Goal: Task Accomplishment & Management: Complete application form

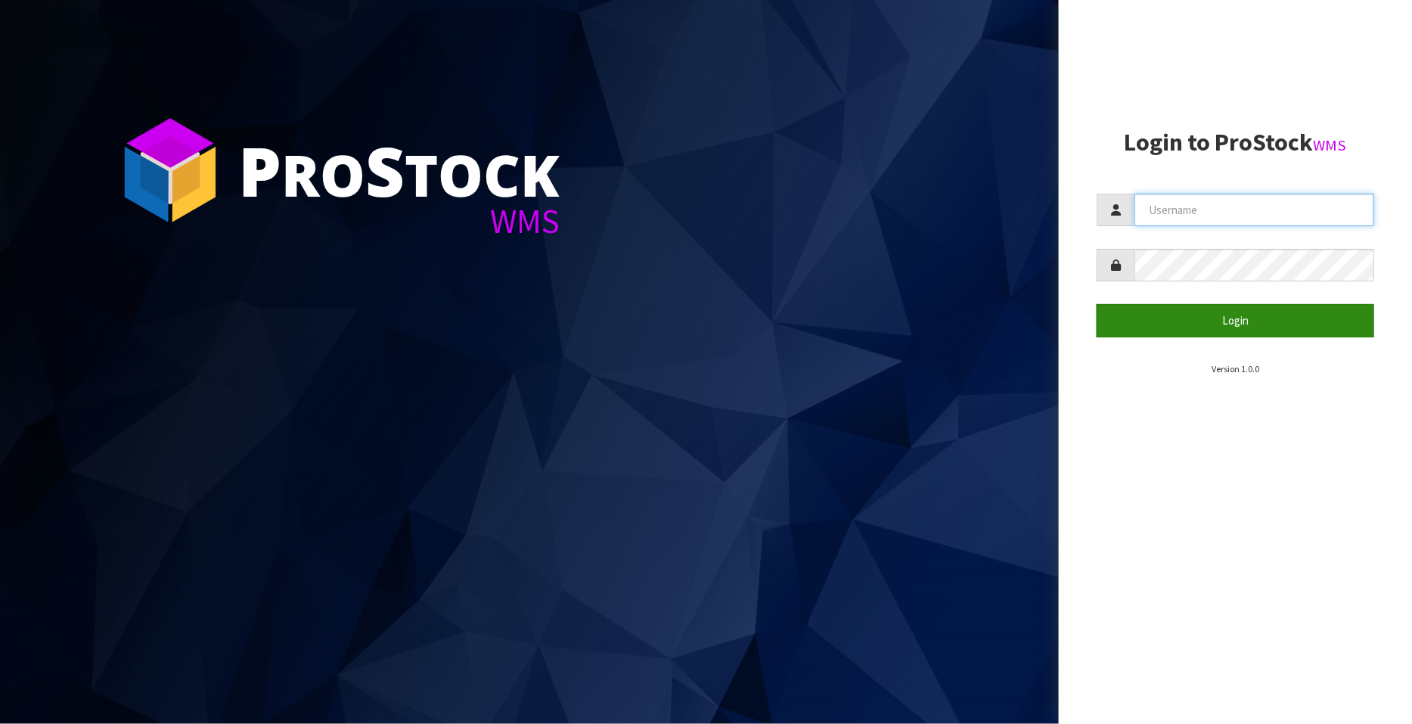
type input "FLOWAPAC"
click at [1241, 322] on button "Login" at bounding box center [1234, 320] width 277 height 33
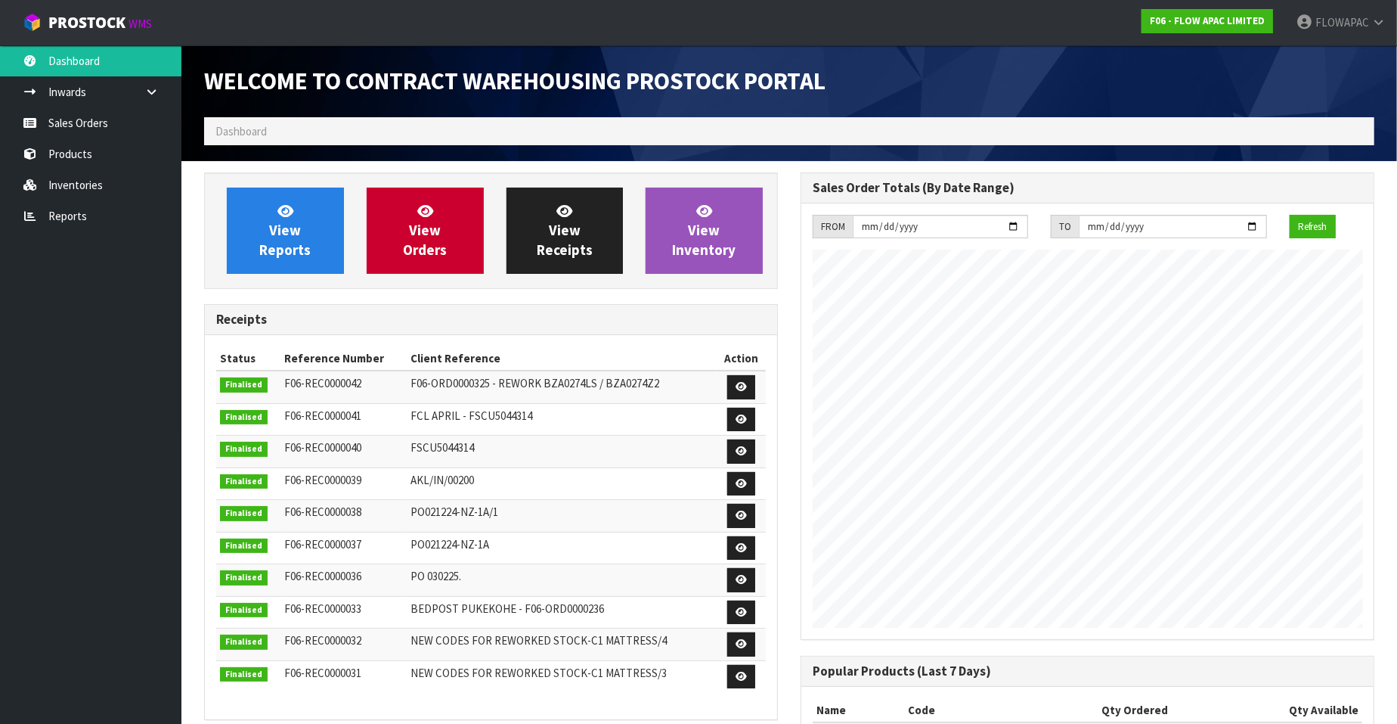
scroll to position [835, 597]
click at [73, 121] on link "Sales Orders" at bounding box center [90, 122] width 181 height 31
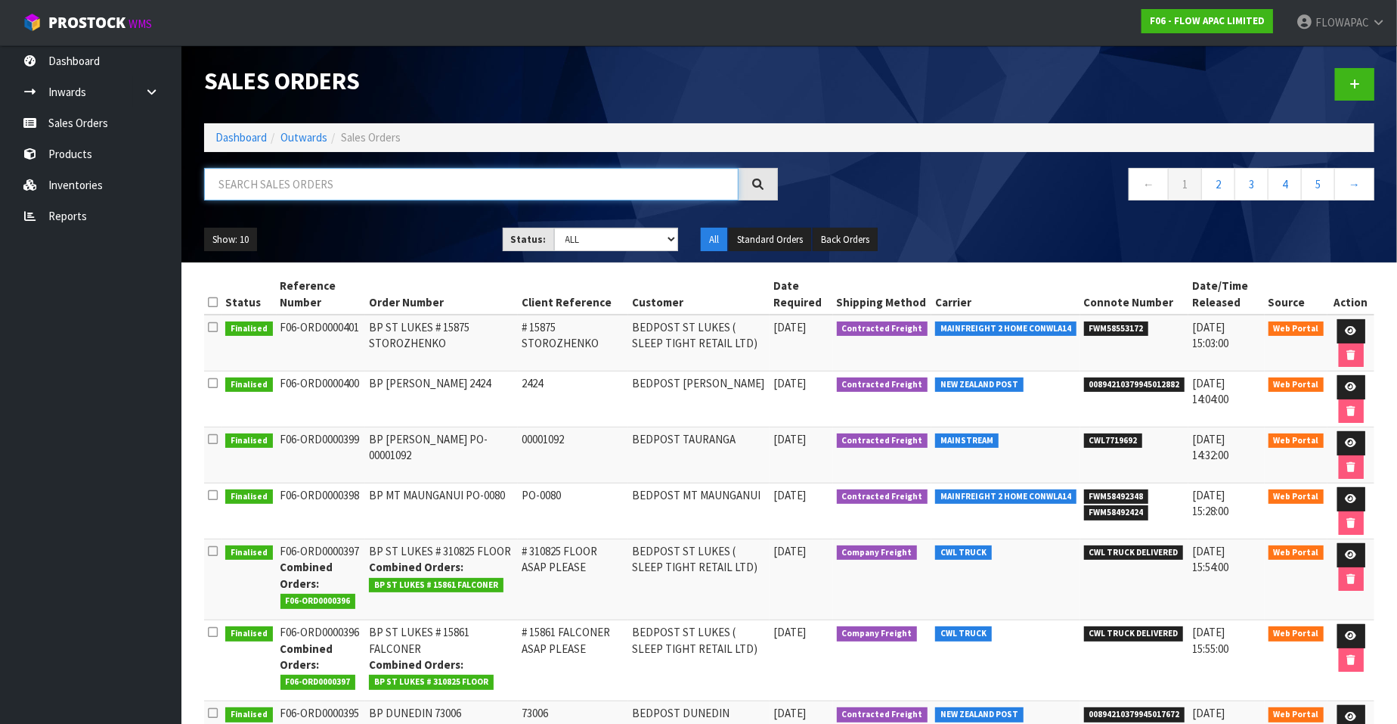
click at [364, 185] on input "text" at bounding box center [471, 184] width 535 height 33
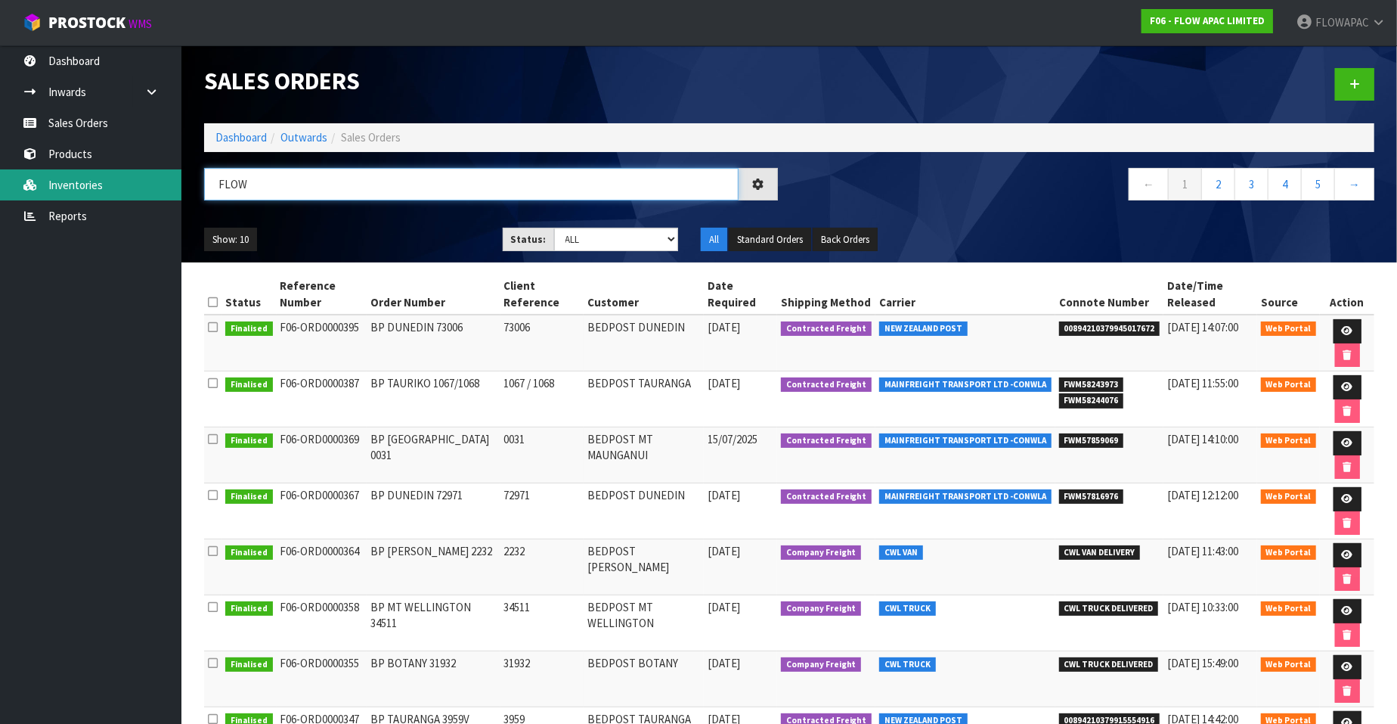
drag, startPoint x: 293, startPoint y: 183, endPoint x: 155, endPoint y: 183, distance: 138.4
click at [155, 183] on body "Toggle navigation ProStock WMS F06 - FLOW APAC LIMITED FLOWAPAC Logout Dashboar…" at bounding box center [698, 362] width 1397 height 724
type input "APAC"
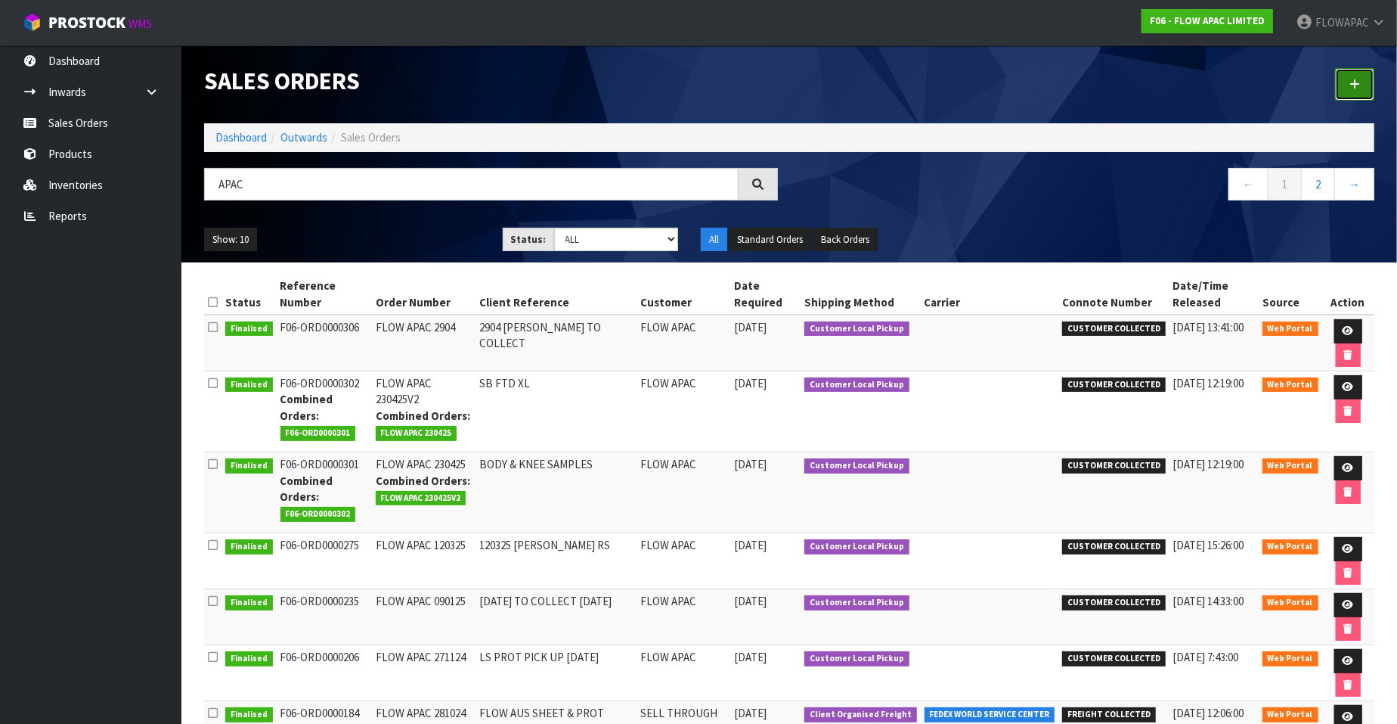
click at [1360, 88] on icon at bounding box center [1355, 84] width 11 height 11
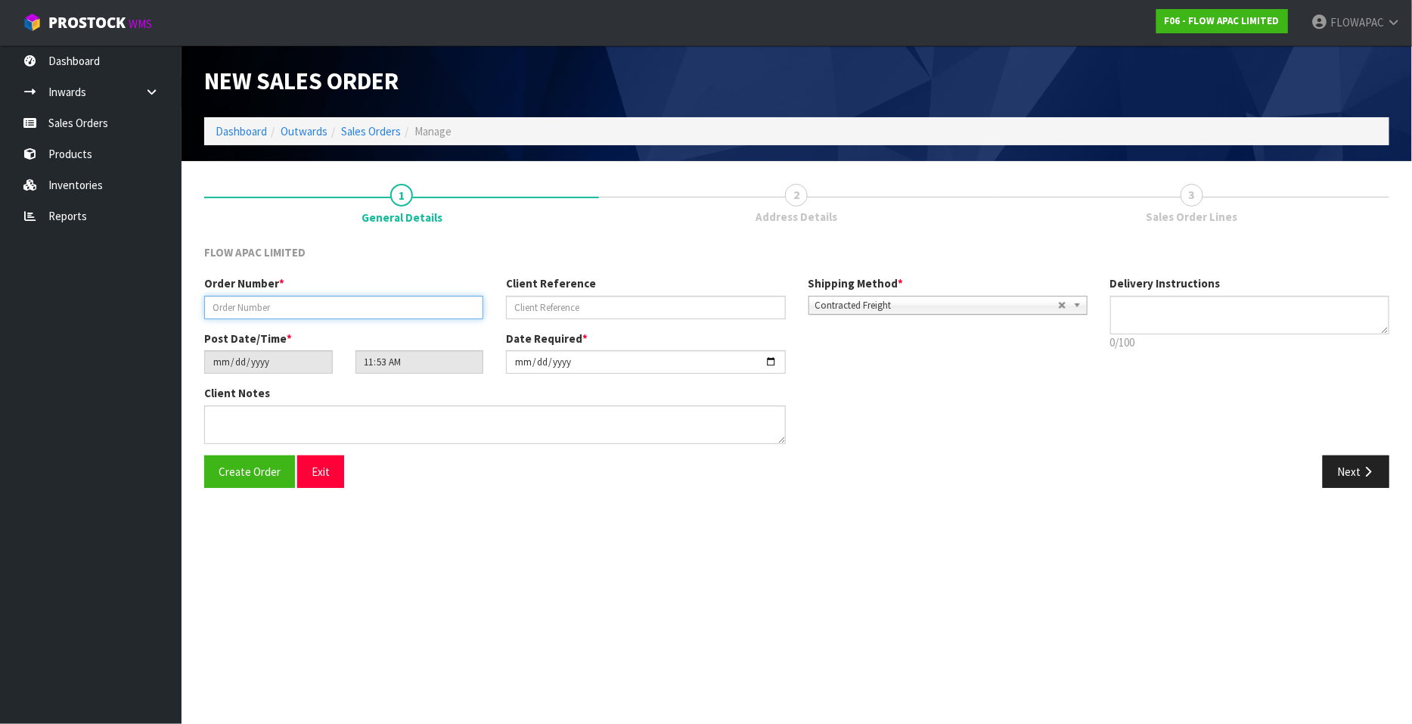
click at [276, 303] on input "text" at bounding box center [343, 307] width 279 height 23
type input "FLOW APAC [DATE]"
click at [530, 305] on input "text" at bounding box center [645, 307] width 279 height 23
type input "[DATE] [PERSON_NAME] TO COLLECT"
click at [1233, 311] on textarea at bounding box center [1249, 315] width 279 height 39
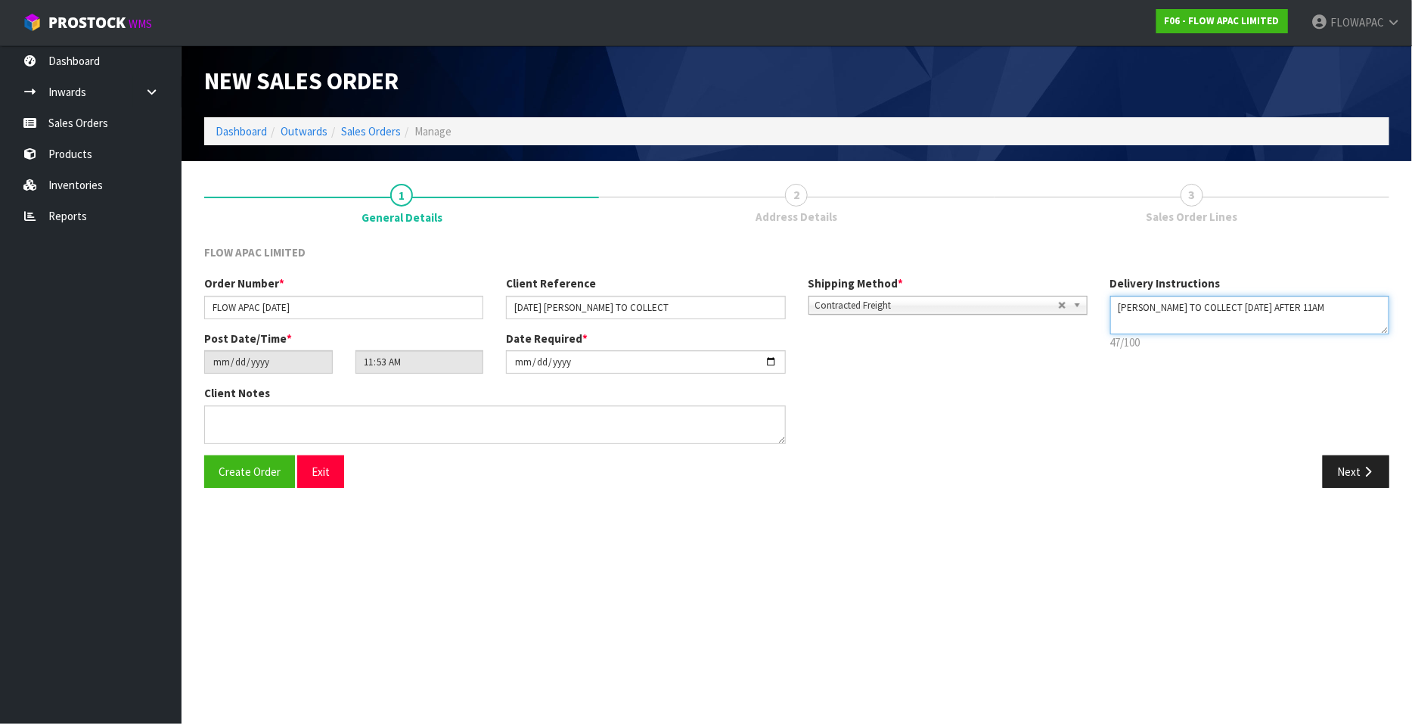
type textarea "[PERSON_NAME] TO COLLECT [DATE] AFTER 11AM"
click at [772, 447] on div "Client Notes" at bounding box center [495, 420] width 604 height 70
click at [771, 357] on input "[DATE]" at bounding box center [645, 361] width 279 height 23
type input "[DATE]"
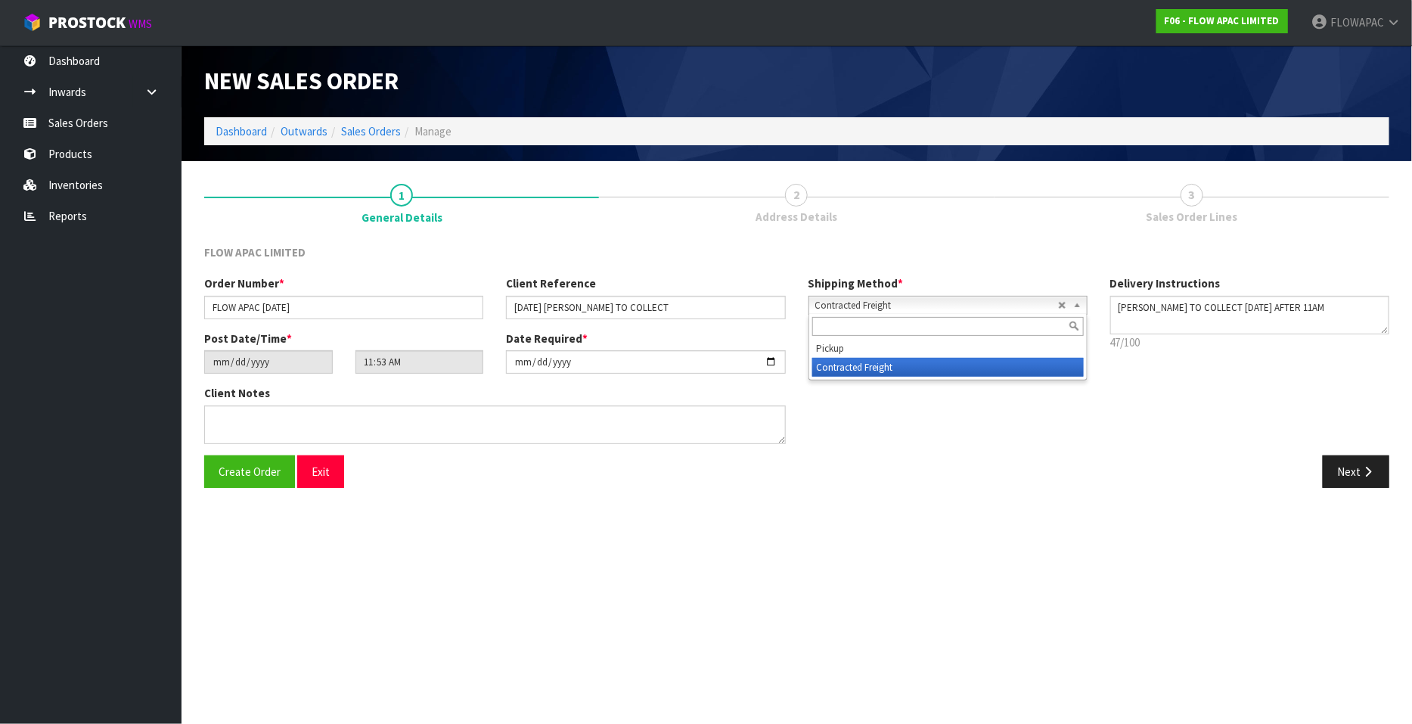
click at [1074, 302] on b at bounding box center [1080, 304] width 14 height 17
click at [847, 358] on li "Contracted Freight" at bounding box center [947, 367] width 271 height 19
click at [1079, 299] on b at bounding box center [1080, 304] width 14 height 17
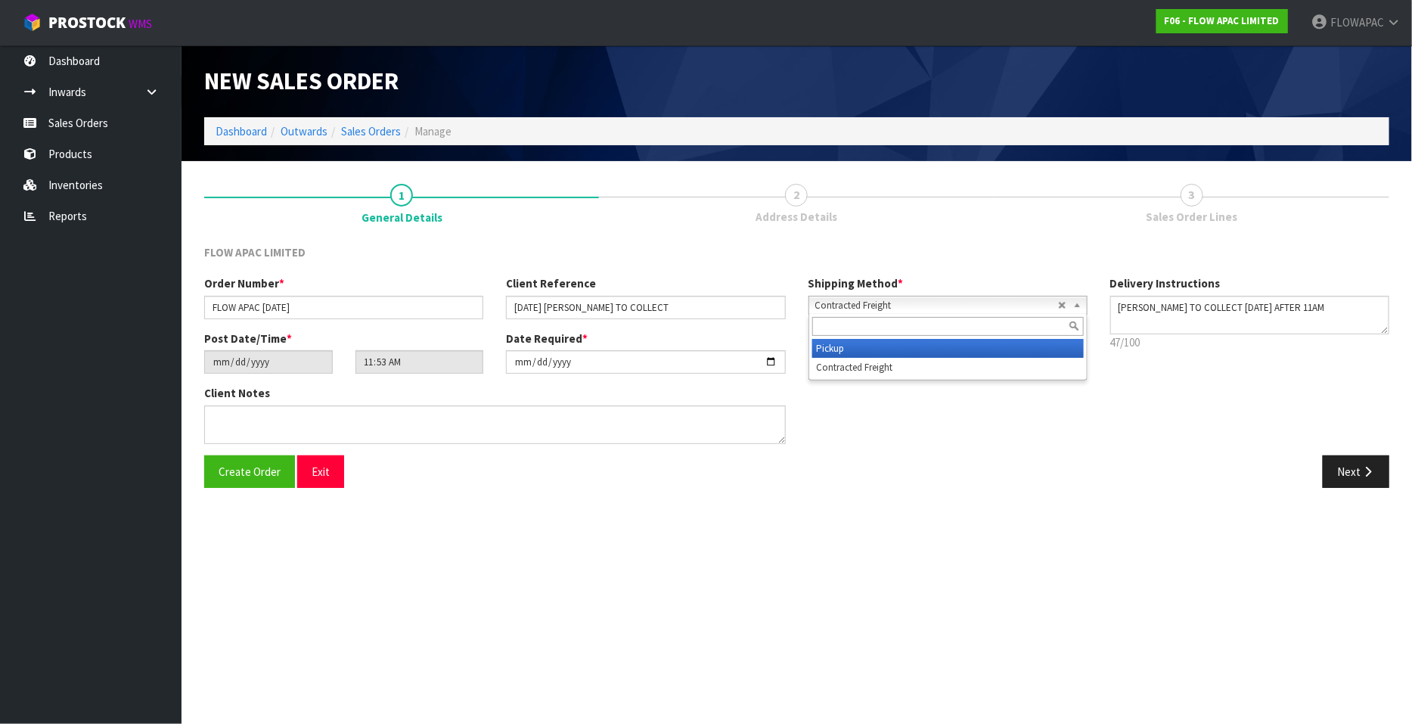
click at [823, 349] on li "Pickup" at bounding box center [947, 348] width 271 height 19
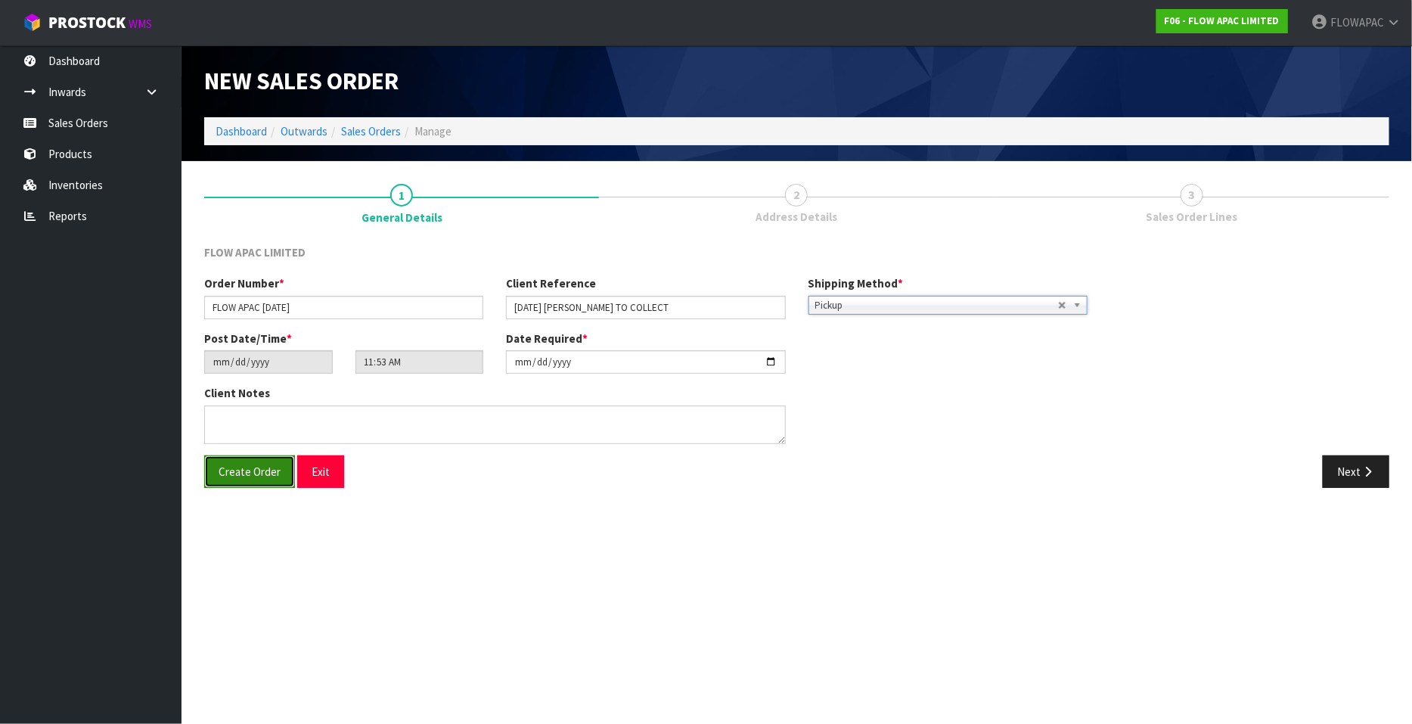
click at [246, 477] on span "Create Order" at bounding box center [249, 471] width 62 height 14
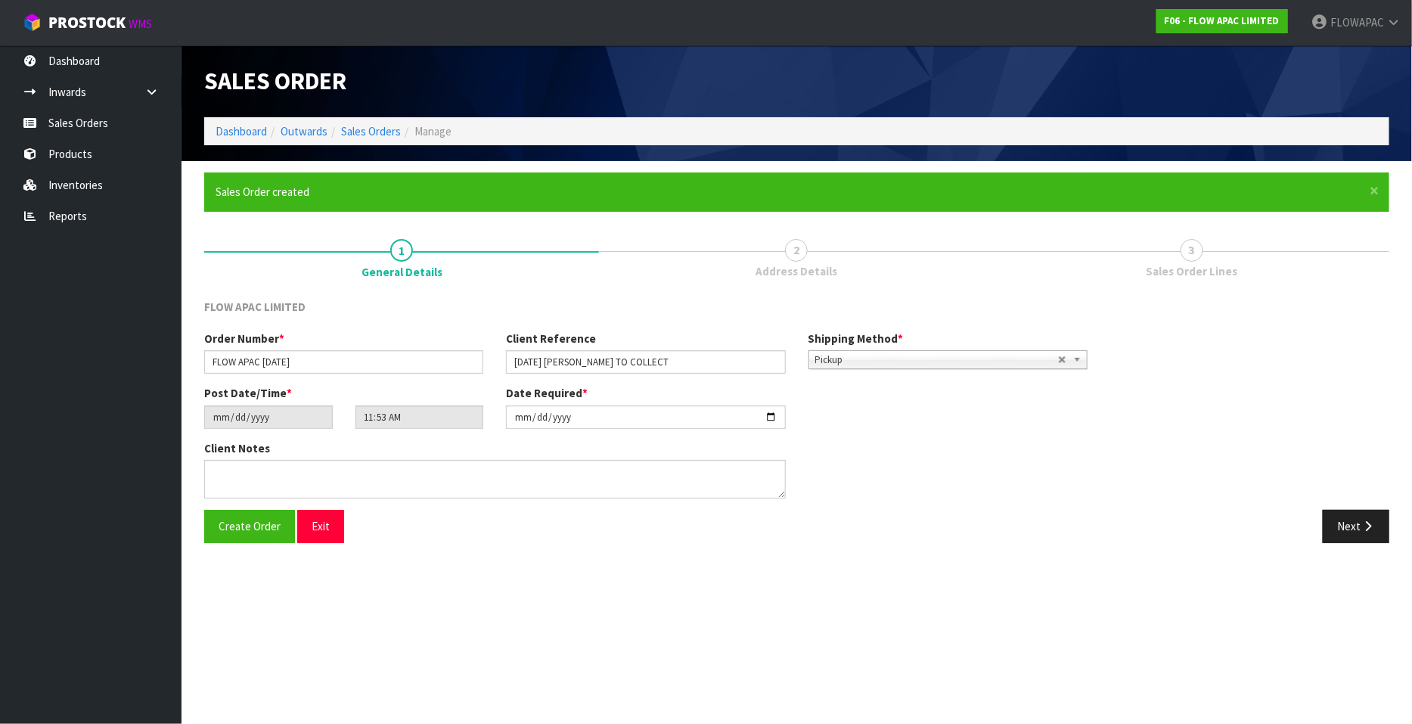
type input "13:53:00.000"
click at [1357, 532] on button "Next" at bounding box center [1355, 526] width 67 height 33
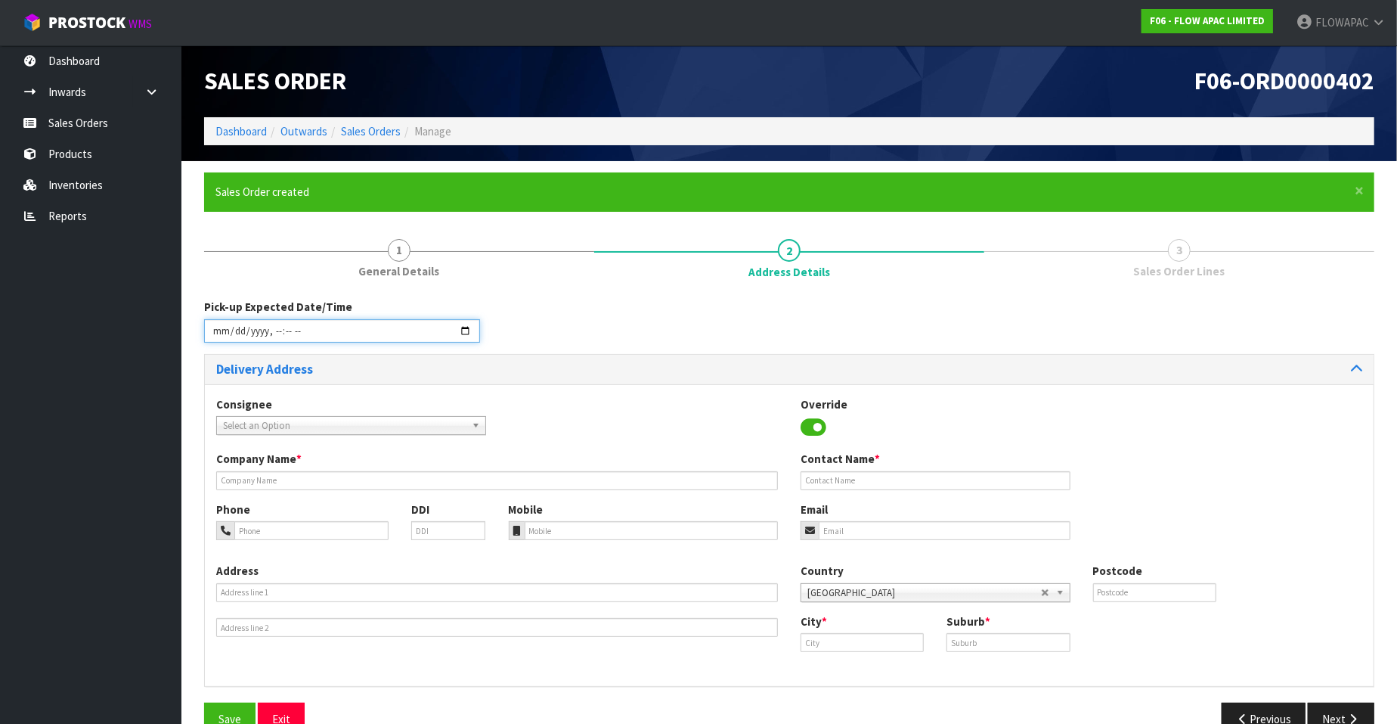
click at [468, 331] on input "datetime-local" at bounding box center [342, 330] width 276 height 23
type input "[DATE]T11:12"
click at [587, 380] on div "Delivery Address" at bounding box center [789, 369] width 1169 height 29
click at [404, 425] on span "Select an Option" at bounding box center [344, 426] width 243 height 18
type input "f"
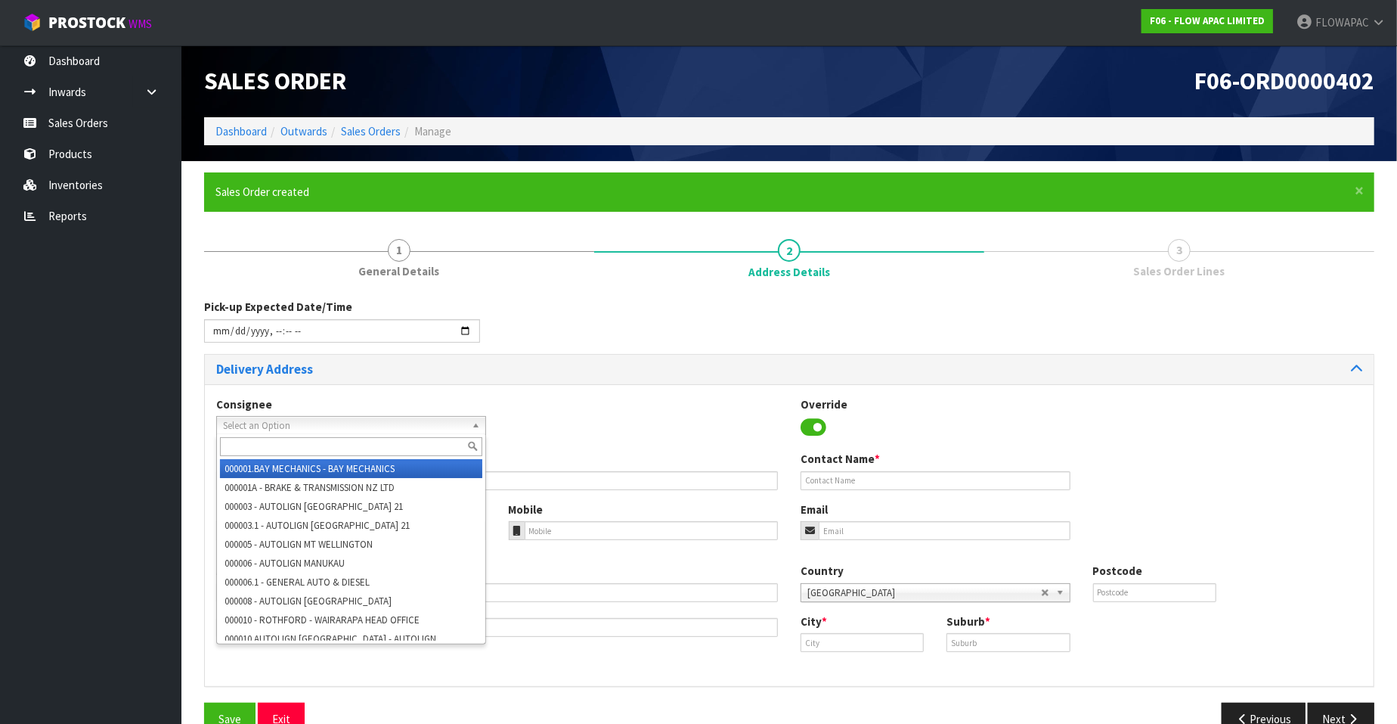
click at [525, 392] on div "Consignee 000001.BAY MECHANICS - BAY MECHANICS 000001A - BRAKE & TRANSMISSION N…" at bounding box center [789, 535] width 1169 height 302
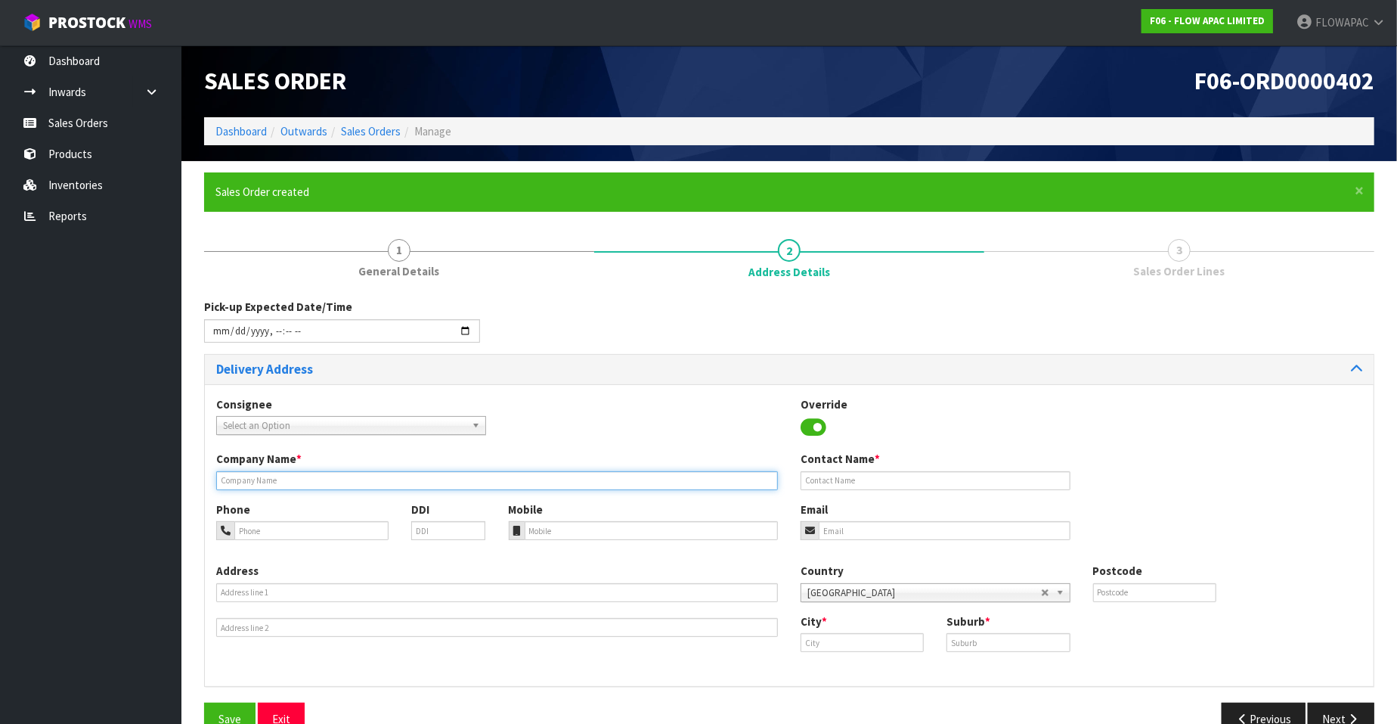
click at [263, 482] on input "text" at bounding box center [497, 480] width 562 height 19
type input "FLOW APAC"
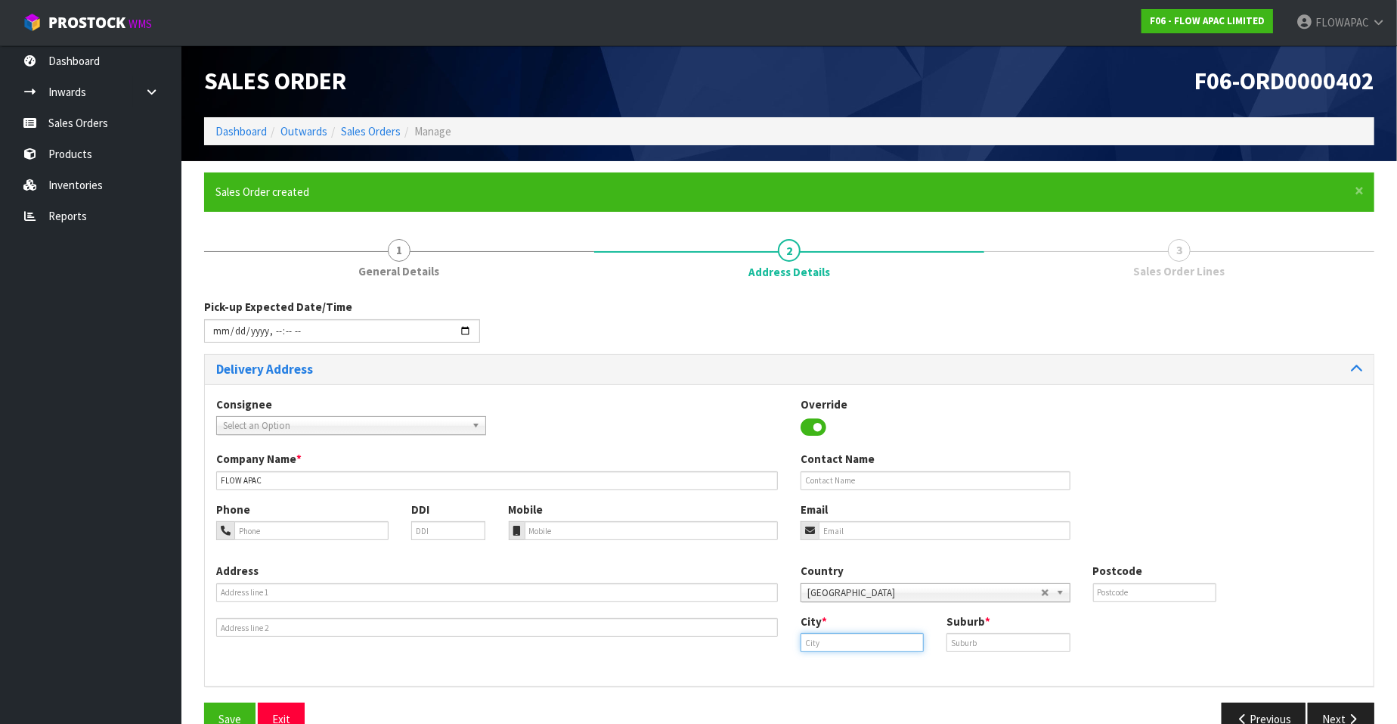
click at [840, 638] on input "text" at bounding box center [862, 642] width 123 height 19
type input "AucklandA"
click at [961, 646] on input "text" at bounding box center [1008, 642] width 123 height 19
type input "[GEOGRAPHIC_DATA]"
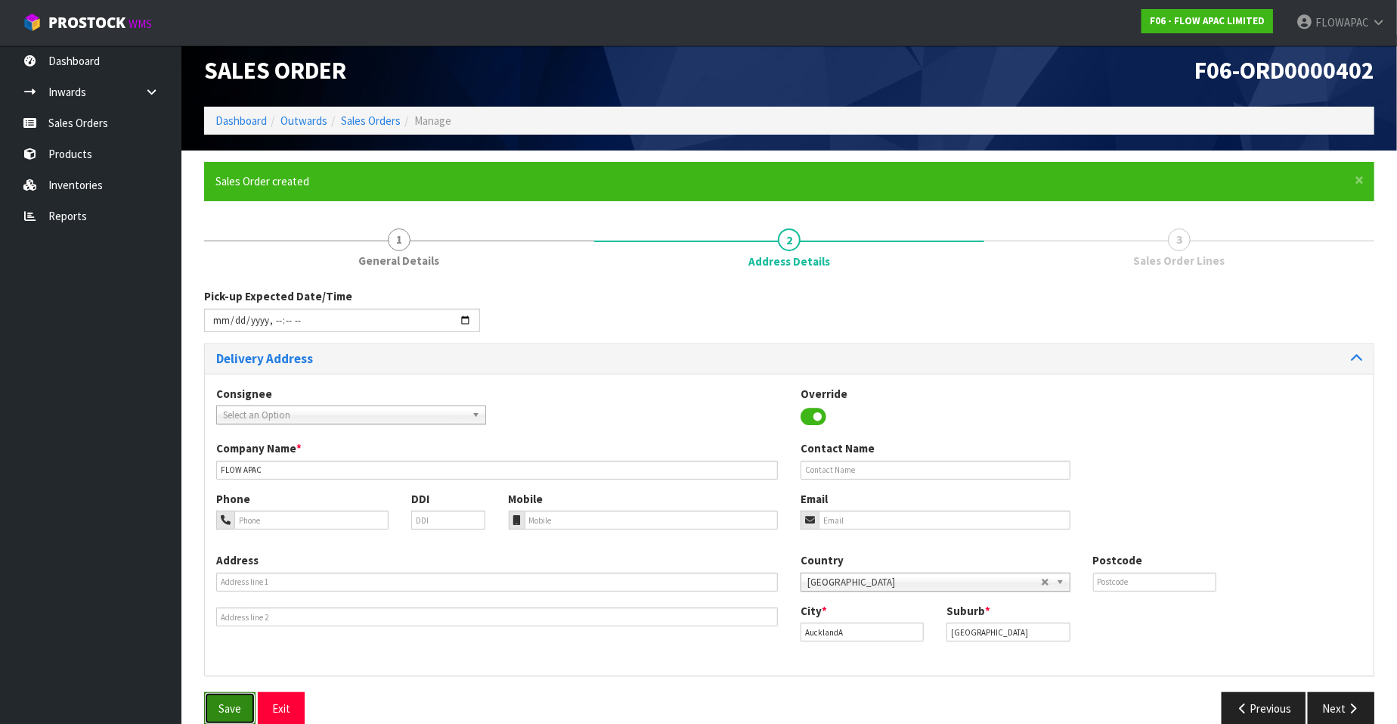
click at [230, 712] on span "Save" at bounding box center [229, 708] width 23 height 14
type input "[DATE]T13:12"
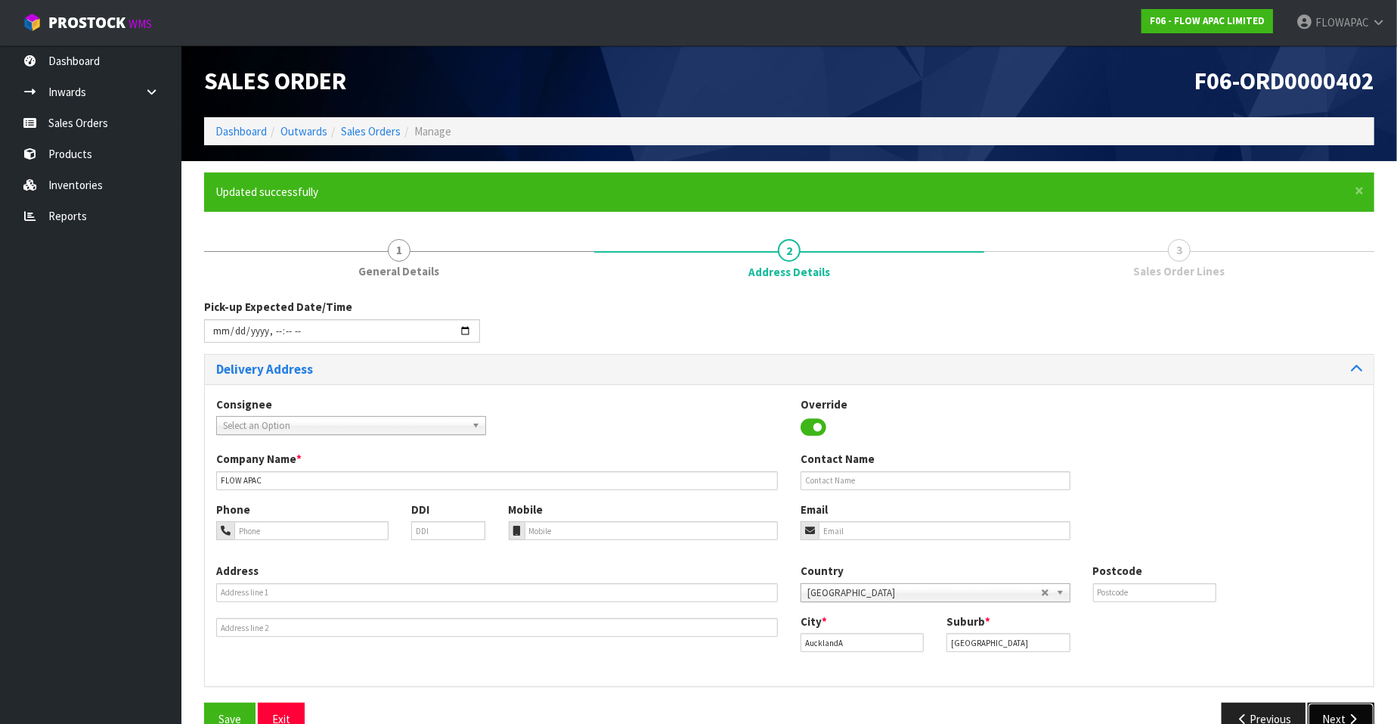
click at [1343, 717] on button "Next" at bounding box center [1341, 718] width 67 height 33
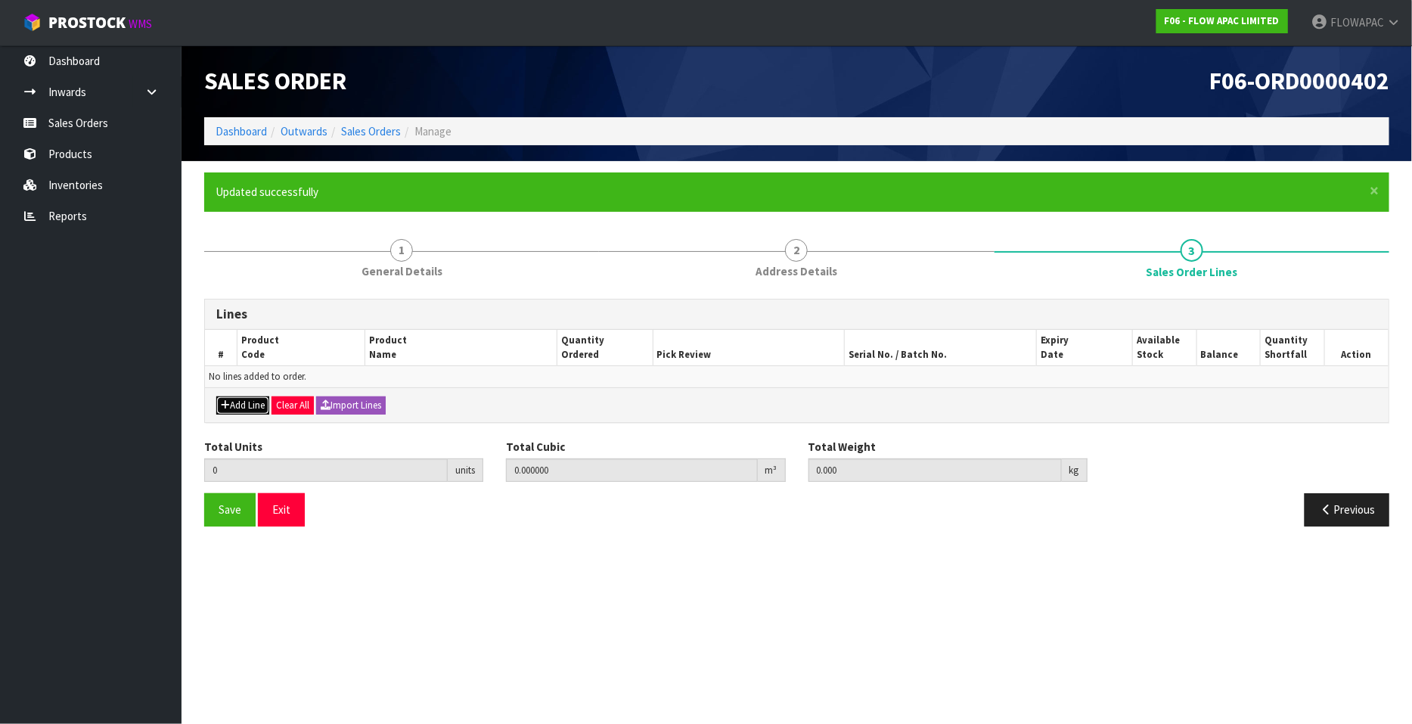
click at [243, 404] on button "Add Line" at bounding box center [242, 405] width 53 height 18
type input "0"
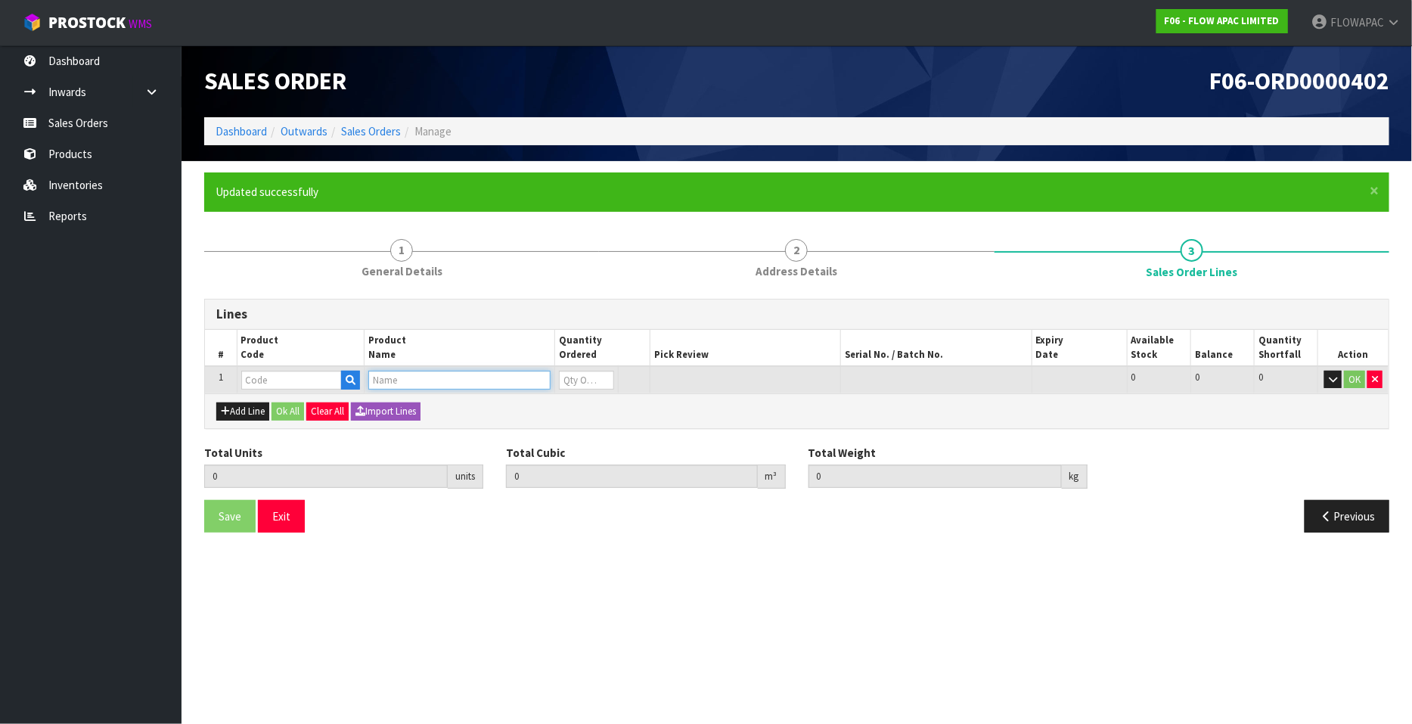
click at [389, 378] on input "text" at bounding box center [459, 379] width 182 height 19
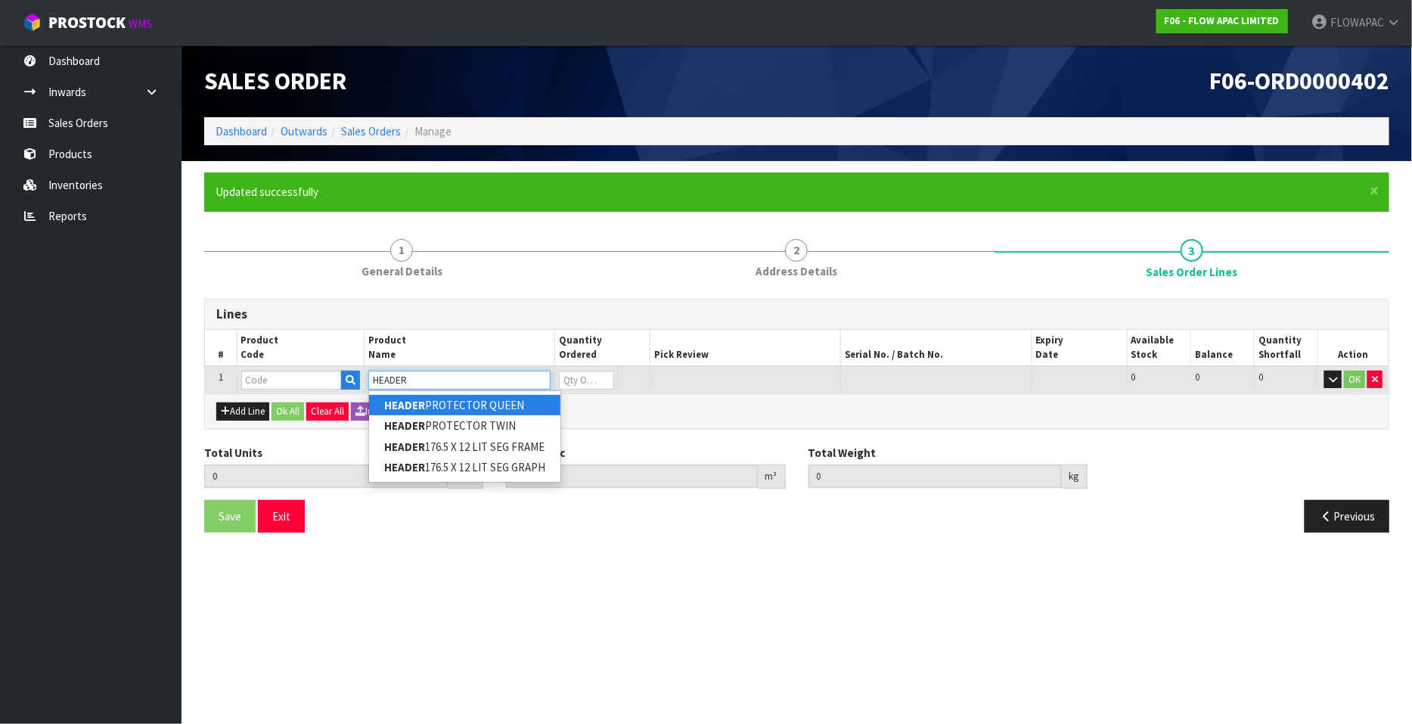
type input "HEADER"
click at [458, 402] on link "HEADER PROTECTOR QUEEN" at bounding box center [464, 405] width 191 height 20
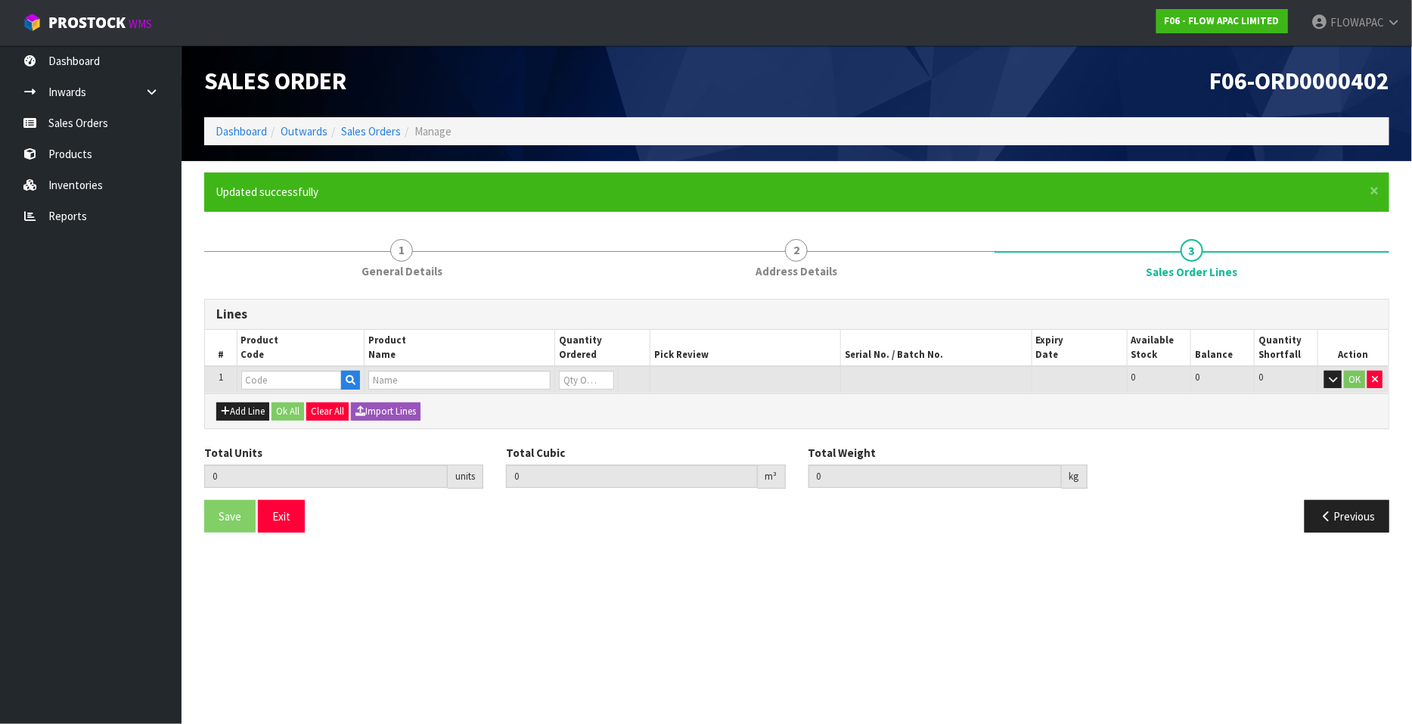
type input "HEADER PROTECTOR QUEEN"
type input "0.000000"
type input "0.000"
type input "70-8142"
type input "0"
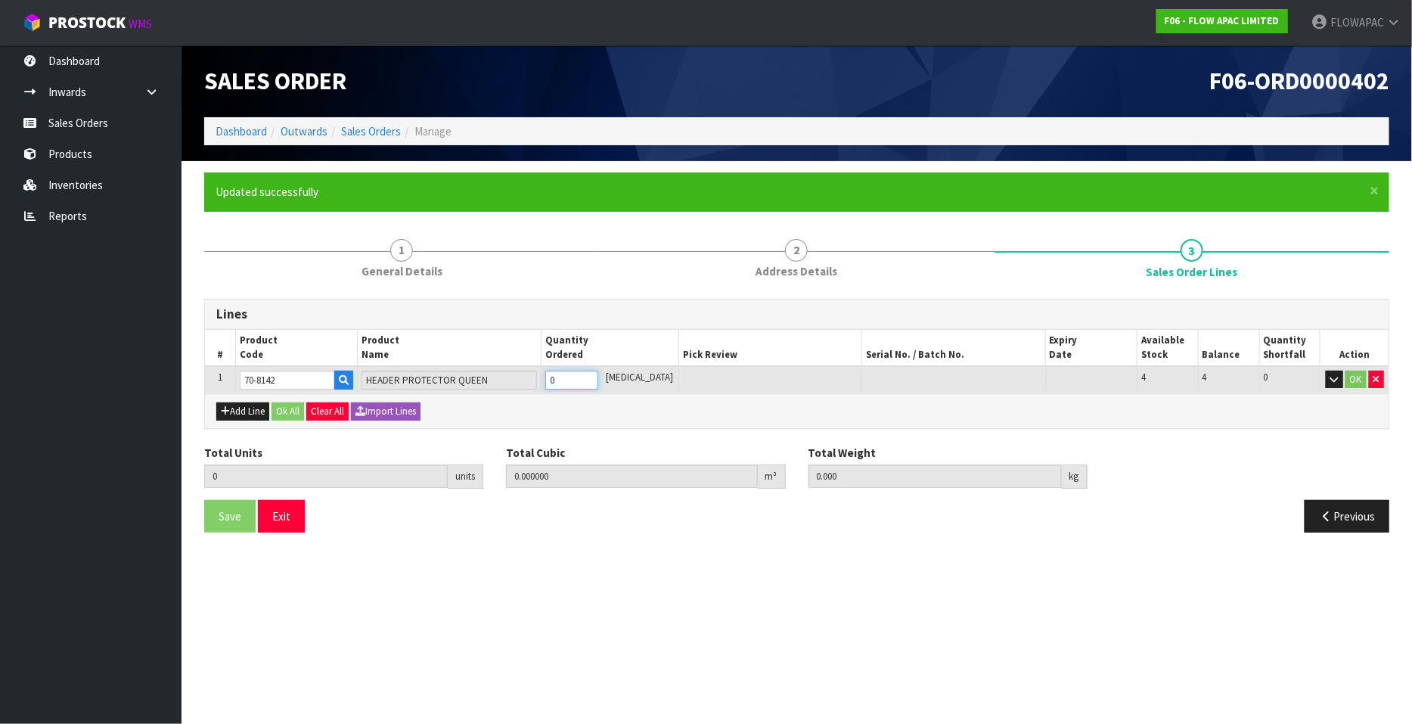
type input "1"
type input "0.004585"
type input "1.25"
type input "1"
click at [598, 374] on input "1" at bounding box center [571, 379] width 53 height 19
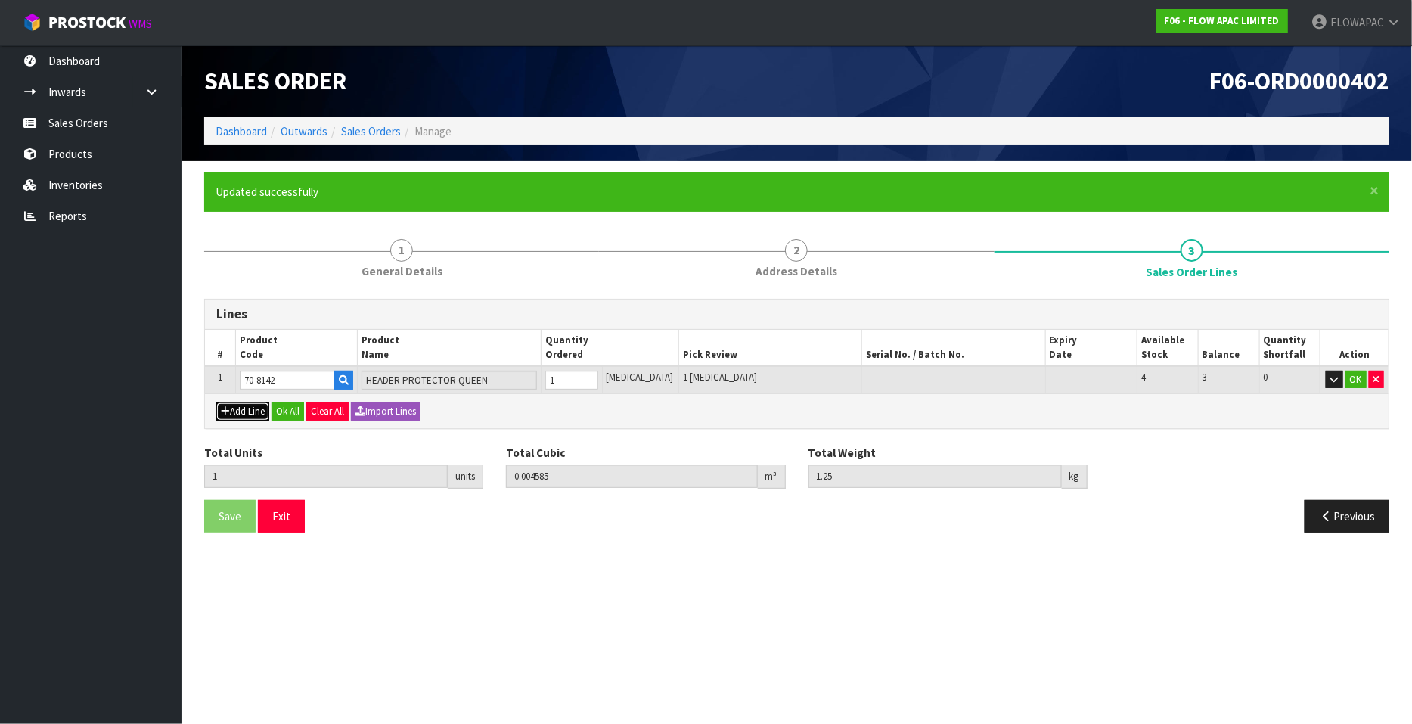
click at [253, 409] on button "Add Line" at bounding box center [242, 411] width 53 height 18
type input "0"
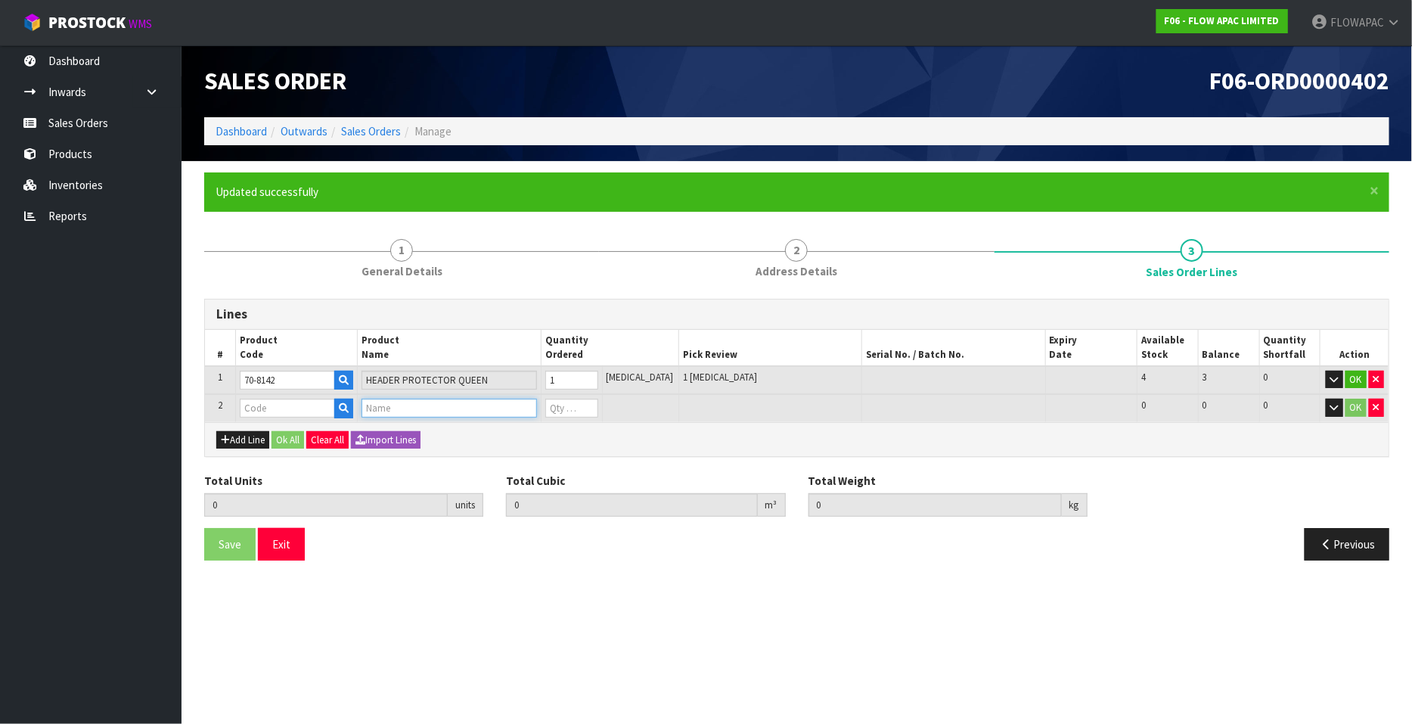
click at [420, 405] on input "text" at bounding box center [448, 407] width 175 height 19
type input "FOOTER"
click at [439, 453] on link "FOOTER QUEEN" at bounding box center [439, 453] width 141 height 20
type input "FOOTER QUEEN"
type input "1"
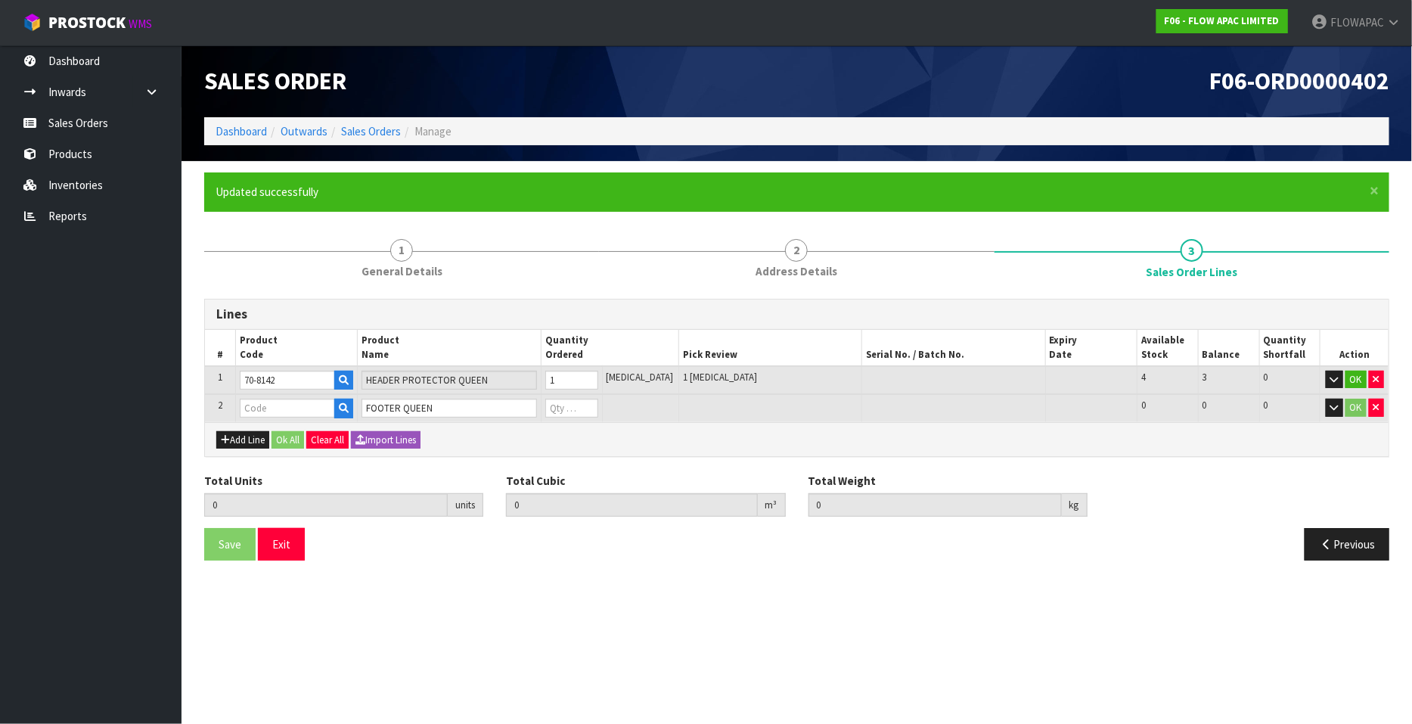
type input "0.004585"
type input "1.25"
type input "70-8141"
type input "0"
type input "2"
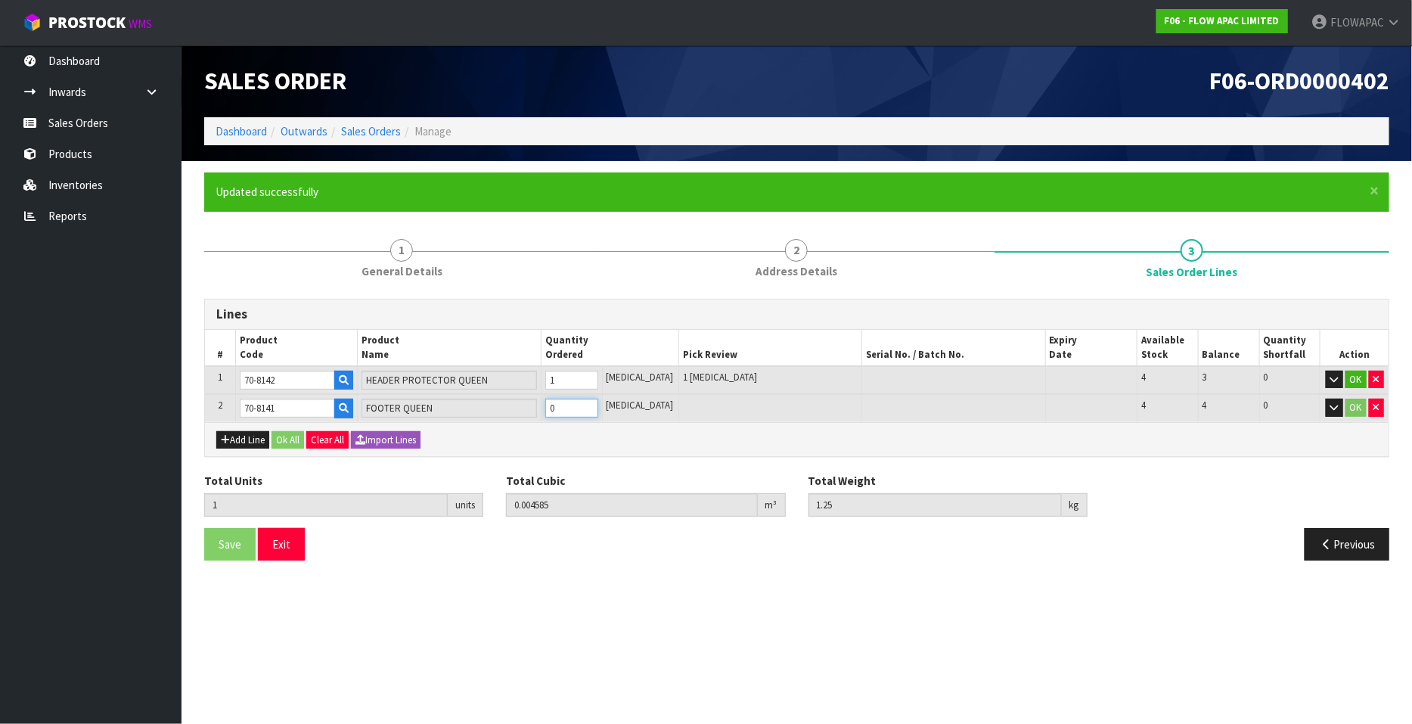
type input "0.012631"
type input "3.25"
type input "1"
click at [598, 403] on input "1" at bounding box center [571, 407] width 53 height 19
click at [242, 436] on button "Add Line" at bounding box center [242, 440] width 53 height 18
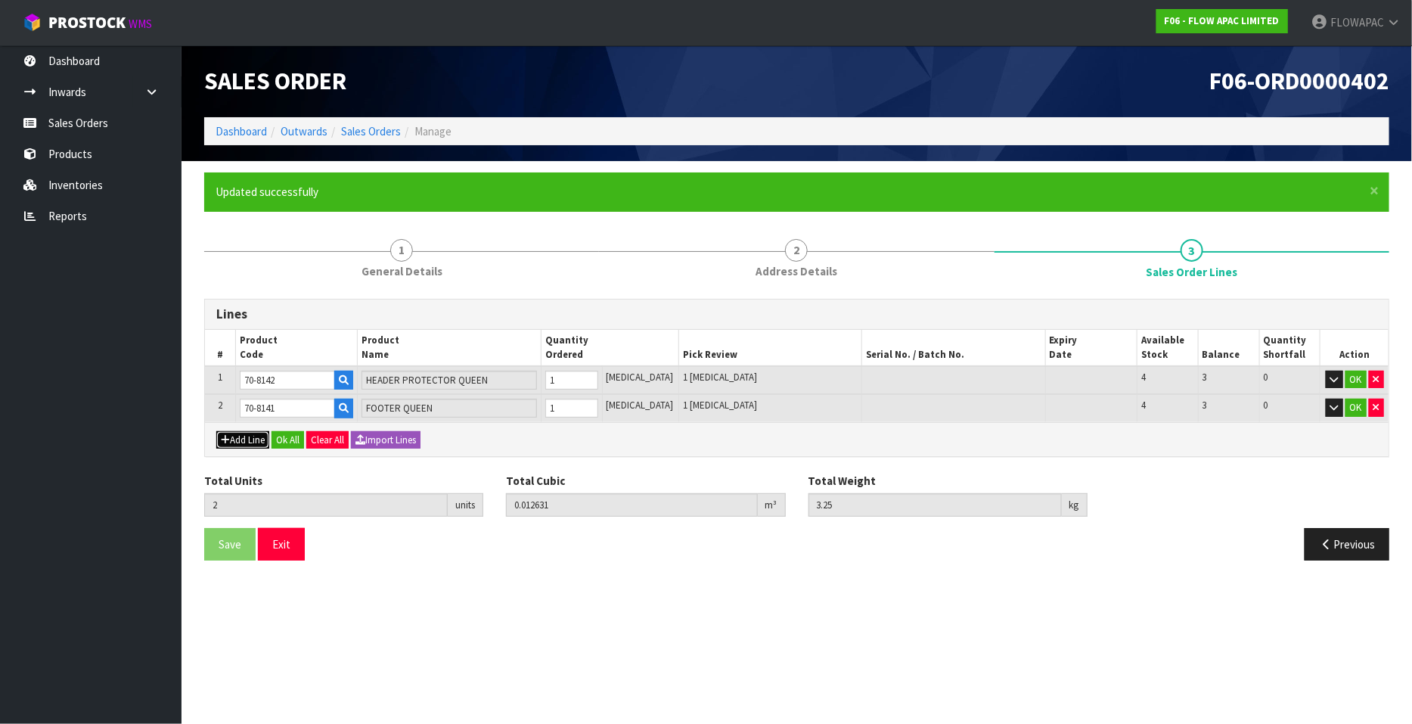
type input "0"
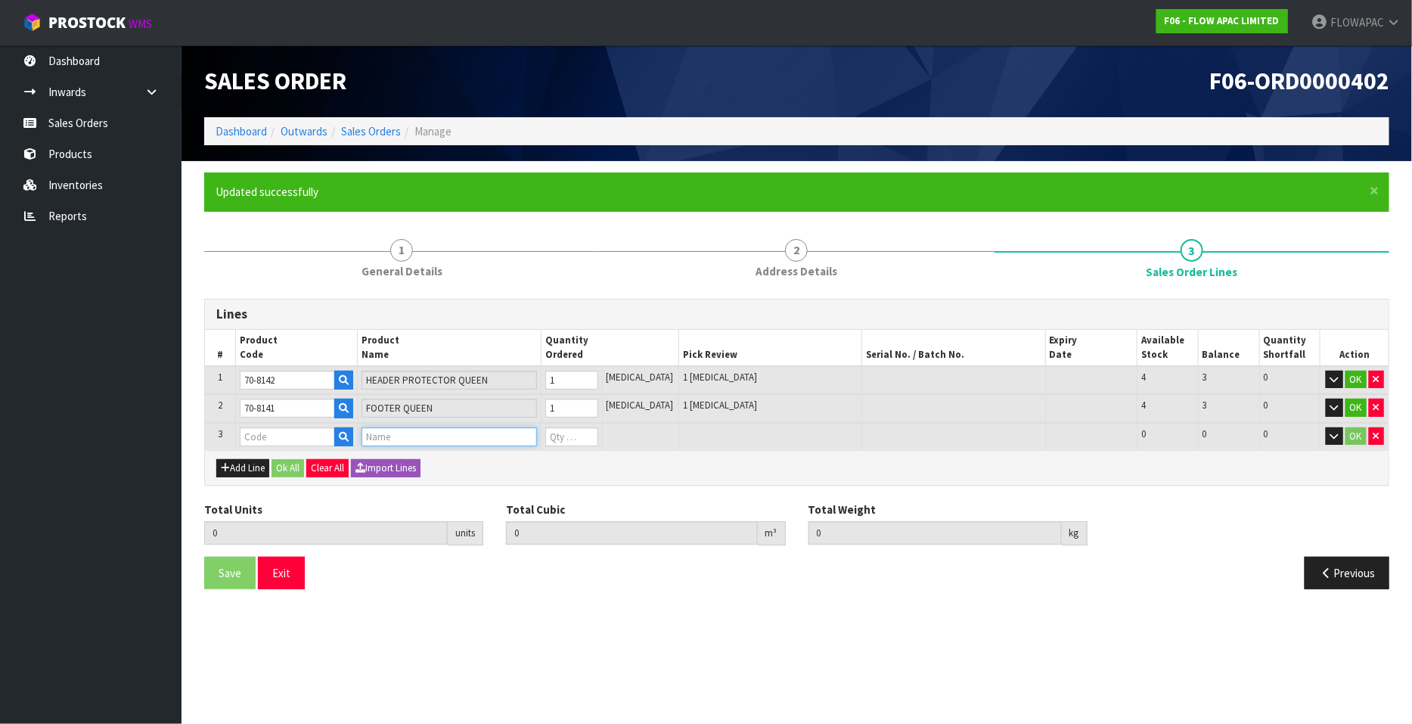
click at [398, 436] on input "text" at bounding box center [448, 436] width 175 height 19
type input "F"
type input "D"
type input "FOOTER"
click at [442, 467] on link "FOOTER DISPLAY FLAP" at bounding box center [439, 461] width 141 height 20
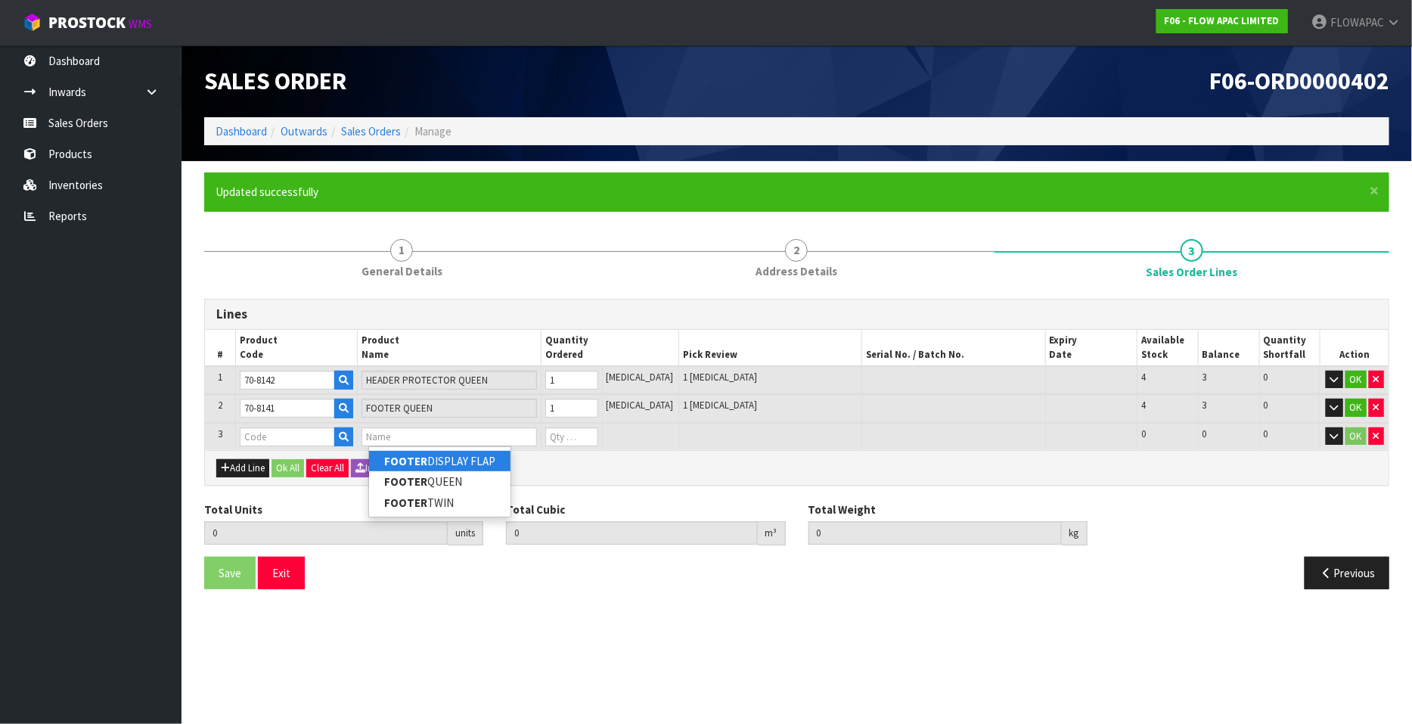
type input "FOOTER DISPLAY FLAP"
type input "2"
type input "0.012631"
type input "3.25"
type input "70-8144"
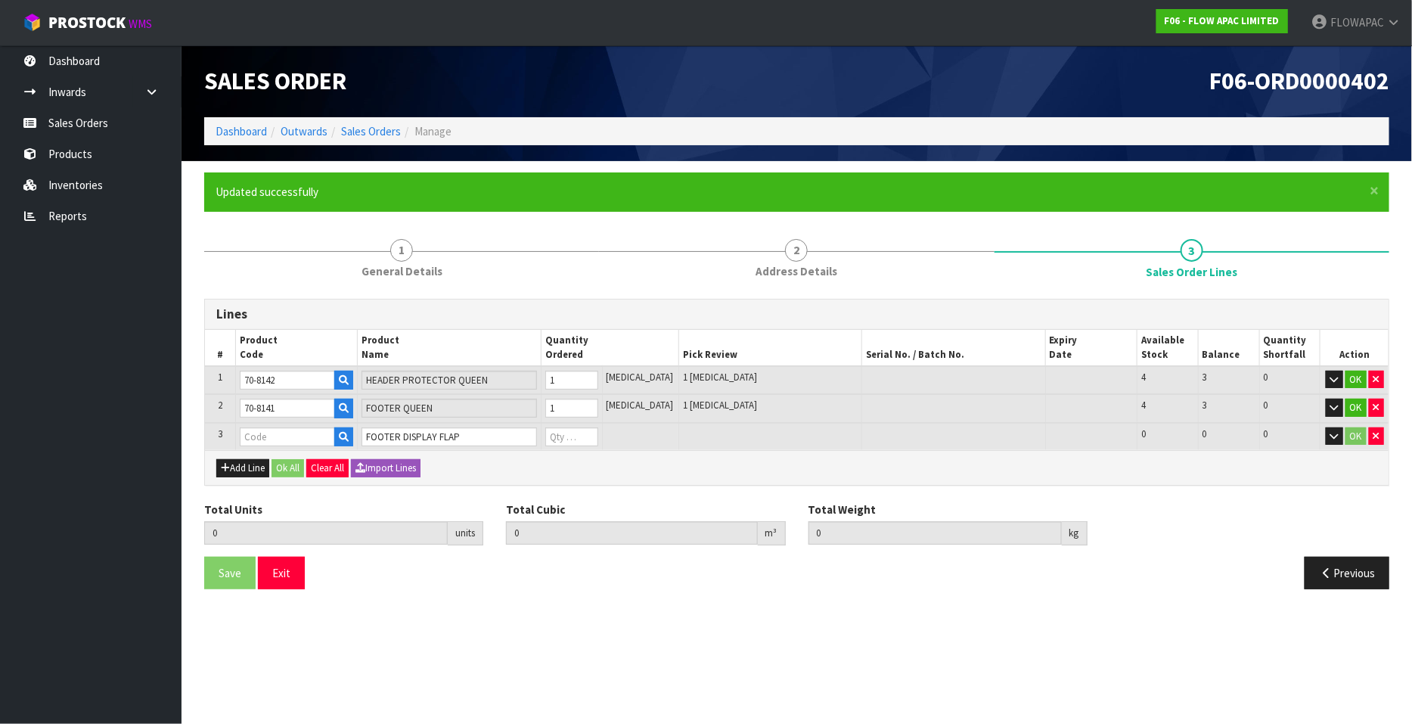
type input "0"
type input "3"
type input "0.013387"
type input "3.5"
type input "1"
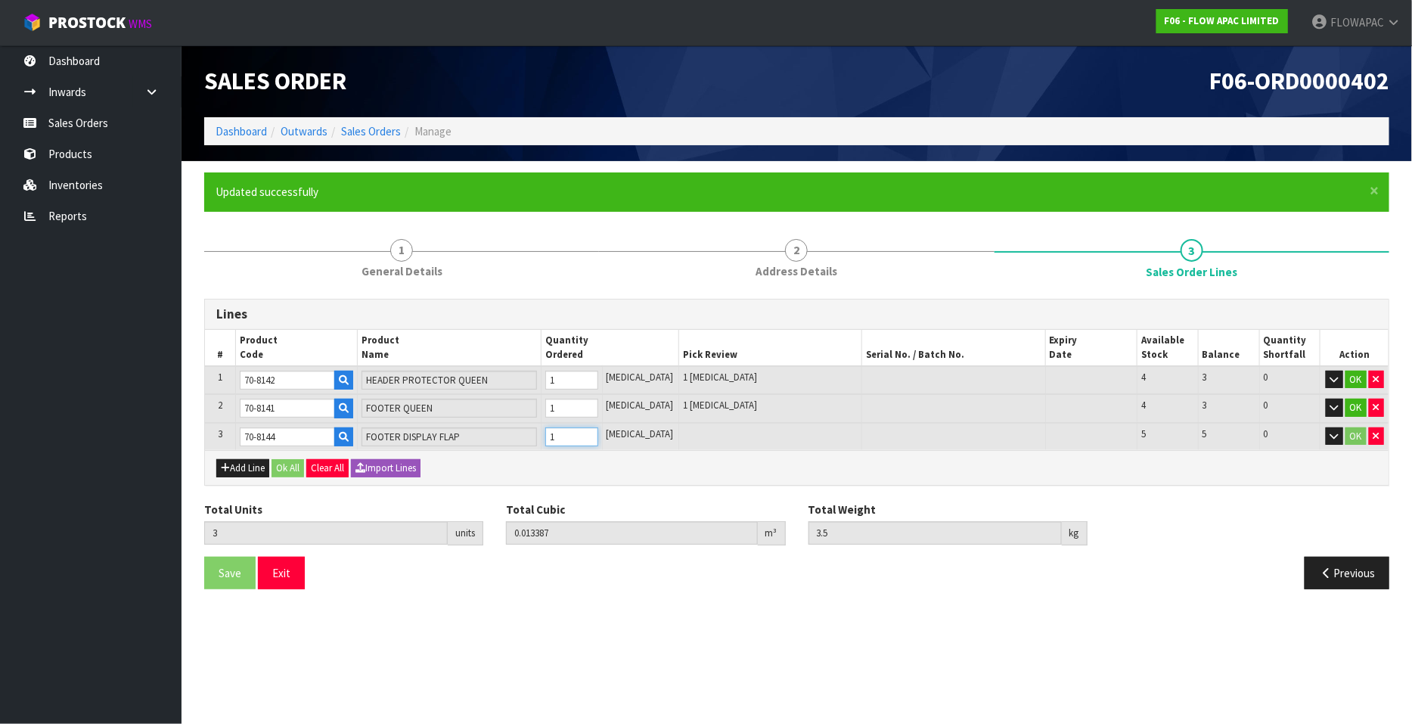
click at [598, 432] on input "1" at bounding box center [571, 436] width 53 height 19
click at [229, 466] on button "Add Line" at bounding box center [242, 468] width 53 height 18
type input "0"
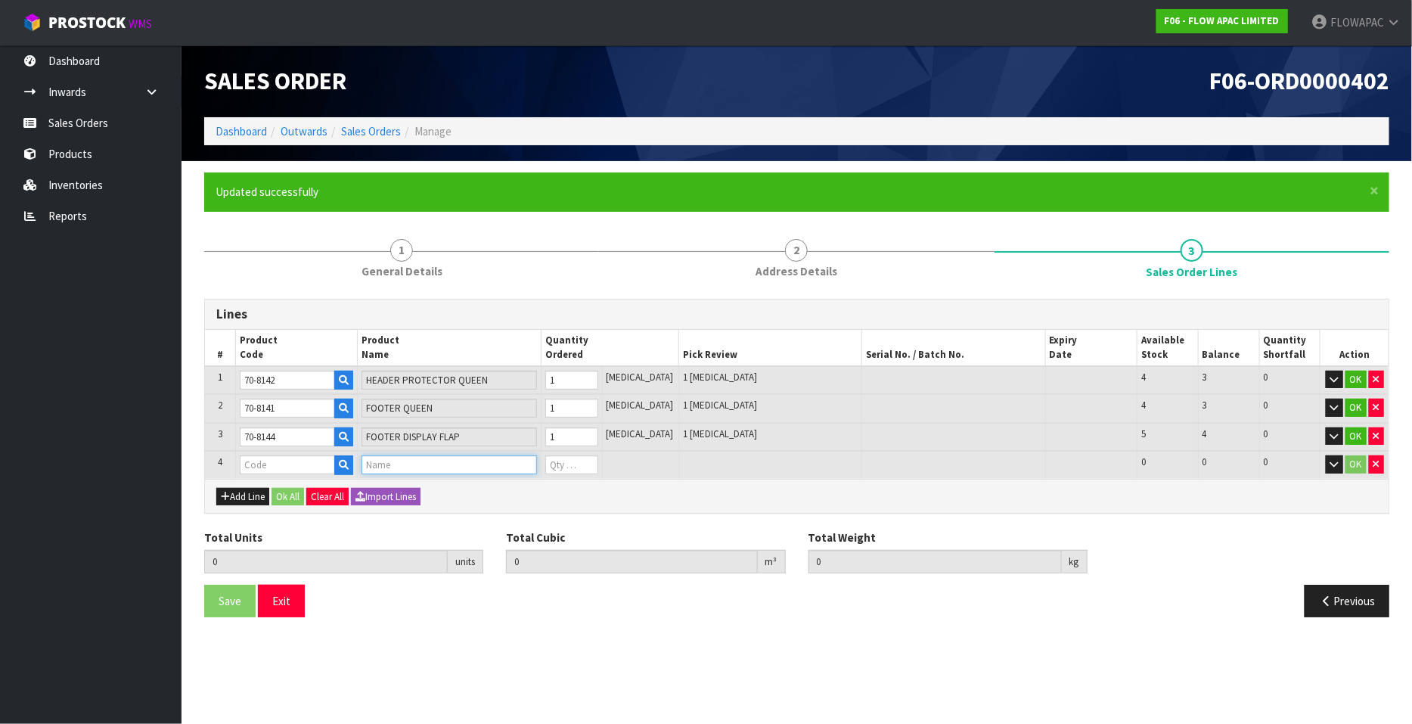
click at [385, 465] on input "text" at bounding box center [448, 464] width 175 height 19
type input "W"
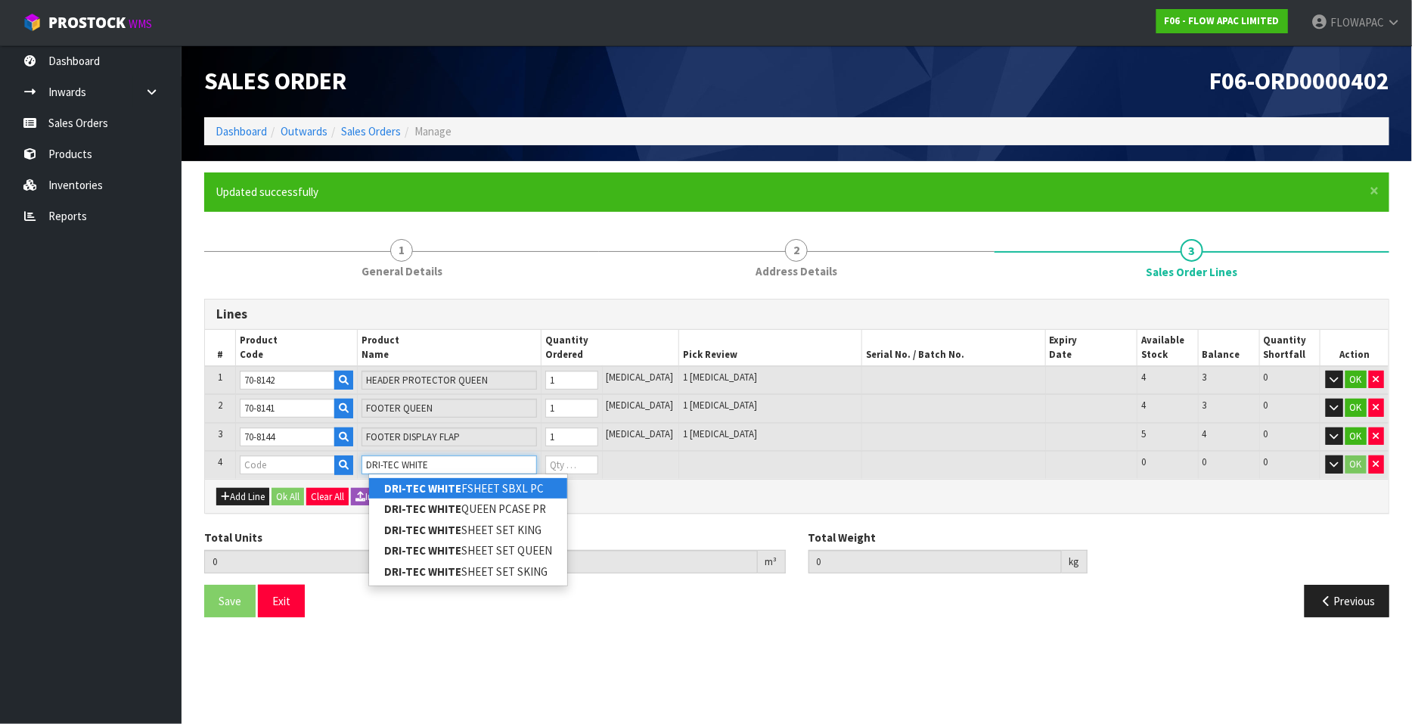
type input "DRI-TEC WHITE"
click at [461, 491] on link "DRI-TEC WHITE FSHEET SBXL PC" at bounding box center [468, 488] width 198 height 20
type input "DRI-TEC WHITE FSHEET SBXL PC"
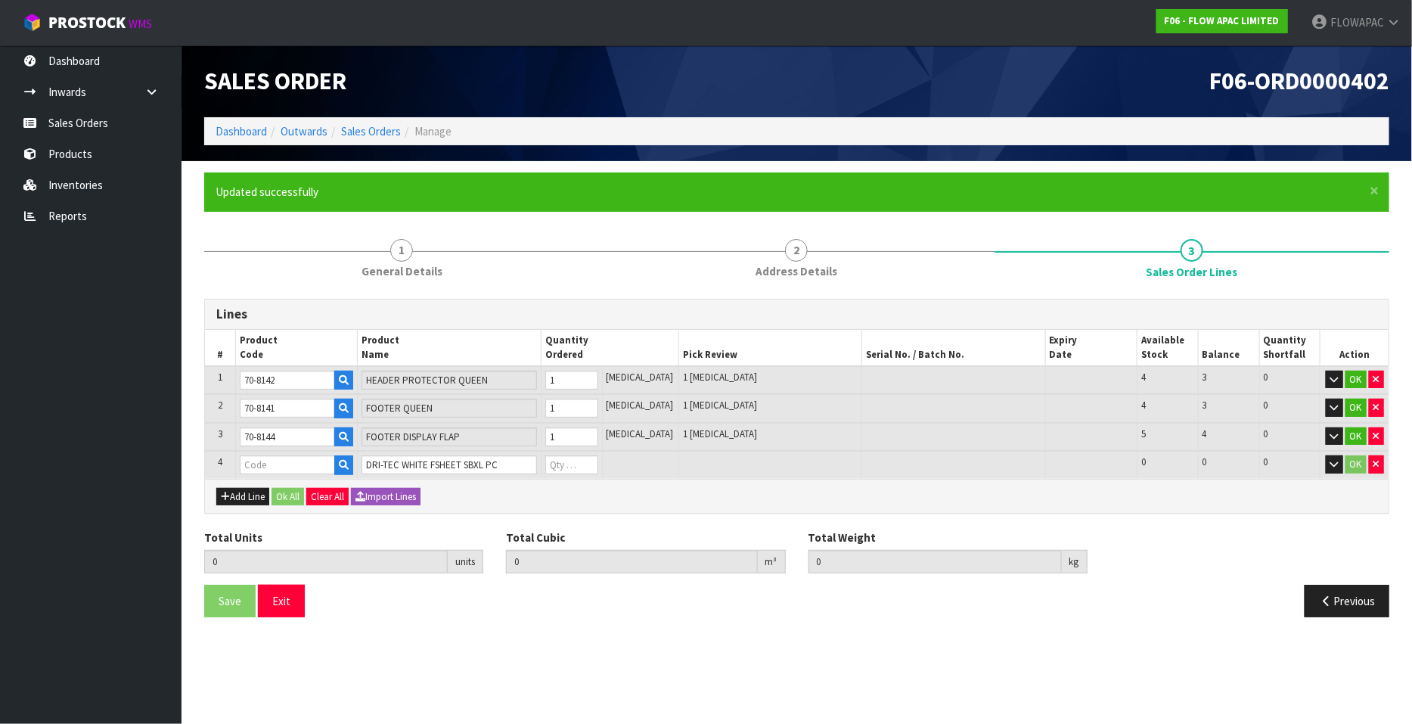
type input "3"
type input "0.013387"
type input "3.5"
type input "BZS1946LS"
type input "0"
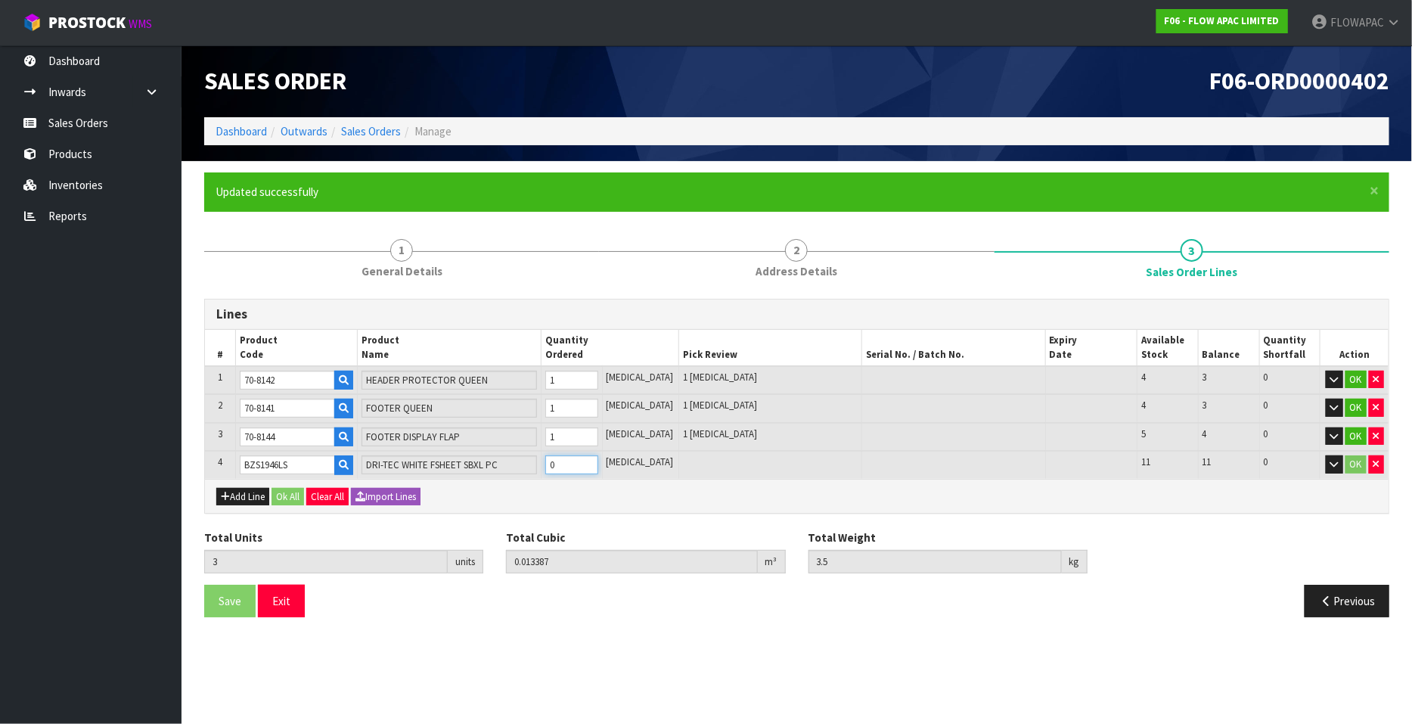
type input "4"
type input "0.013433"
type input "4.5"
type input "1"
click at [598, 457] on input "1" at bounding box center [571, 464] width 53 height 19
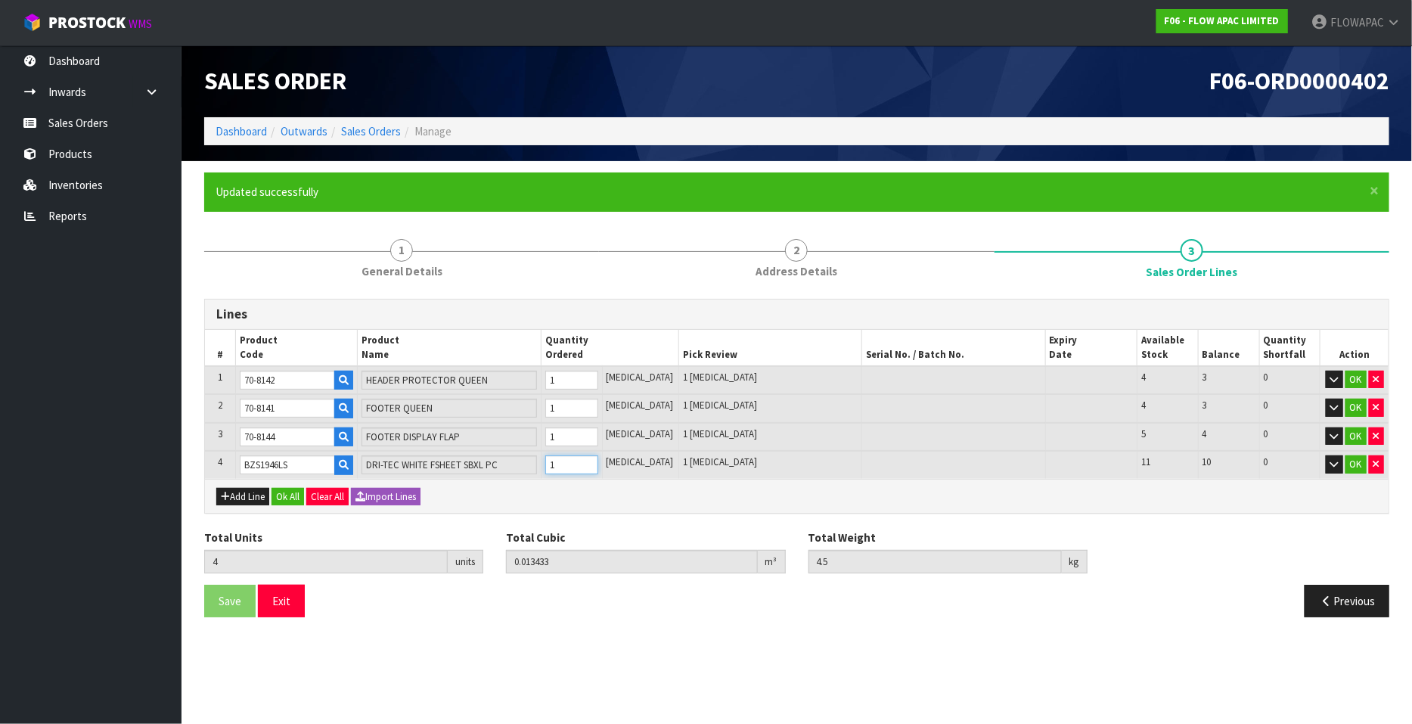
type input "5"
type input "0.028012"
type input "5.8"
type input "2"
click at [598, 457] on input "2" at bounding box center [571, 464] width 53 height 19
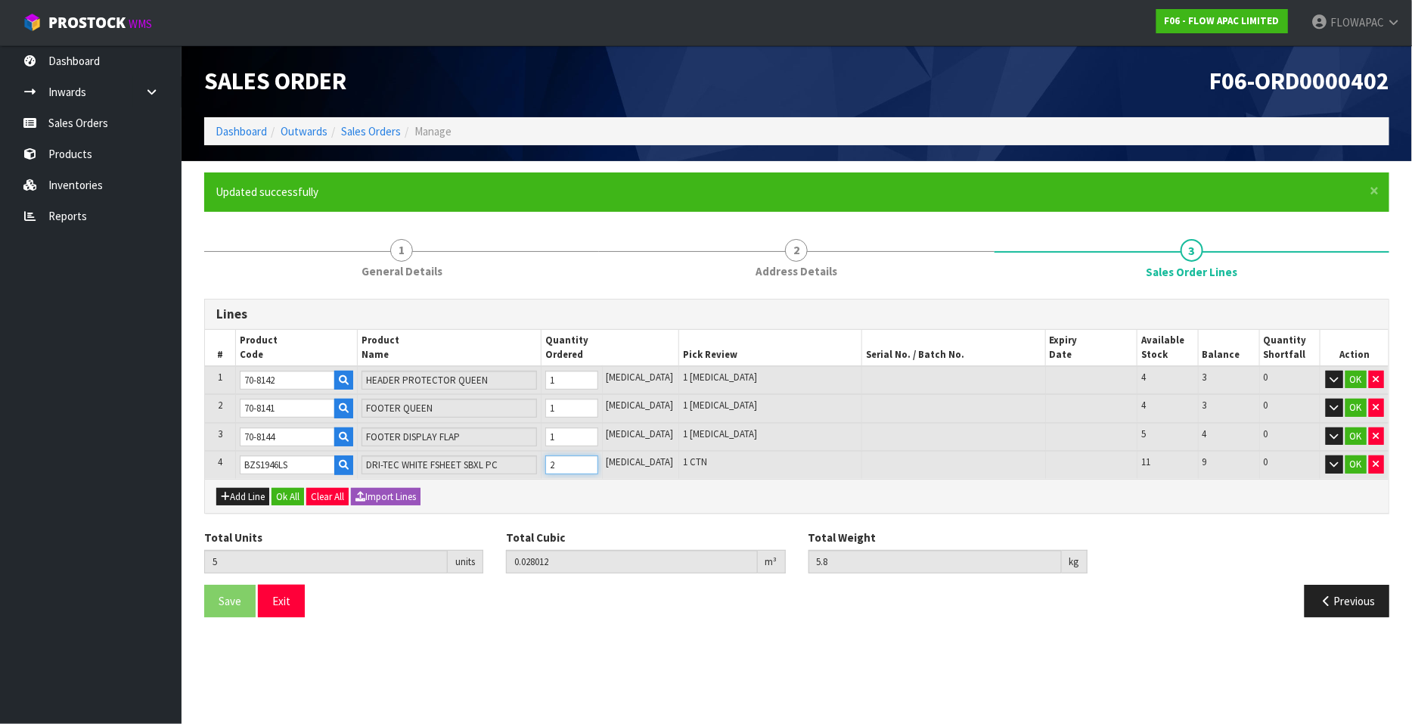
type input "6"
type input "0.028058"
type input "6.8"
type input "3"
click at [598, 457] on input "3" at bounding box center [571, 464] width 53 height 19
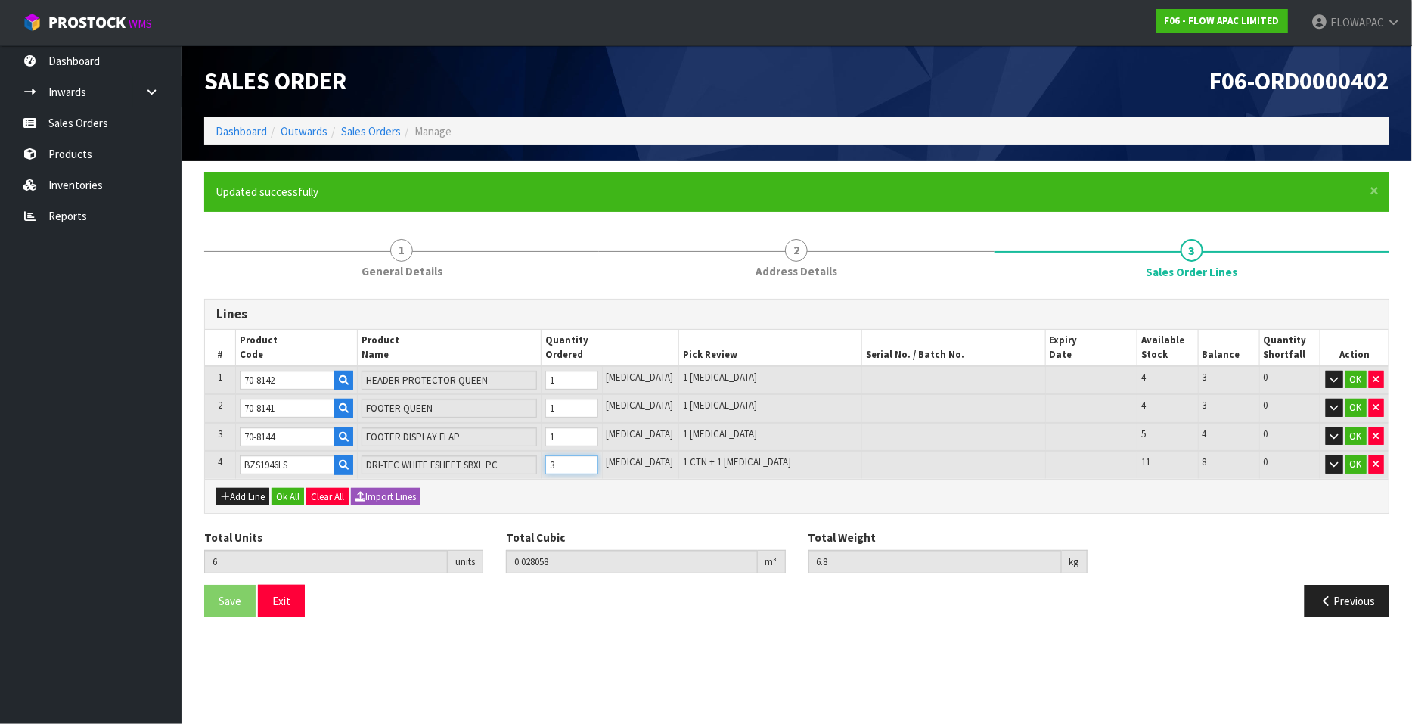
type input "7"
type input "0.042637"
type input "8.1"
type input "4"
click at [598, 457] on input "4" at bounding box center [571, 464] width 53 height 19
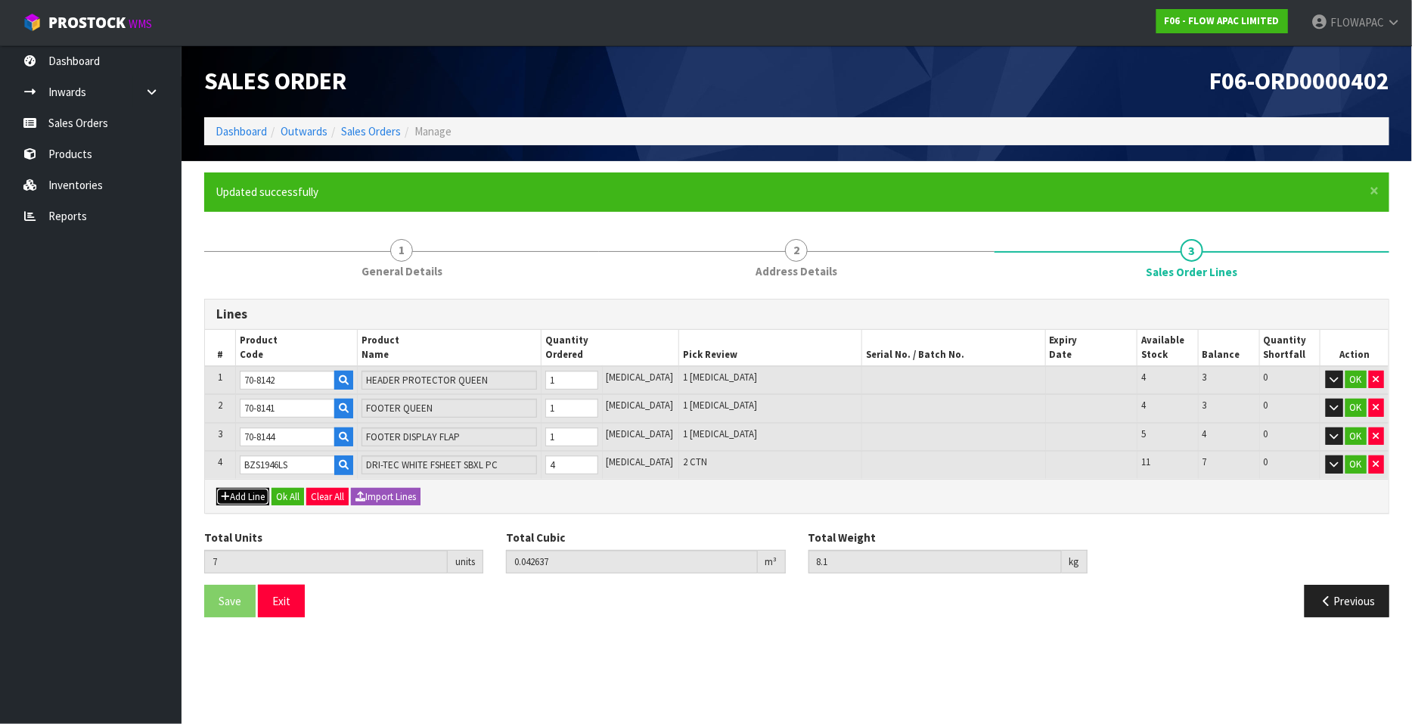
click at [253, 492] on button "Add Line" at bounding box center [242, 497] width 53 height 18
type input "0"
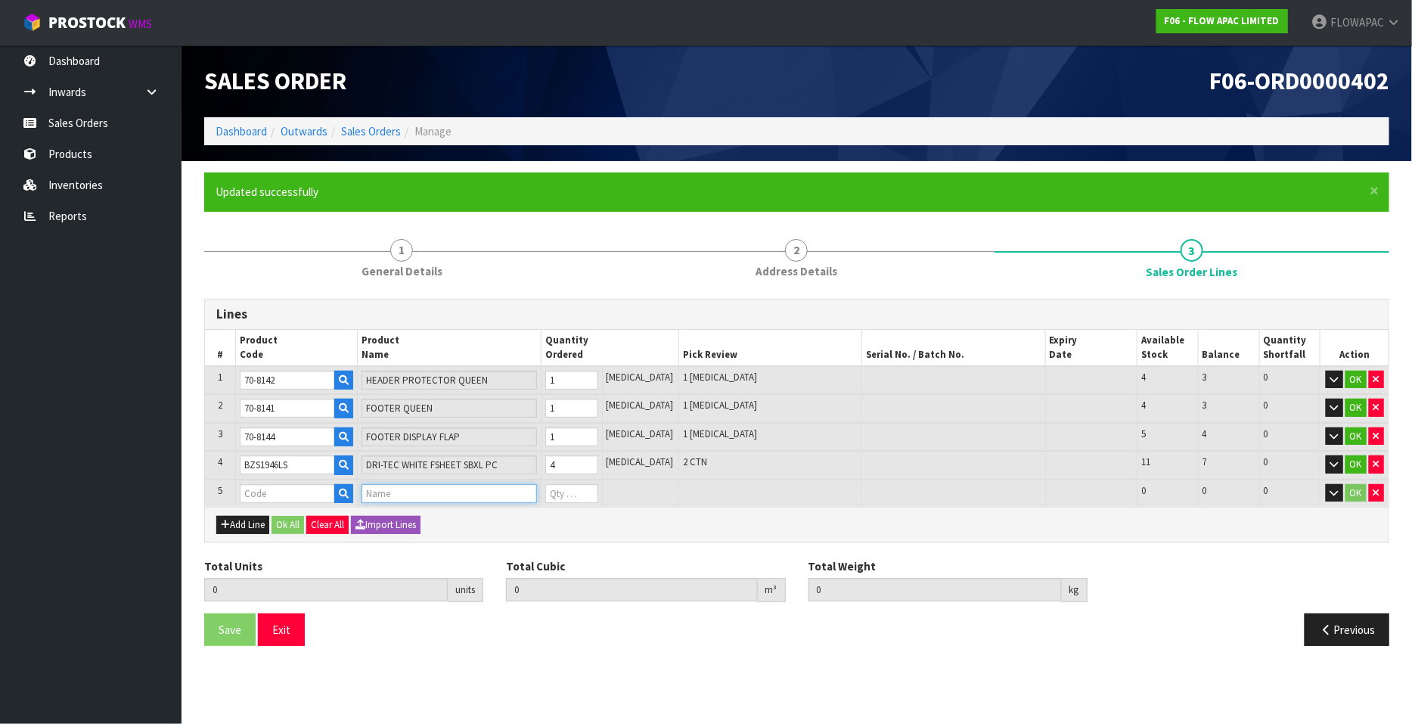
click at [400, 489] on input "text" at bounding box center [448, 493] width 175 height 19
click at [380, 490] on input "text" at bounding box center [448, 493] width 175 height 19
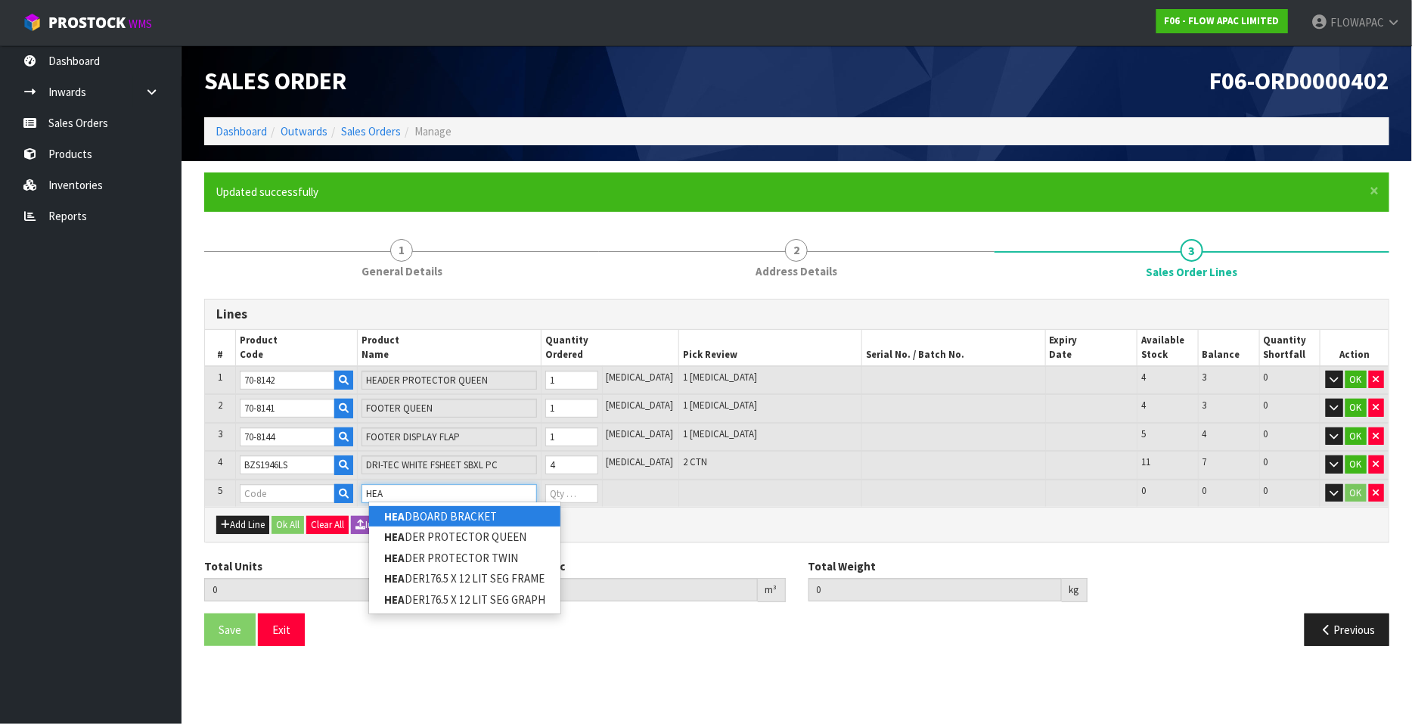
type input "HEA"
click at [443, 512] on link "HEA DBOARD BRACKET" at bounding box center [464, 516] width 191 height 20
type input "HEADBOARD BRACKET"
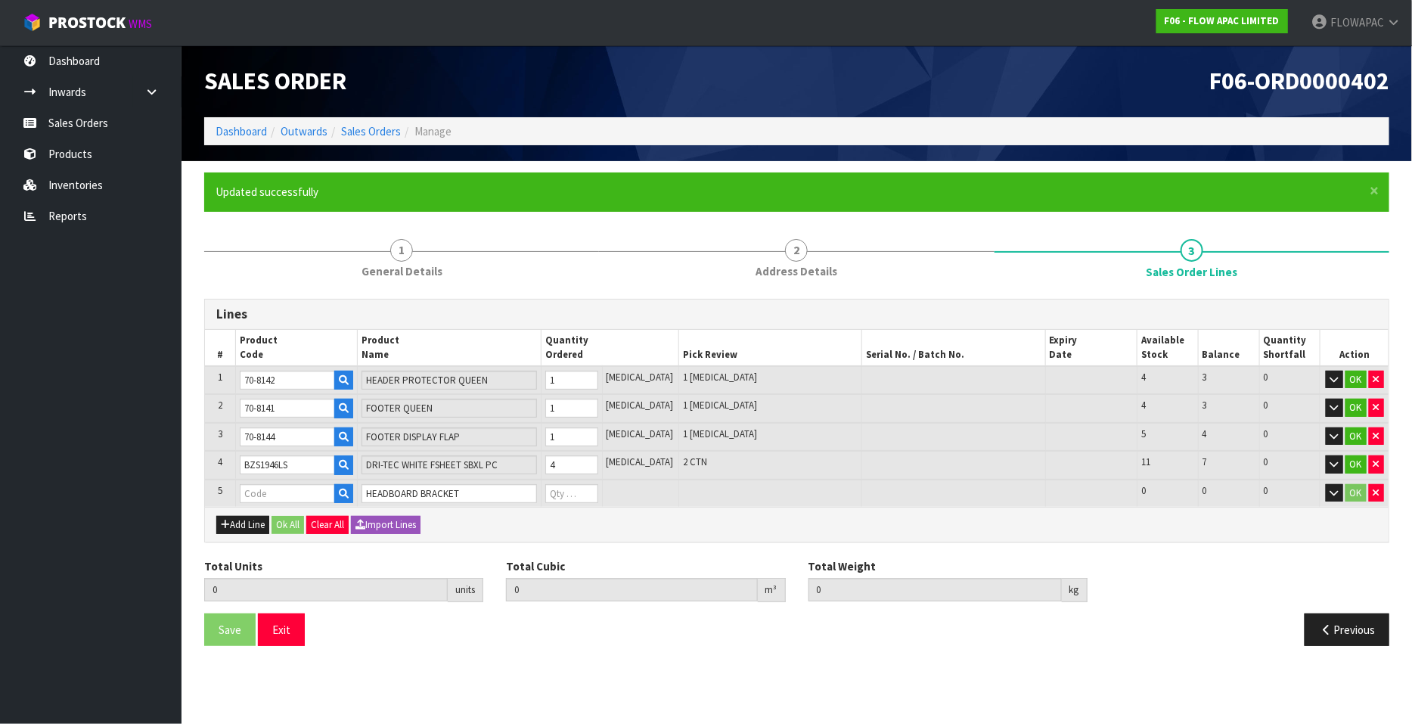
type input "7"
type input "0.042637"
type input "8.1"
type input "BGO109AQ0Z"
type input "0"
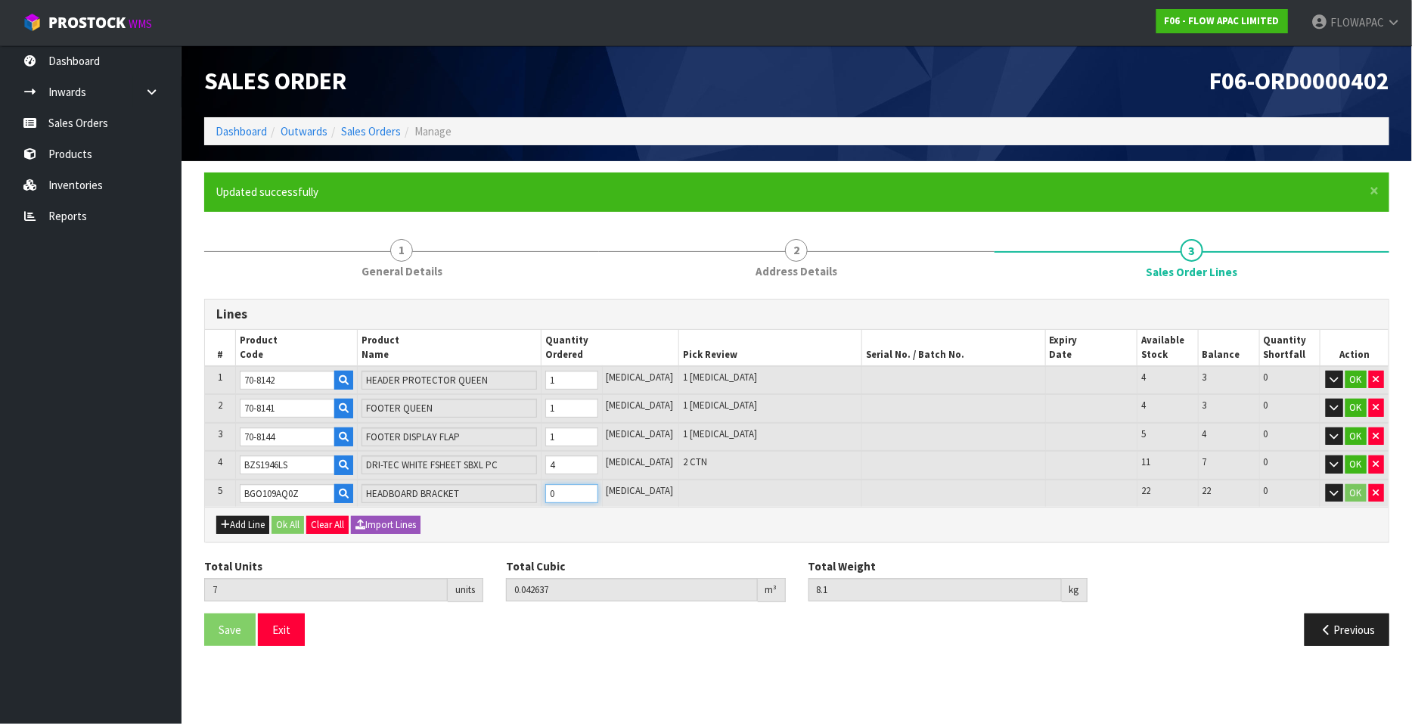
type input "8"
type input "0.096781"
type input "11.1"
type input "1"
click at [598, 488] on input "1" at bounding box center [571, 493] width 53 height 19
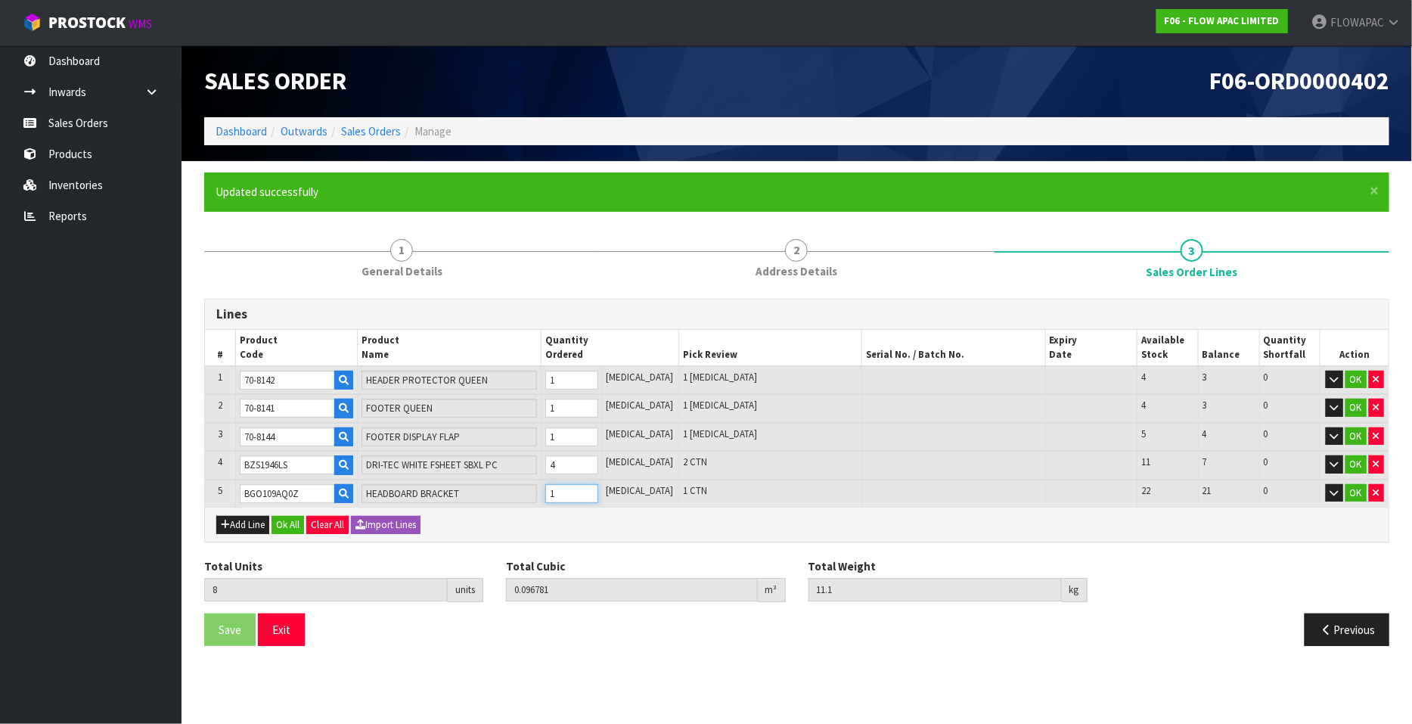
type input "9"
type input "0.150925"
type input "14.1"
type input "2"
click at [598, 488] on input "2" at bounding box center [571, 493] width 53 height 19
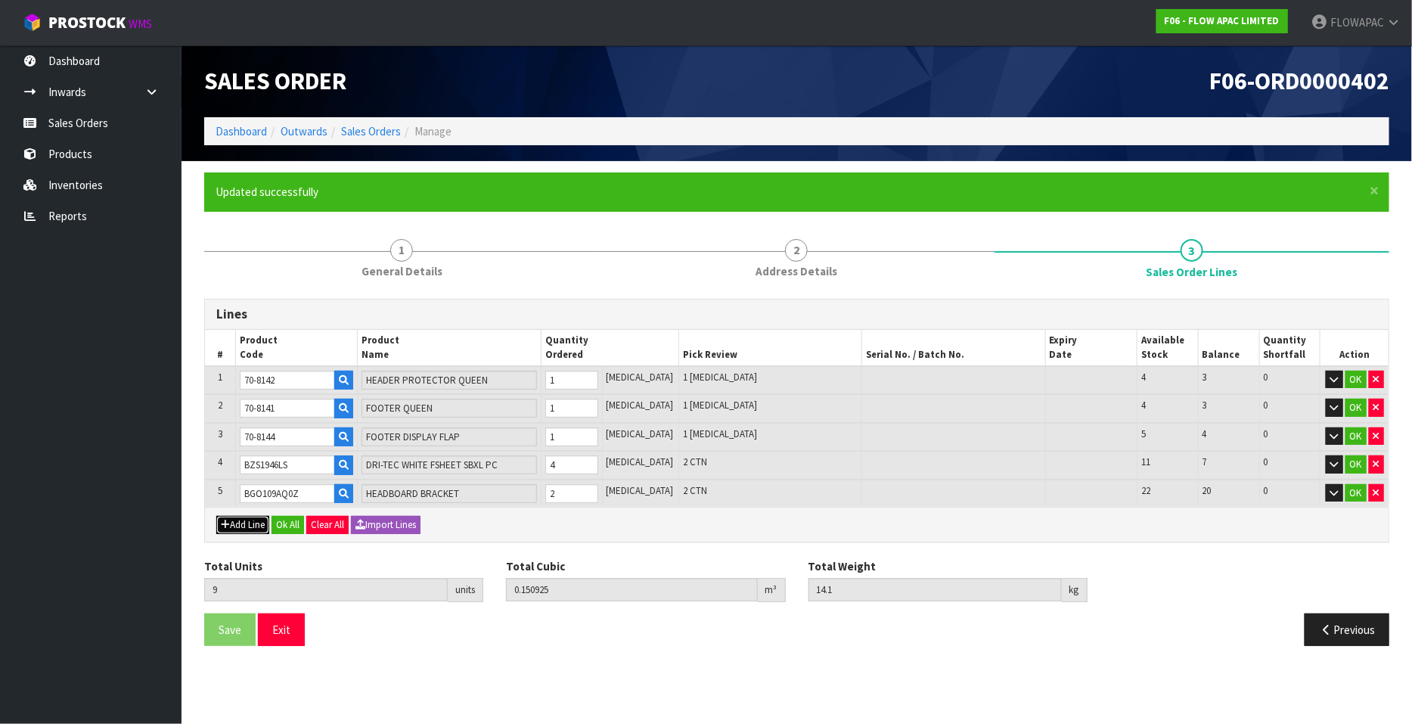
click at [251, 519] on button "Add Line" at bounding box center [242, 525] width 53 height 18
type input "0"
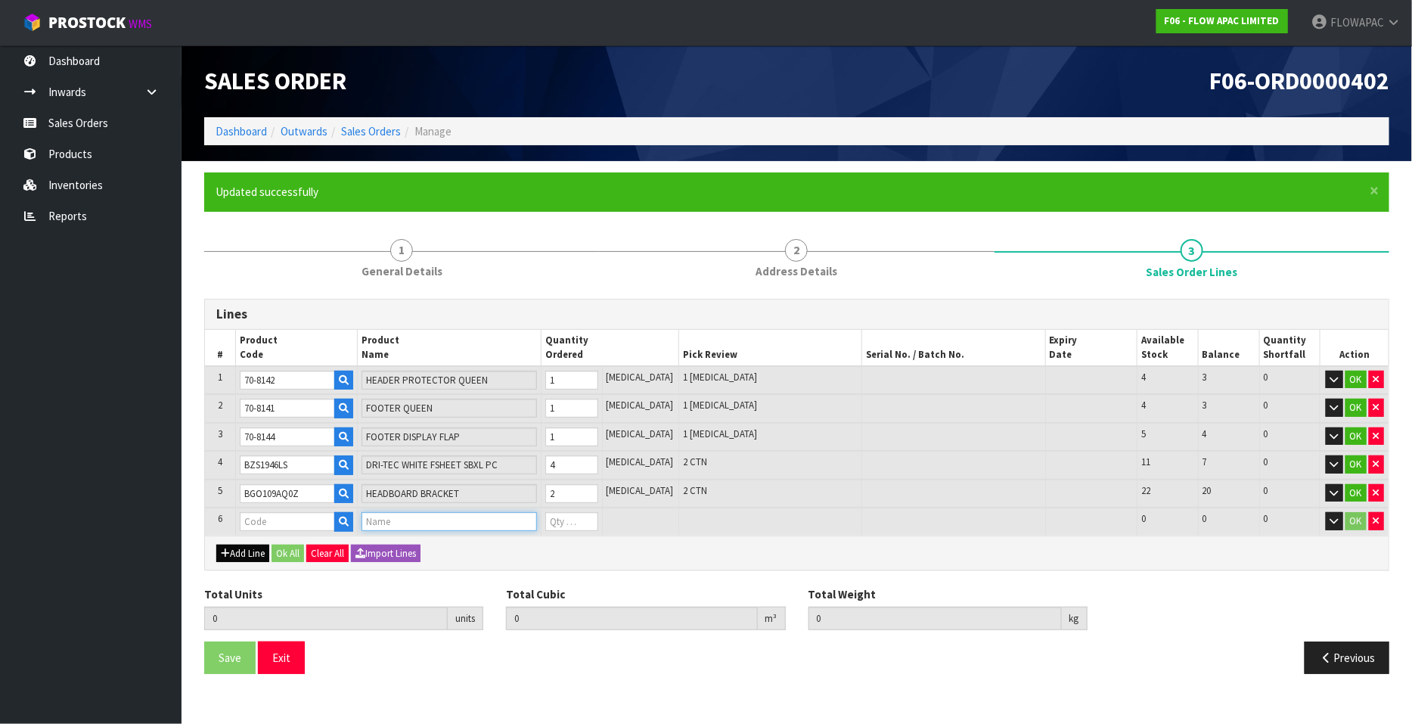
click at [420, 518] on input "text" at bounding box center [448, 521] width 175 height 19
type input "STAB"
click at [462, 542] on link "STAB ILIZER BRACKET FOR ADJ BAS" at bounding box center [470, 544] width 203 height 20
type input "STABILIZER BRACKET FOR ADJ BAS"
type input "9"
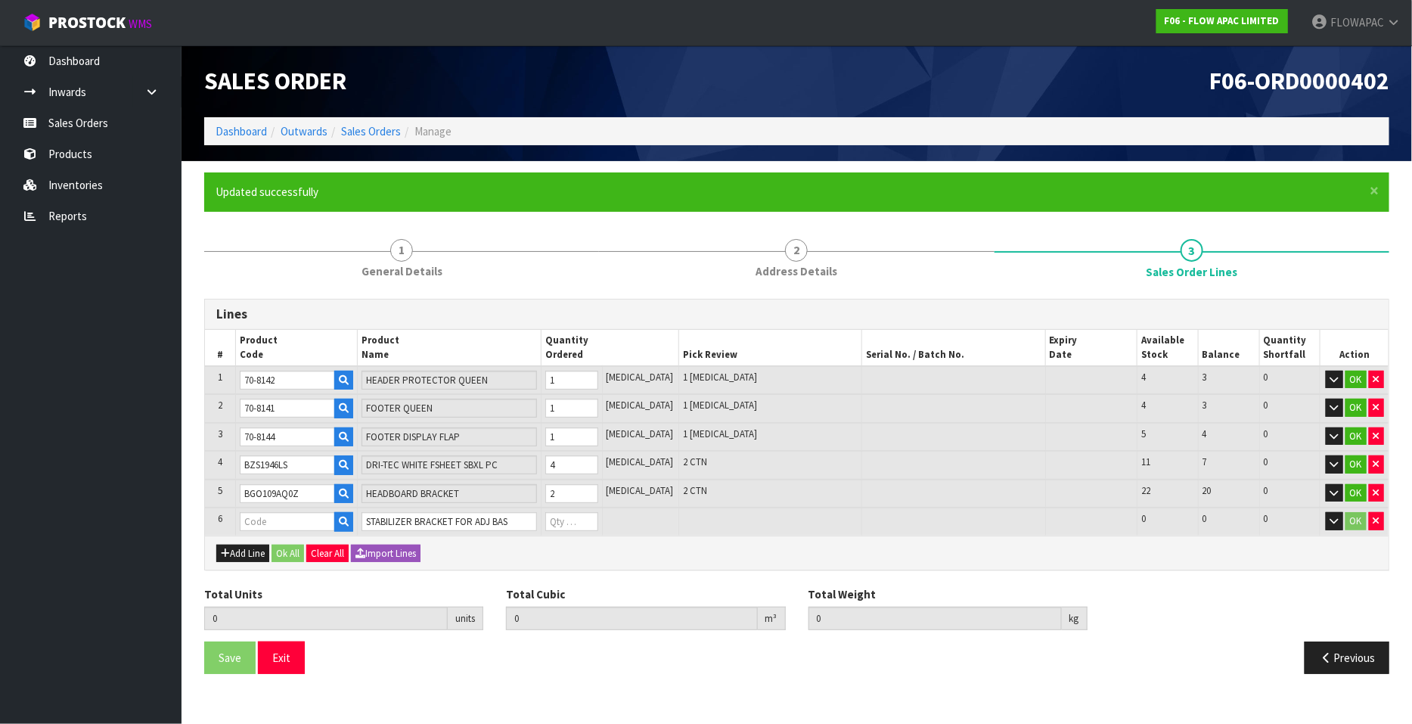
type input "0.150925"
type input "14.1"
type input "240004"
type input "0"
type input "10"
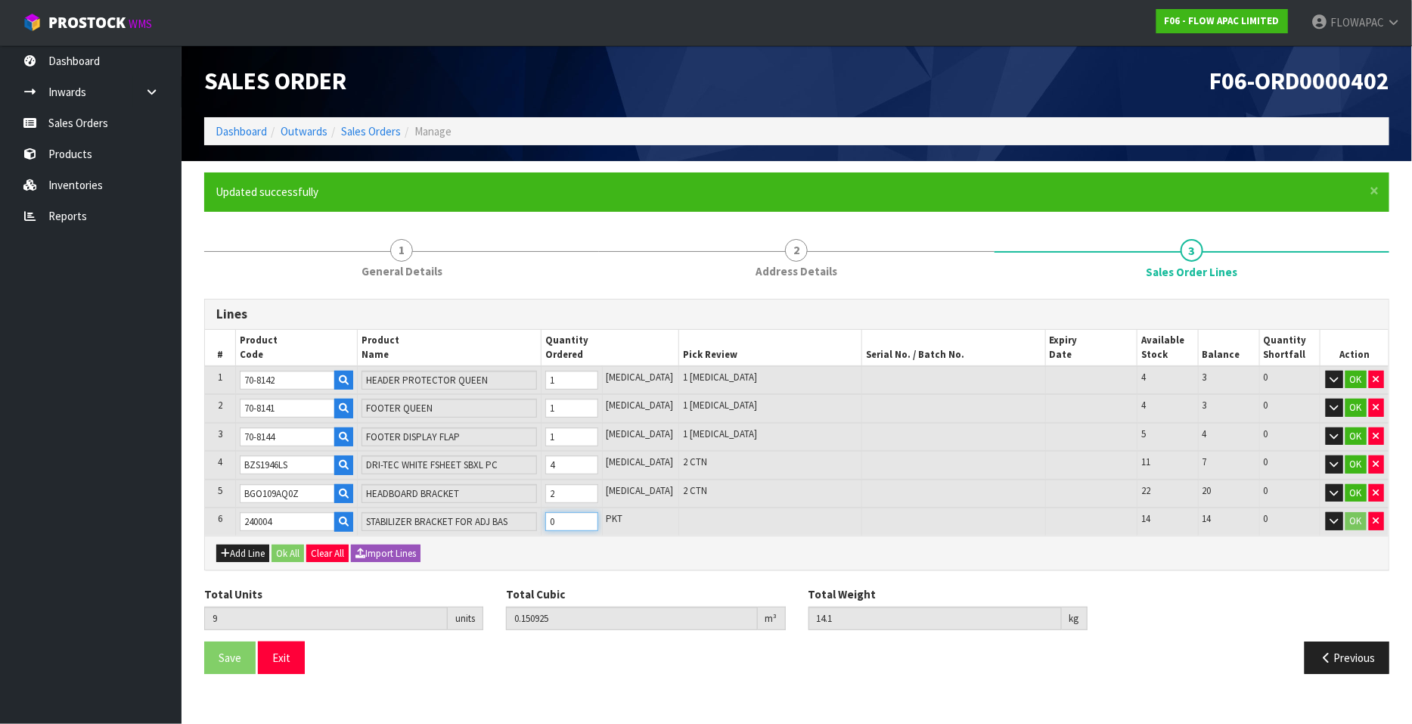
type input "0.151485"
type input "15.2"
type input "1"
click at [598, 516] on input "1" at bounding box center [571, 521] width 53 height 19
type input "11"
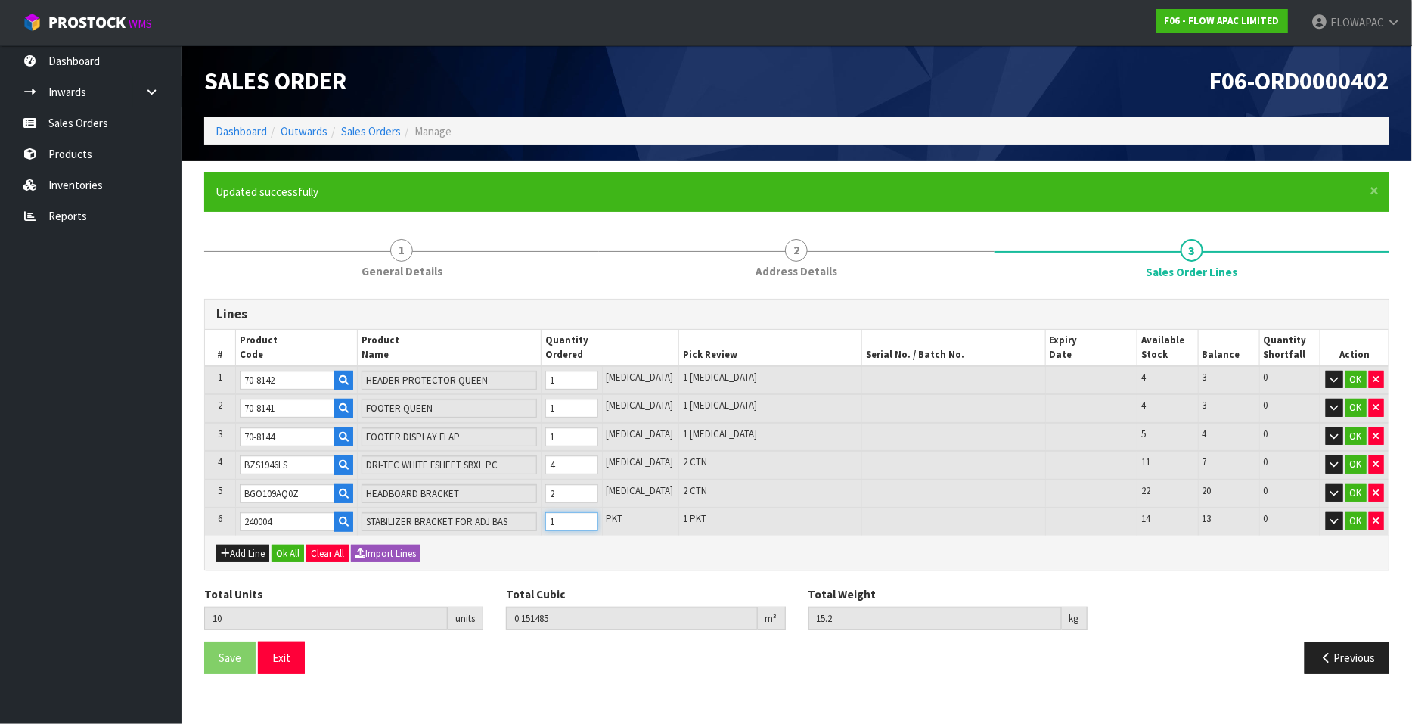
type input "0.152045"
type input "16.3"
type input "2"
click at [598, 516] on input "2" at bounding box center [571, 521] width 53 height 19
type input "12"
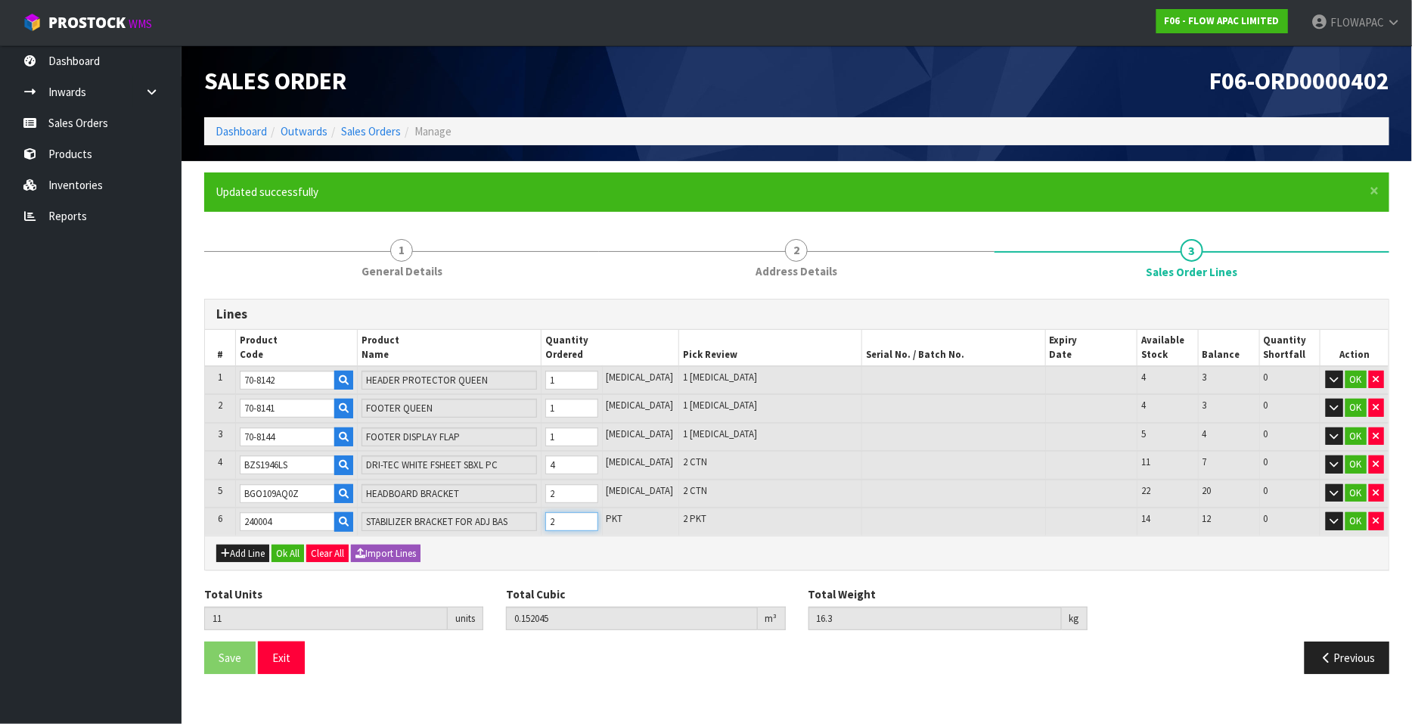
type input "0.152605"
type input "17.4"
type input "3"
click at [598, 513] on input "3" at bounding box center [571, 521] width 53 height 19
type input "13"
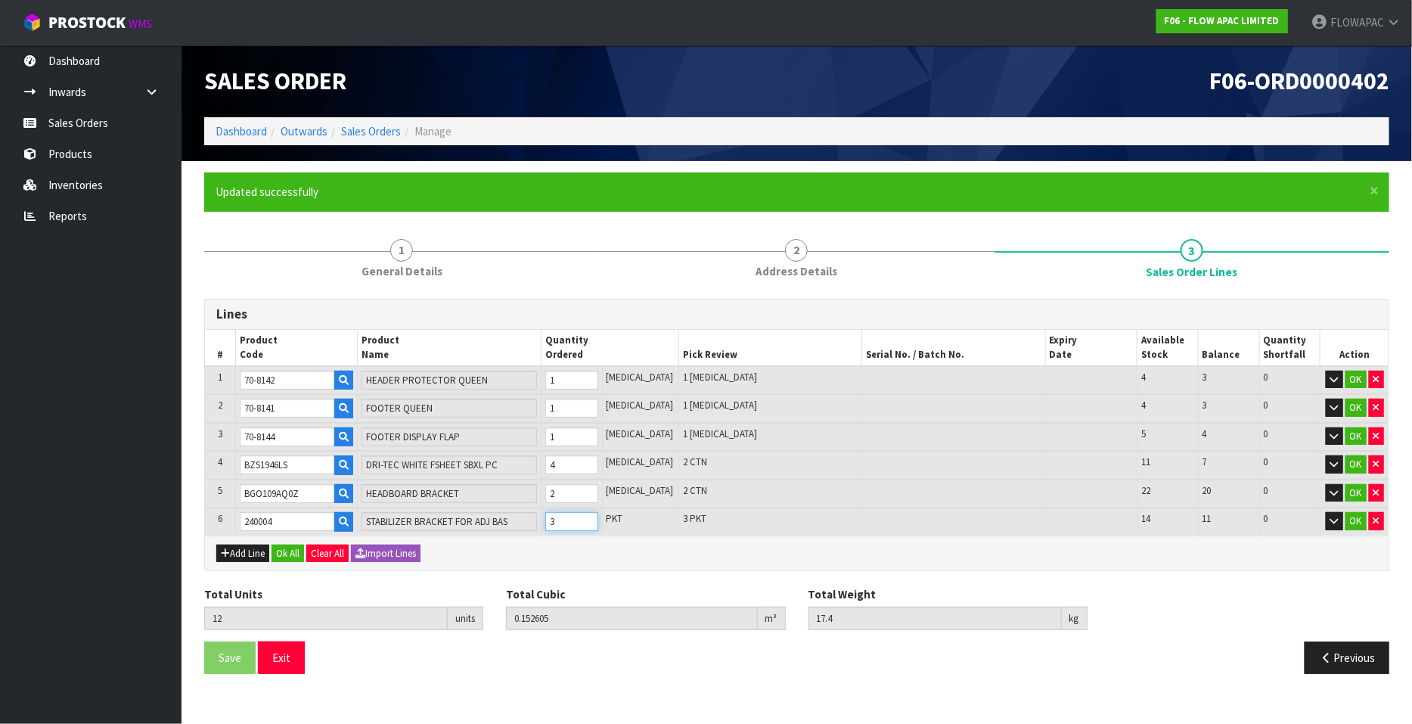
type input "0.153165"
type input "18.5"
type input "4"
click at [598, 513] on input "4" at bounding box center [571, 521] width 53 height 19
click at [247, 547] on button "Add Line" at bounding box center [242, 553] width 53 height 18
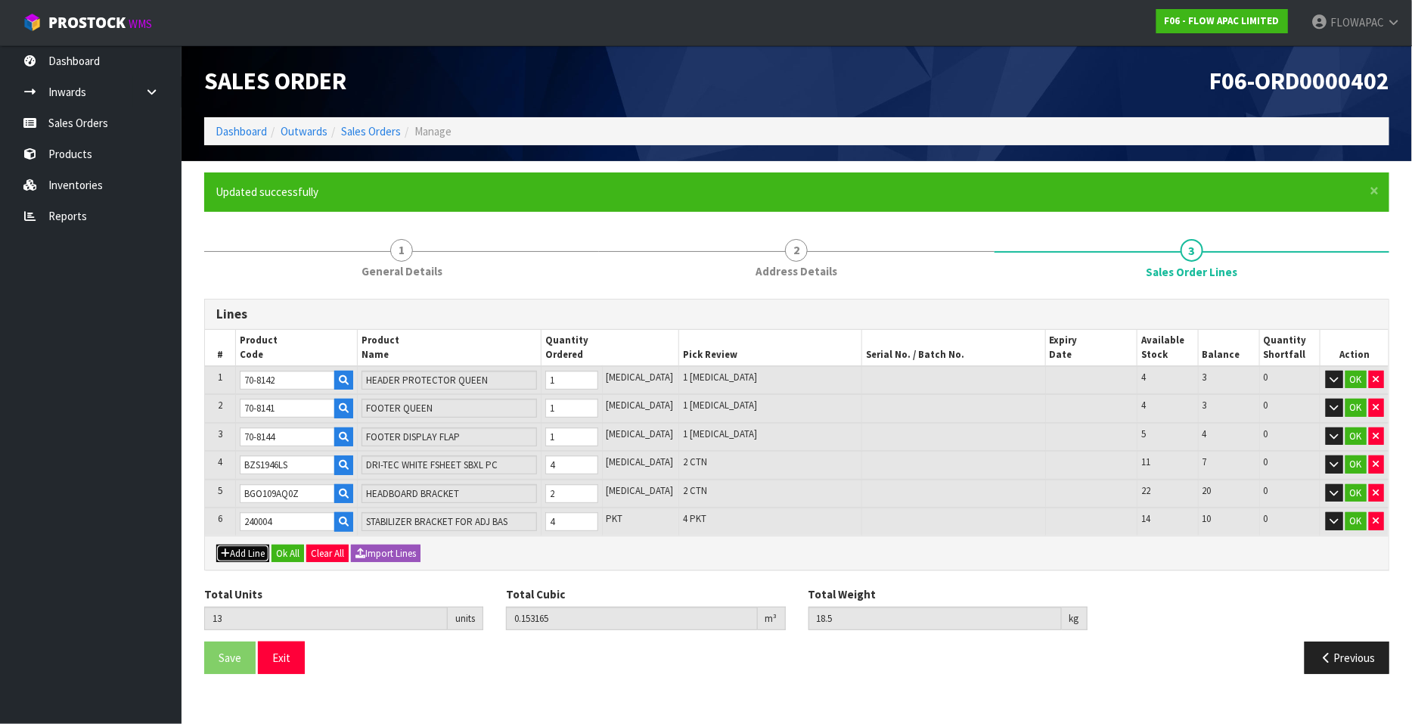
type input "0"
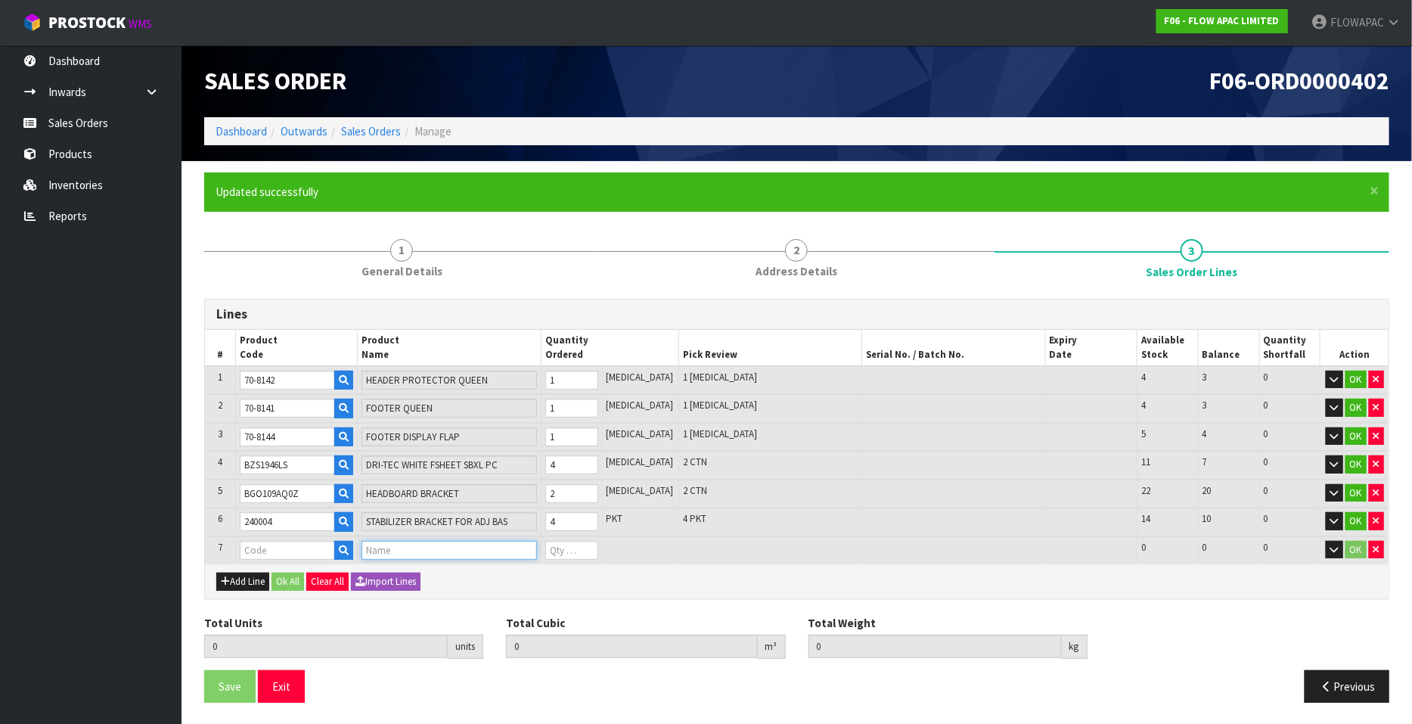
click at [404, 545] on input "text" at bounding box center [448, 550] width 175 height 19
type input "C"
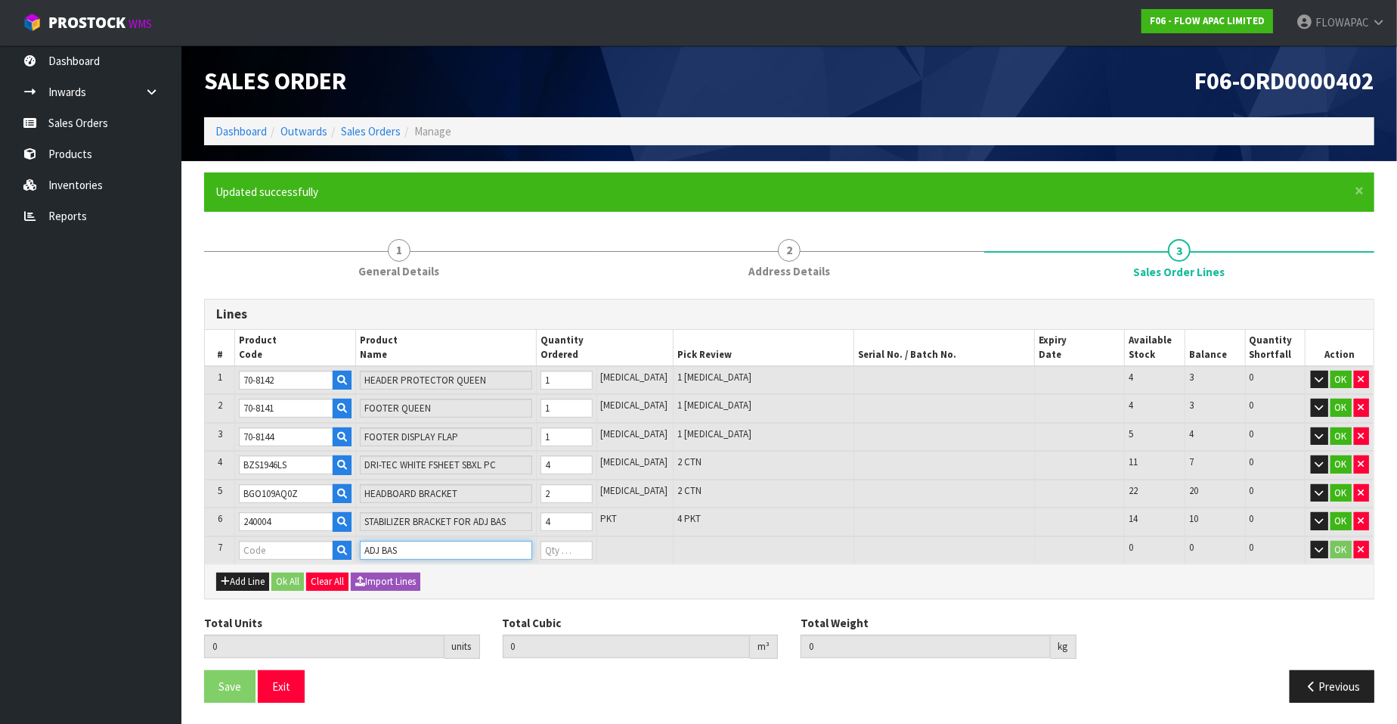
type input "ADJ BASE"
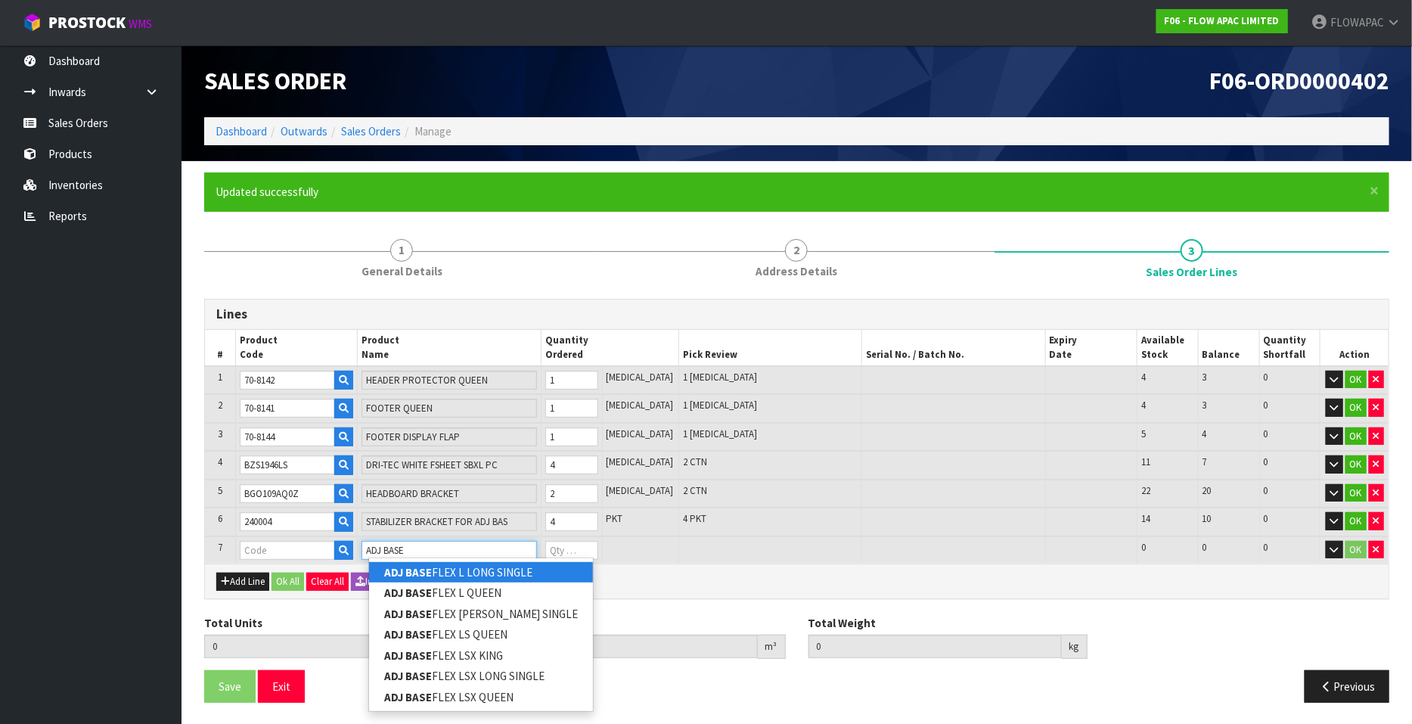
drag, startPoint x: 423, startPoint y: 546, endPoint x: 366, endPoint y: 546, distance: 56.7
click at [366, 546] on td "ADJ BASE" at bounding box center [449, 550] width 183 height 28
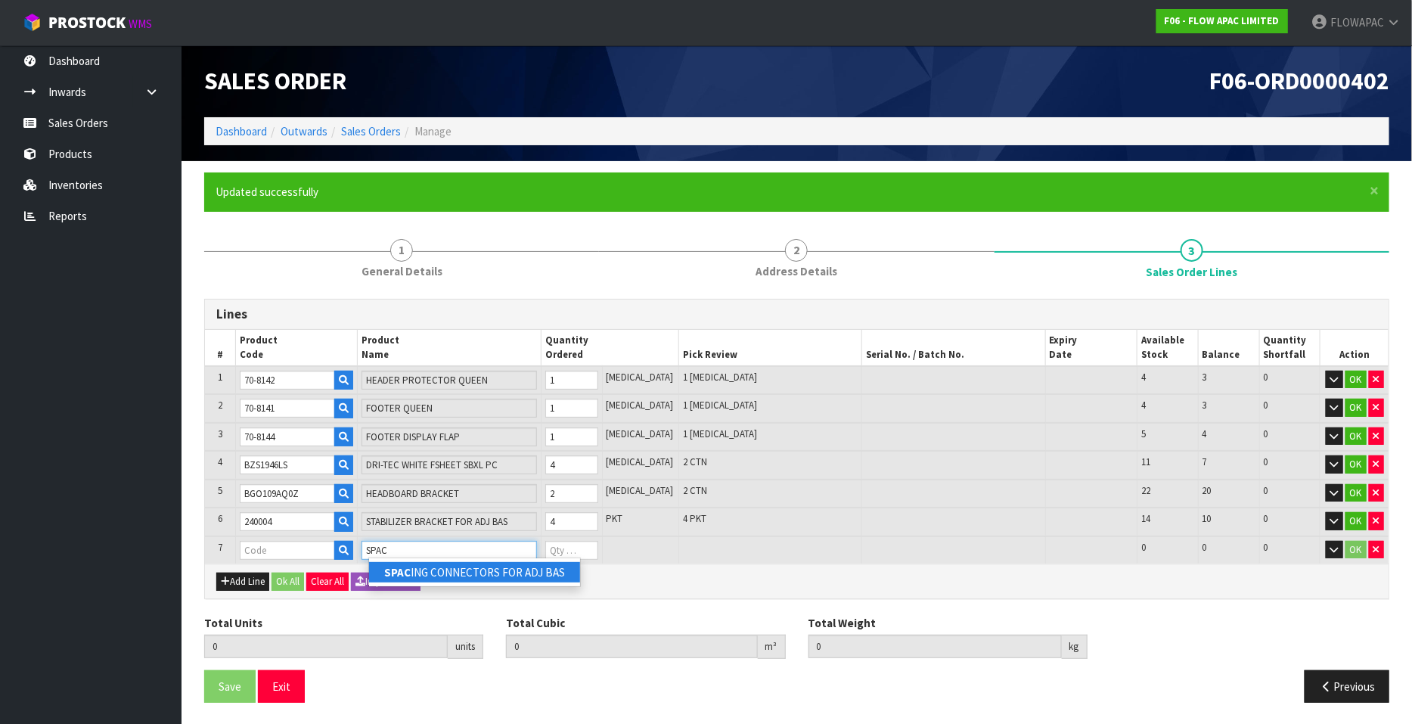
type input "SPAC"
click at [516, 580] on link "SPAC ING CONNECTORS FOR ADJ BAS" at bounding box center [474, 572] width 211 height 20
type input "SPACING CONNECTORS FOR ADJ BAS"
type input "13"
type input "0.153165"
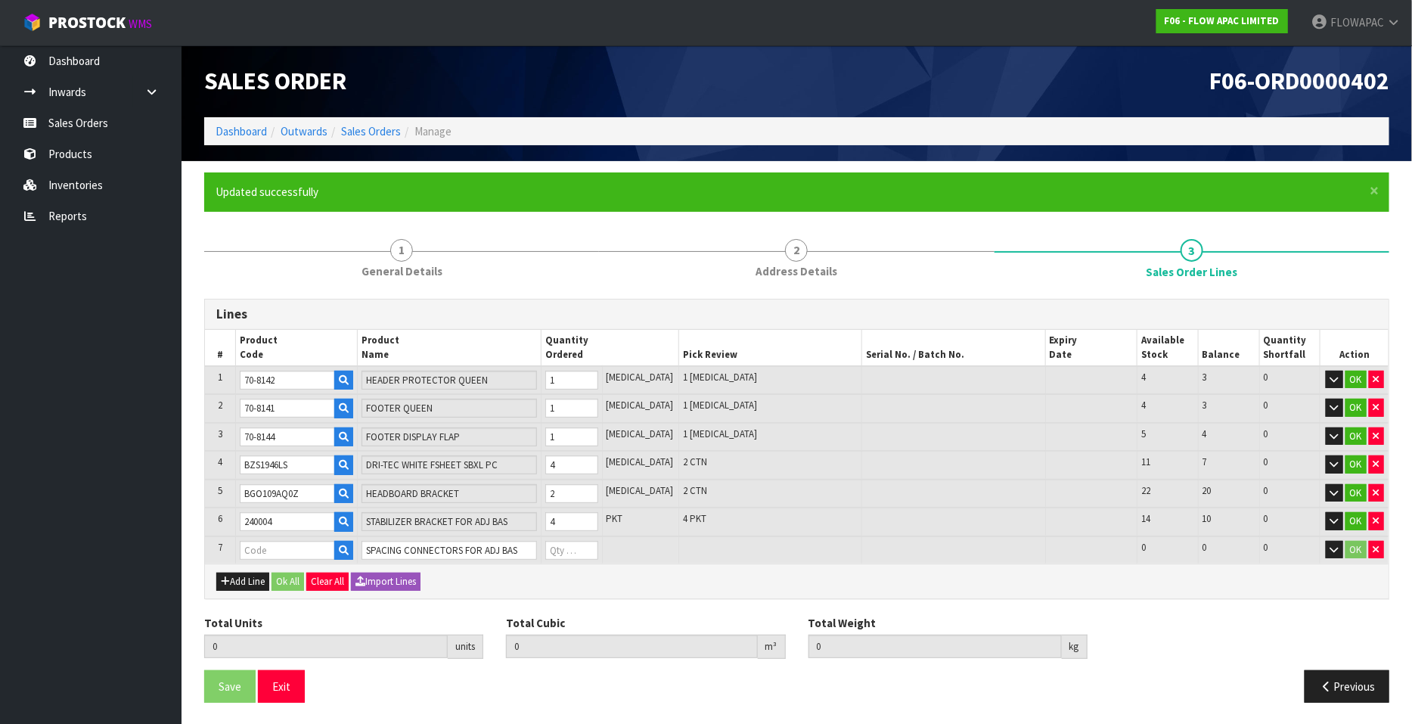
type input "18.5"
type input "240006"
type input "0"
type input "14"
type input "0.153831"
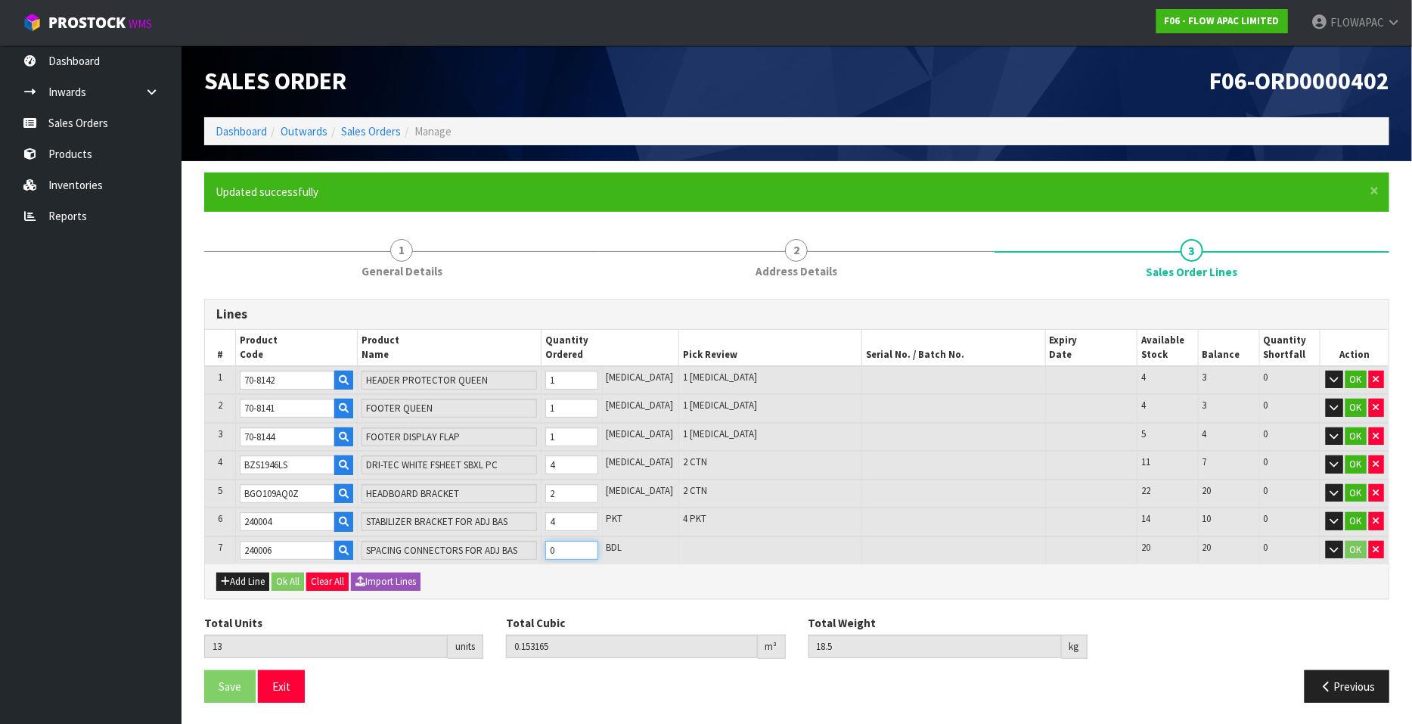
type input "18.75"
type input "1"
click at [598, 541] on input "1" at bounding box center [571, 550] width 53 height 19
type input "15"
type input "0.154497"
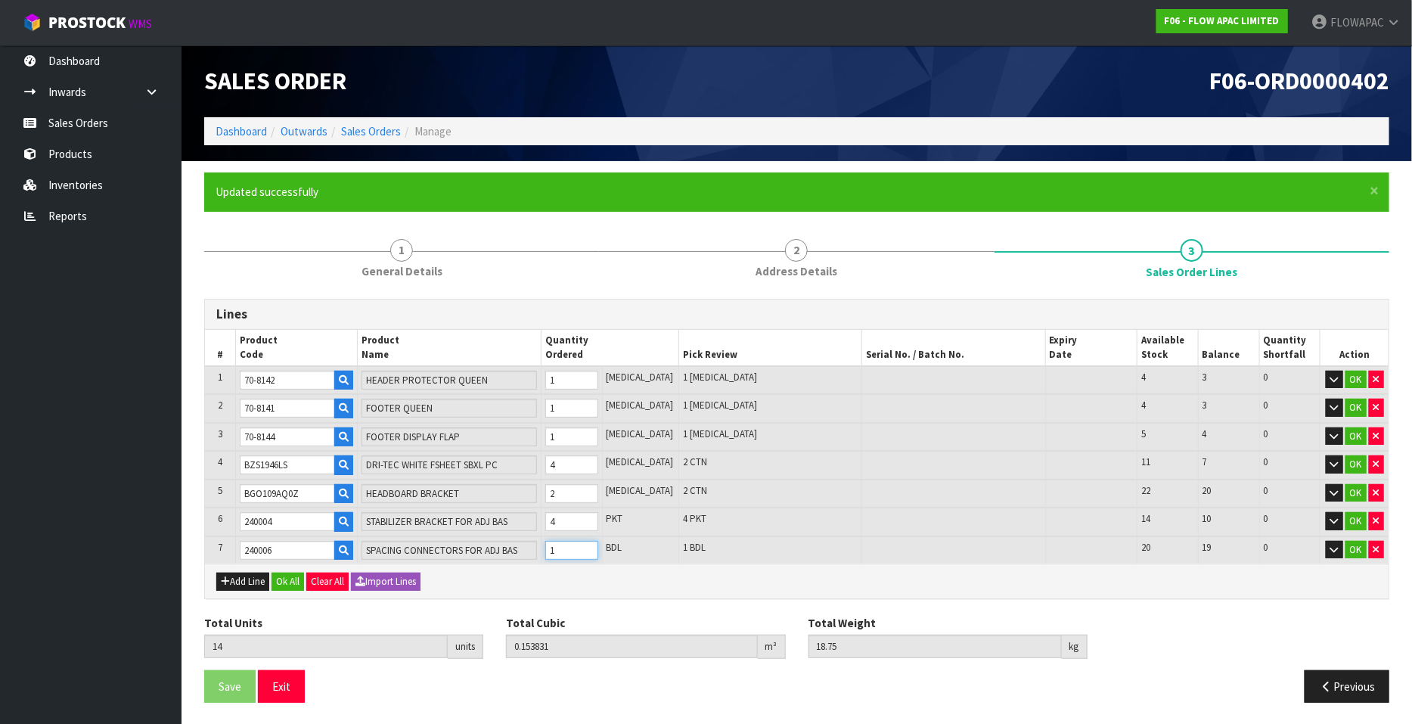
type input "19"
type input "2"
click at [598, 541] on input "2" at bounding box center [571, 550] width 53 height 19
type input "16"
type input "0.155163"
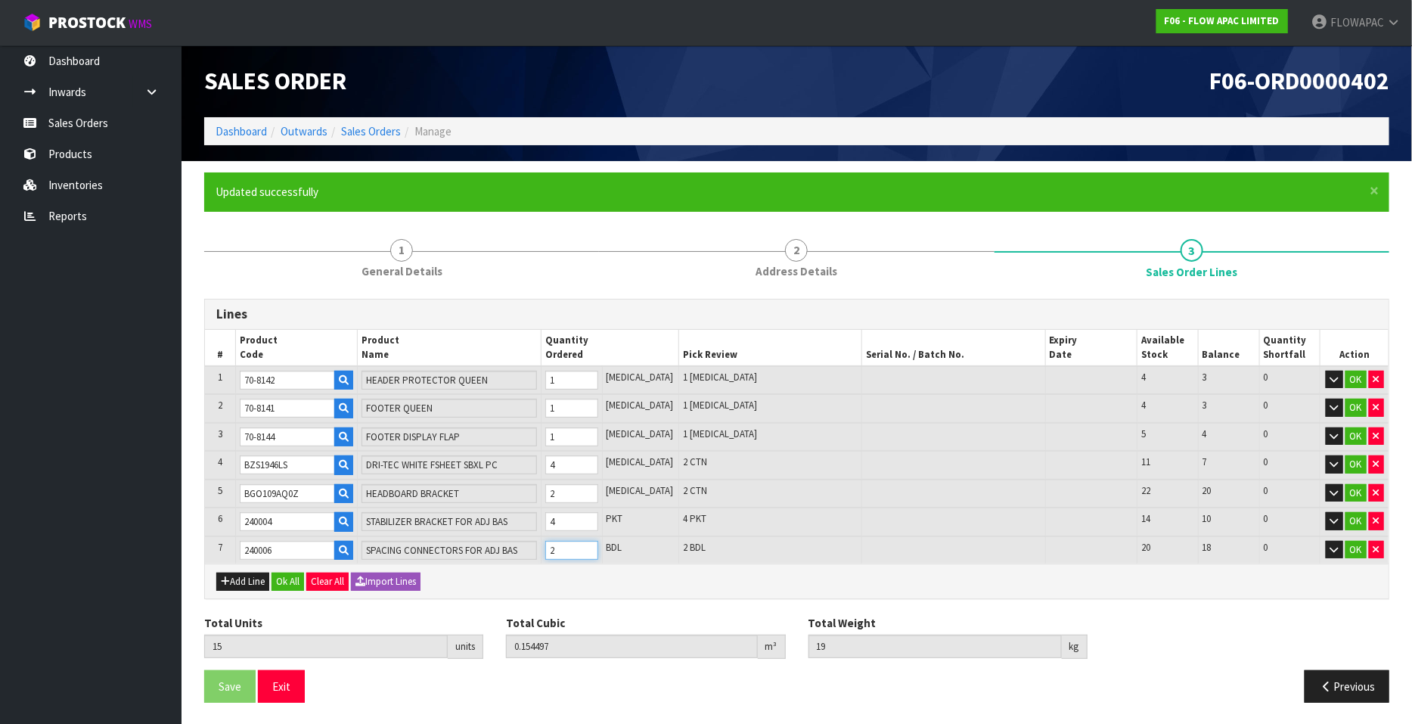
type input "19.25"
type input "3"
click at [598, 541] on input "3" at bounding box center [571, 550] width 53 height 19
type input "17"
type input "0.155829"
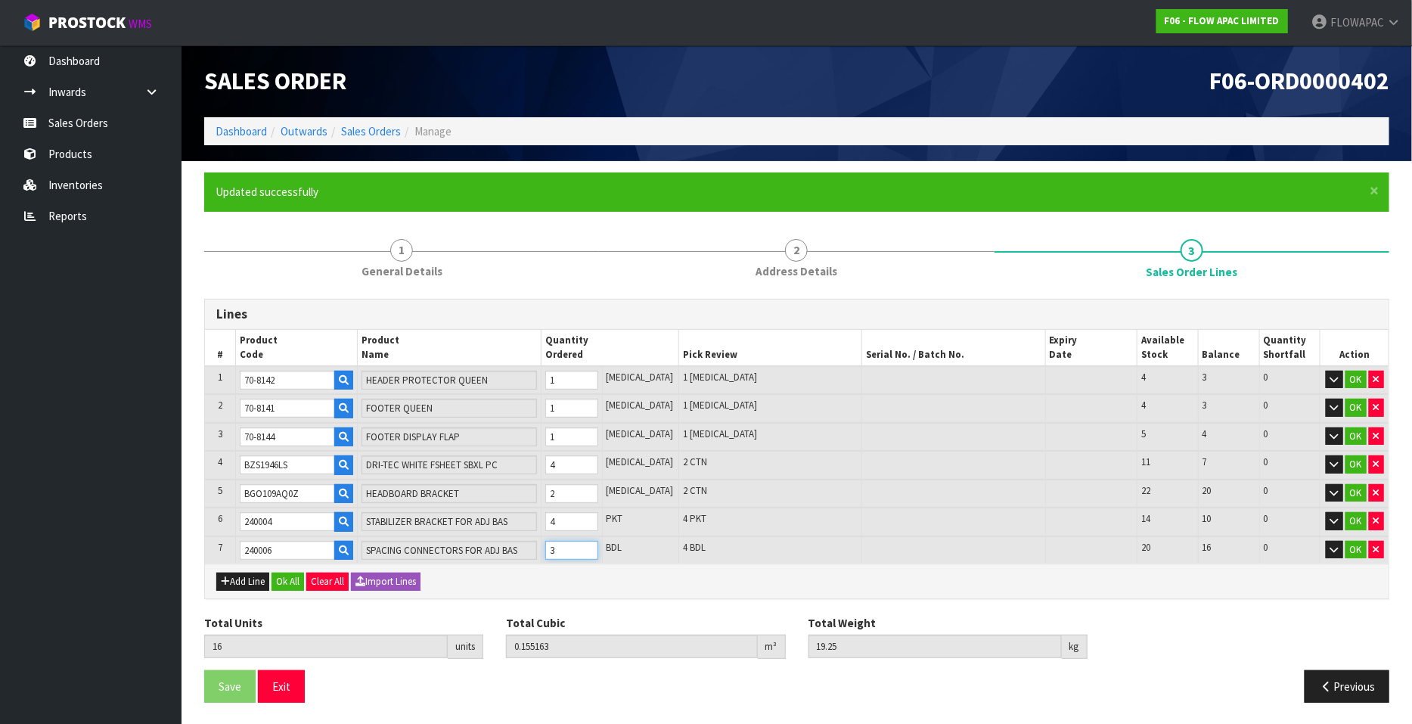
type input "19.5"
type input "4"
click at [598, 541] on input "4" at bounding box center [571, 550] width 53 height 19
click at [252, 577] on button "Add Line" at bounding box center [242, 581] width 53 height 18
type input "0"
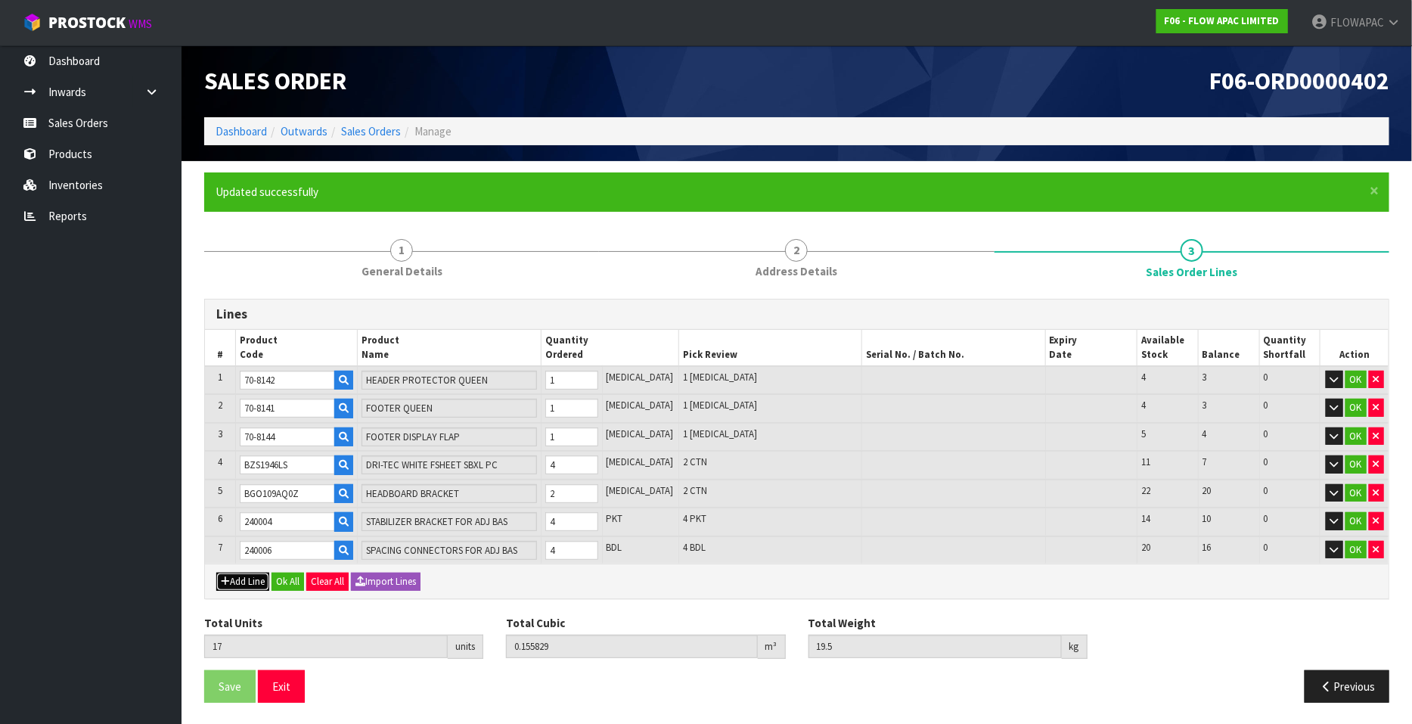
type input "0"
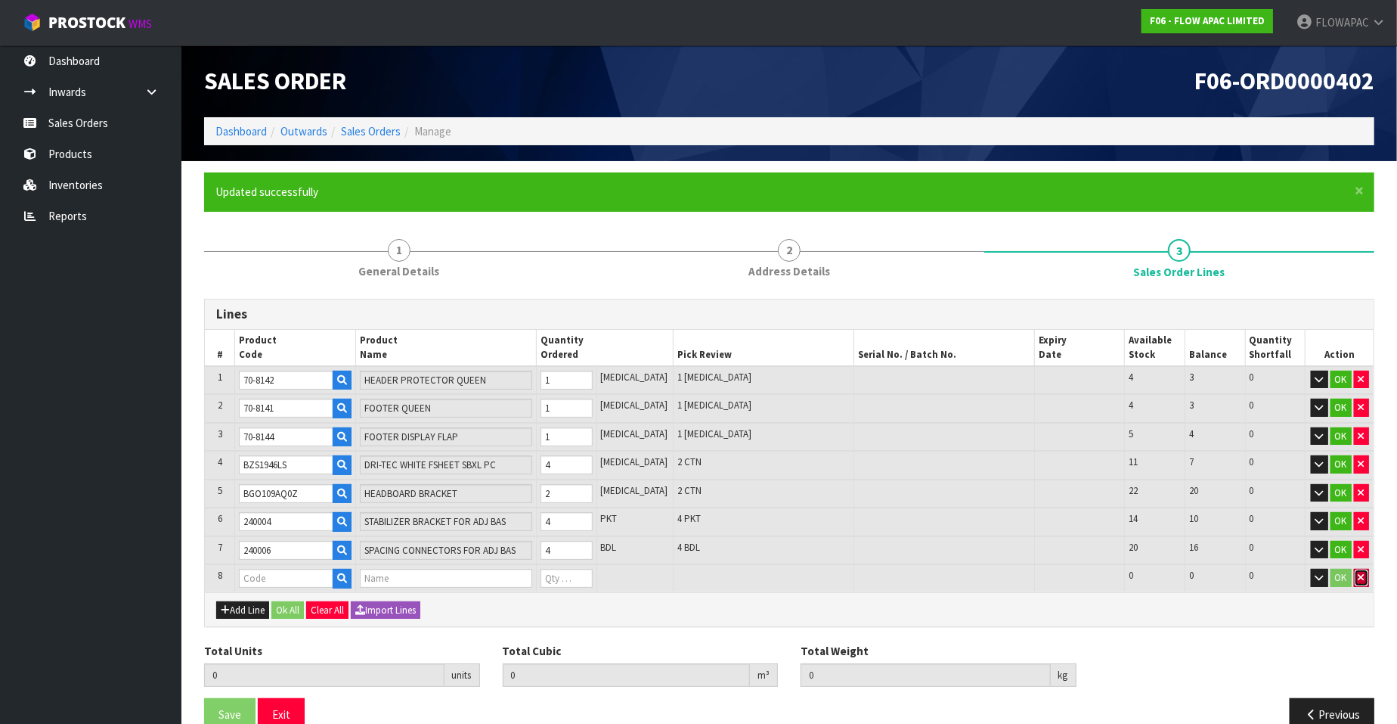
click at [1363, 575] on icon "button" at bounding box center [1362, 577] width 6 height 10
type input "17"
type input "0.155829"
type input "19.5"
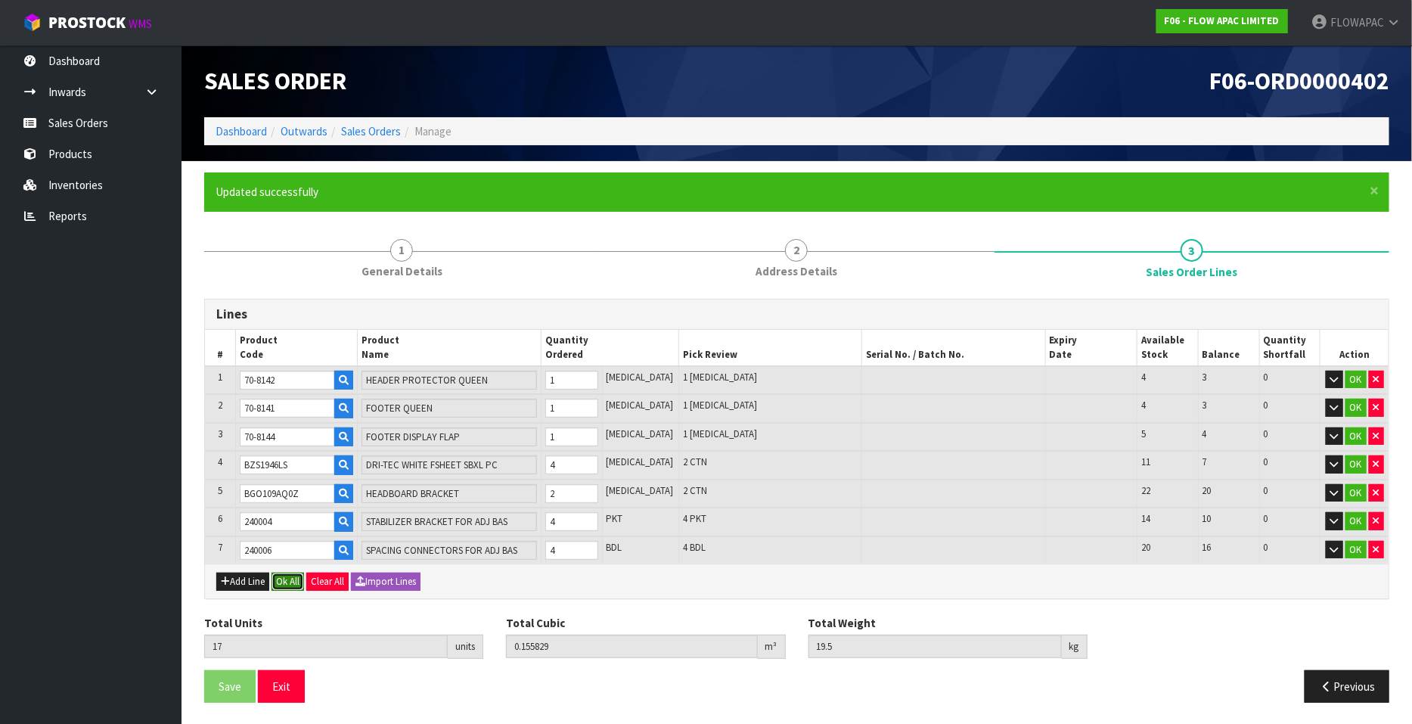
click at [290, 575] on button "Ok All" at bounding box center [287, 581] width 33 height 18
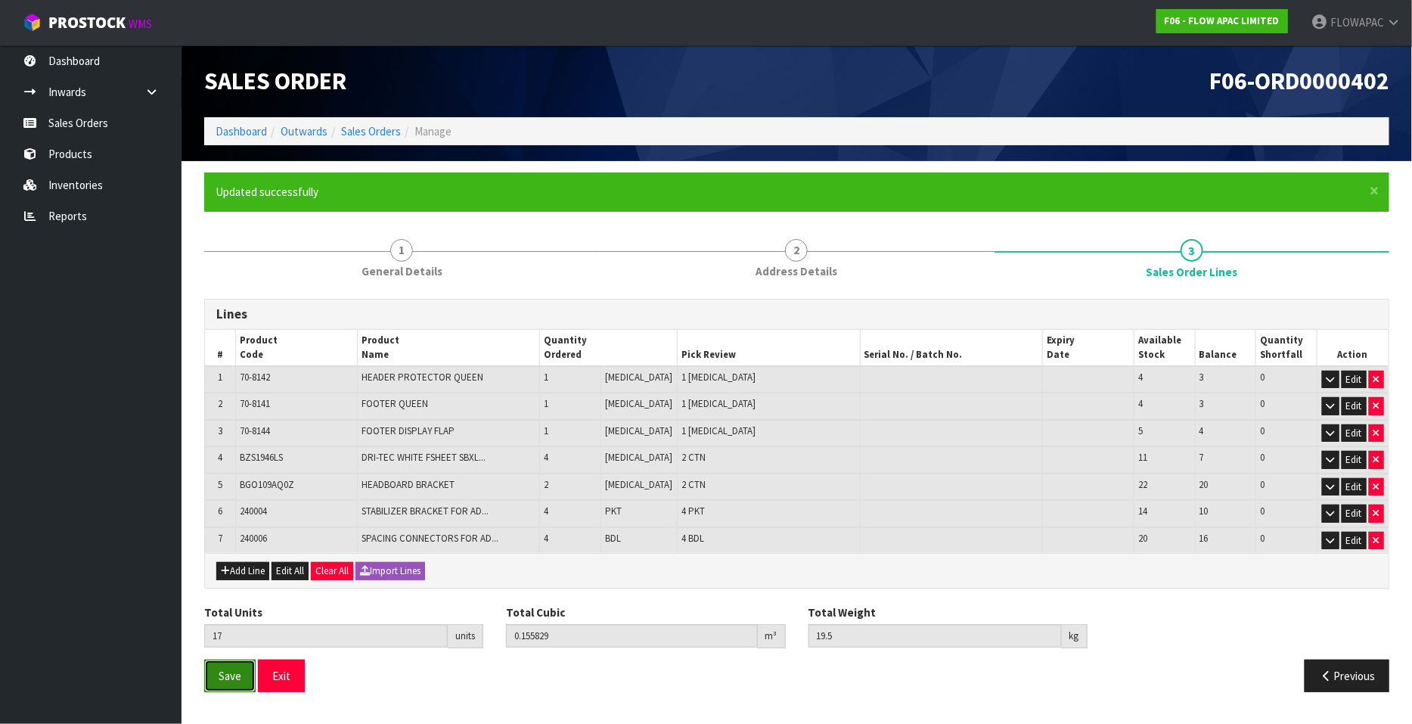
click at [234, 672] on span "Save" at bounding box center [229, 675] width 23 height 14
click at [252, 562] on button "Add Line" at bounding box center [242, 571] width 53 height 18
type input "0"
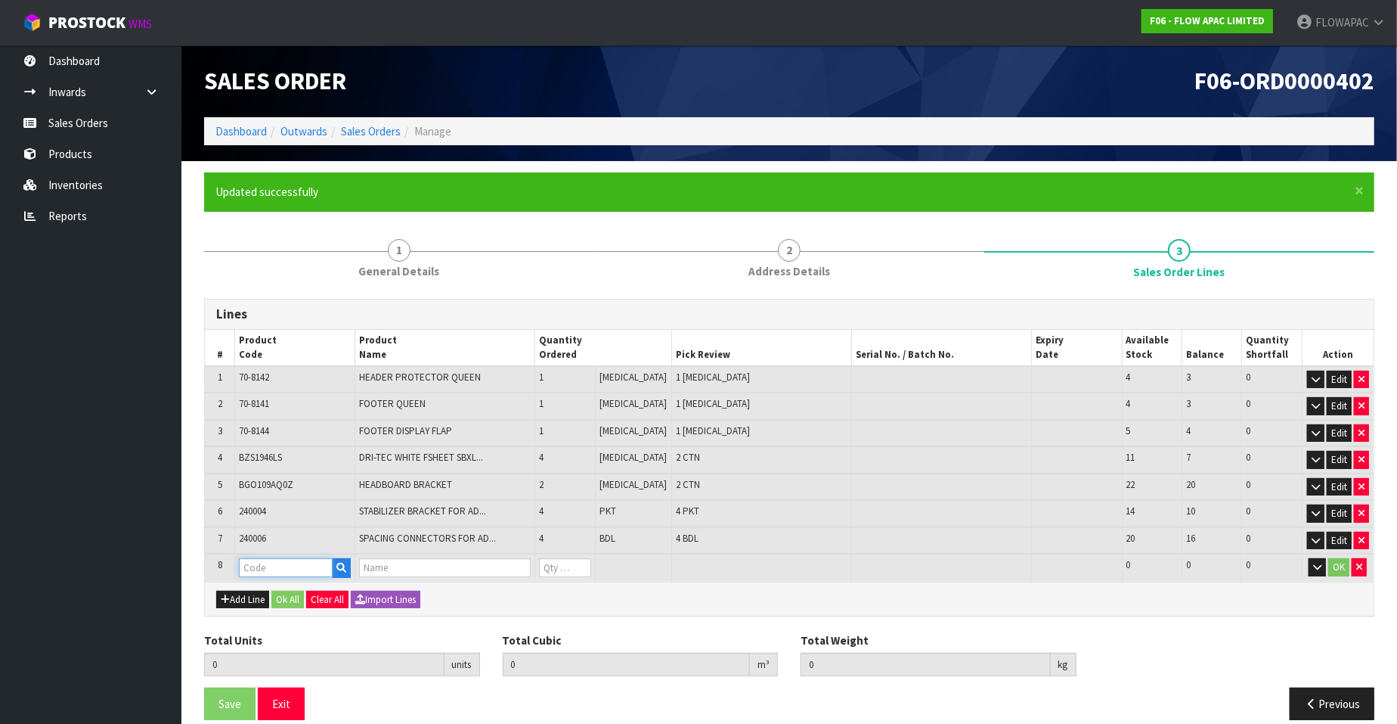
click at [271, 565] on input "text" at bounding box center [286, 567] width 94 height 19
type input "730018"
click at [267, 572] on input "text" at bounding box center [286, 567] width 94 height 19
paste input "71-0318"
type input "71-0318"
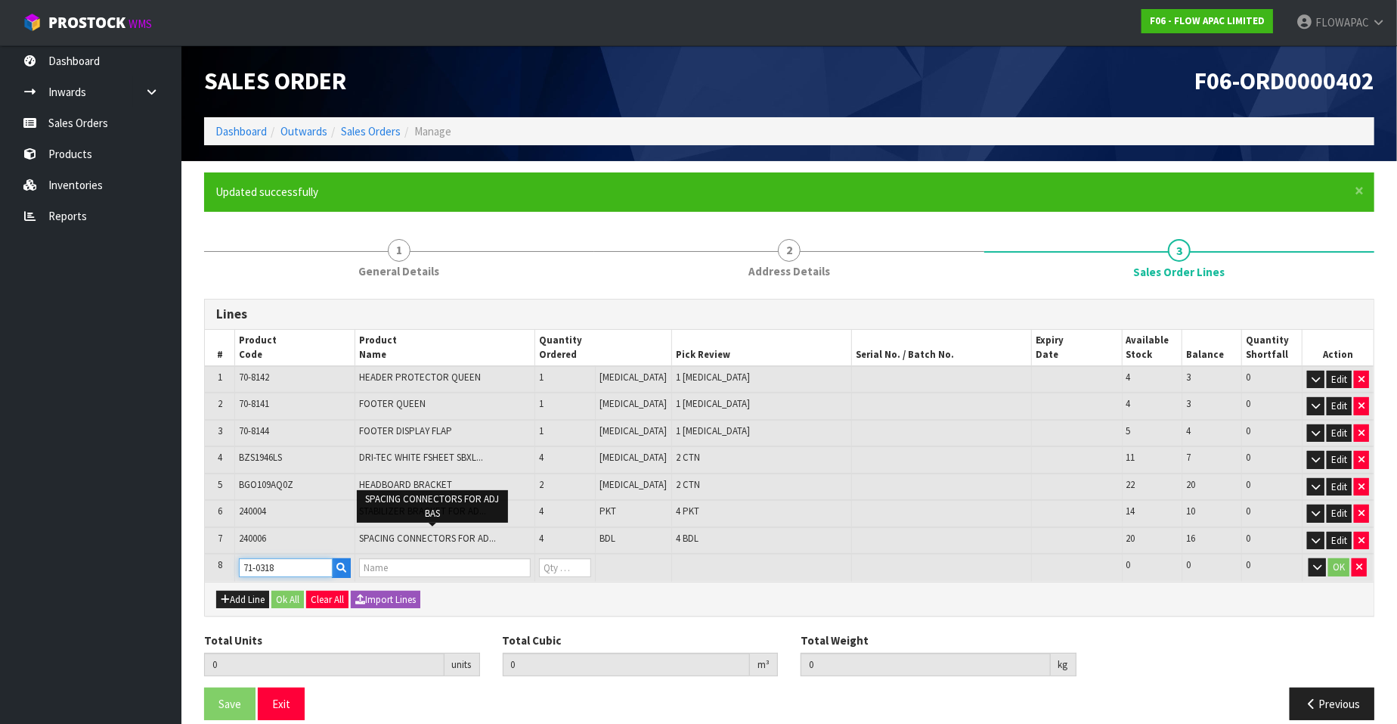
type input "17"
type input "0.155829"
type input "19.5"
type input "DRI-TEC PCASE SWATCH WHITE"
type input "0"
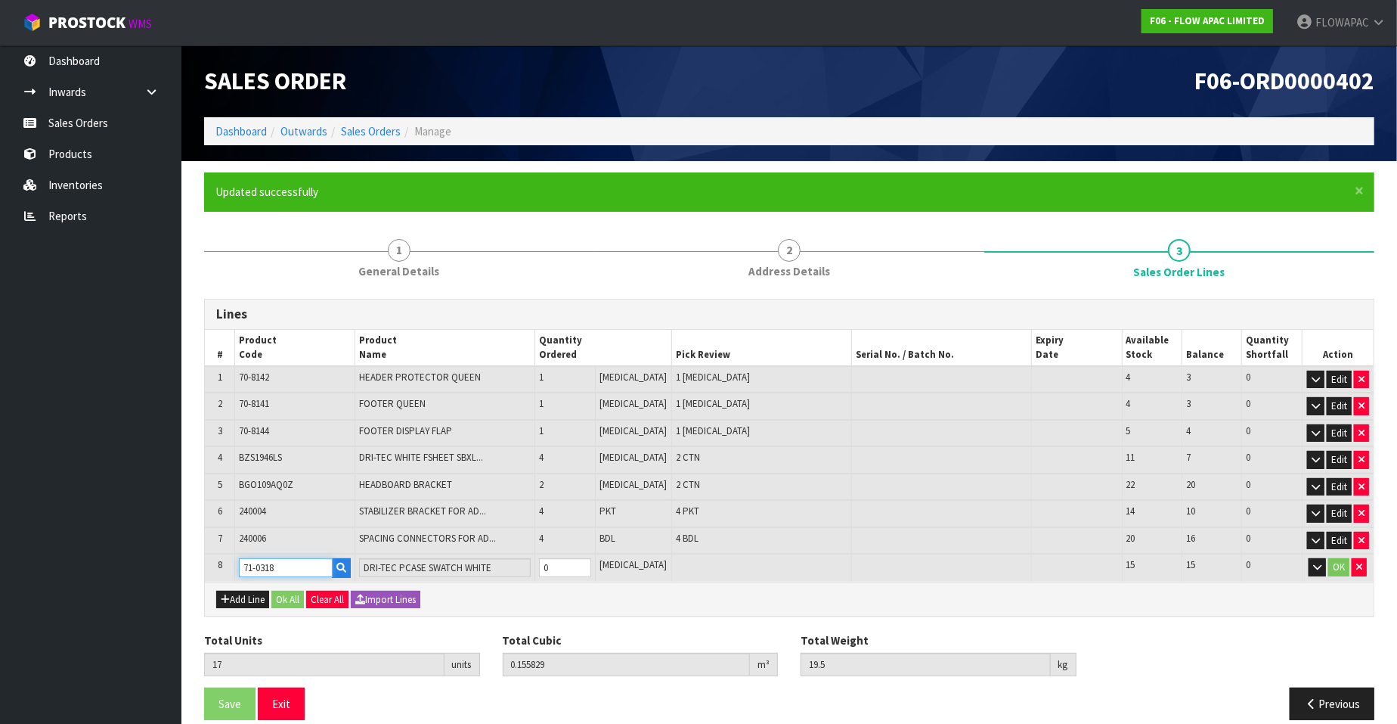
type input "71-0318"
type input "18"
type input "0.156229"
type input "19.7"
type input "1"
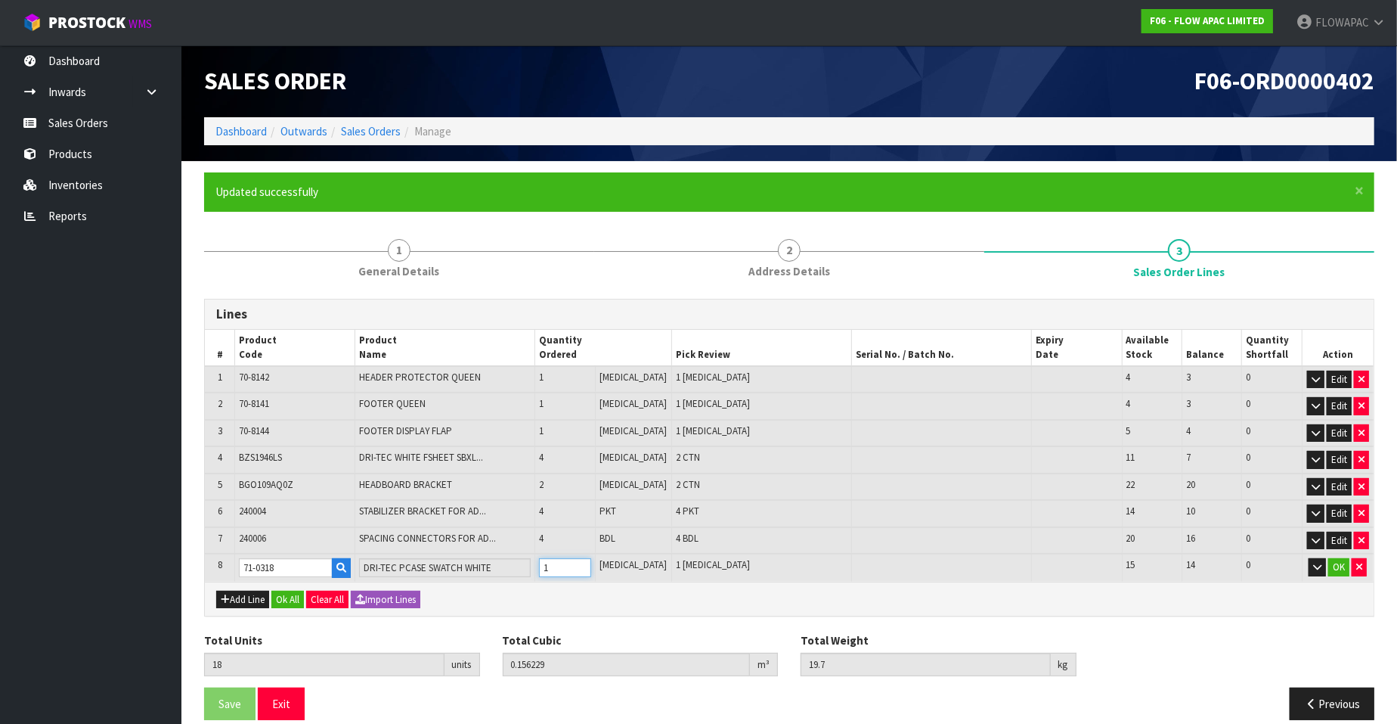
click at [590, 560] on input "1" at bounding box center [564, 567] width 51 height 19
type input "19"
type input "0.156629"
type input "19.9"
type input "2"
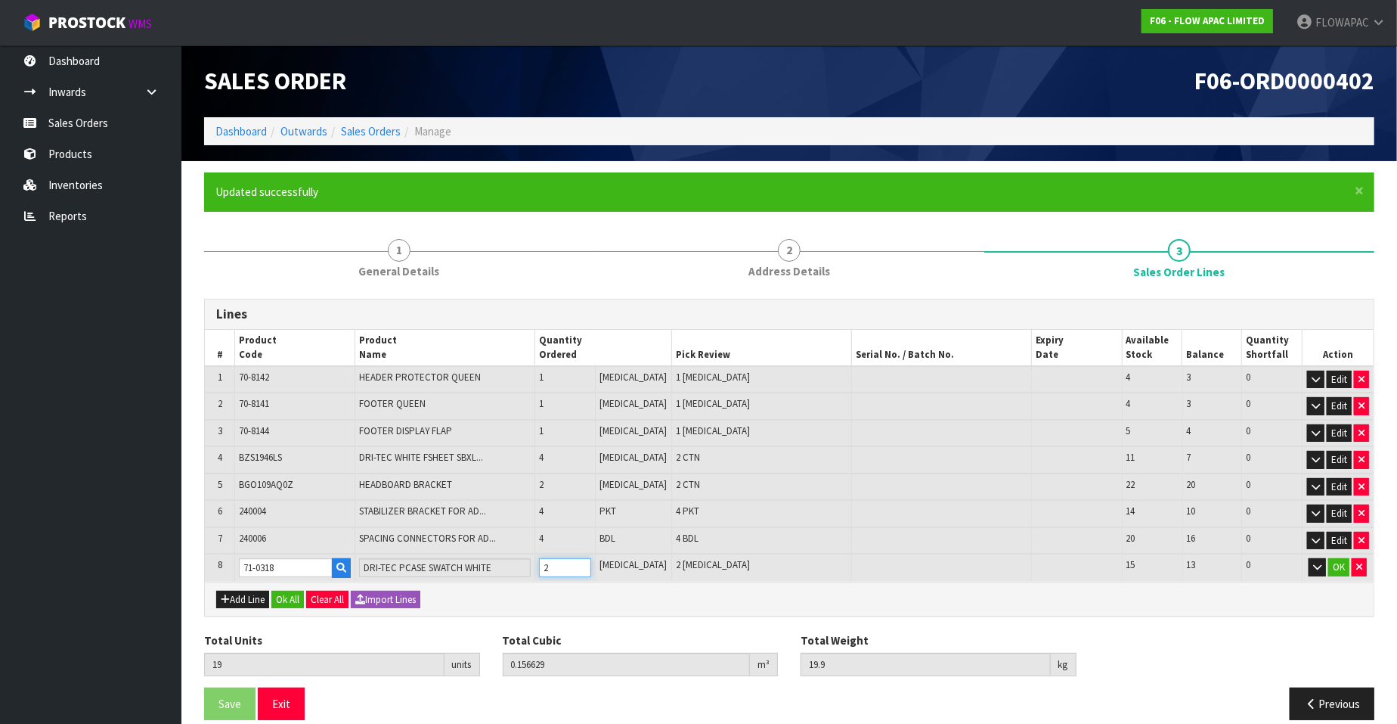
click at [590, 560] on input "2" at bounding box center [564, 567] width 51 height 19
type input "20"
type input "0.157029"
type input "20.1"
type input "3"
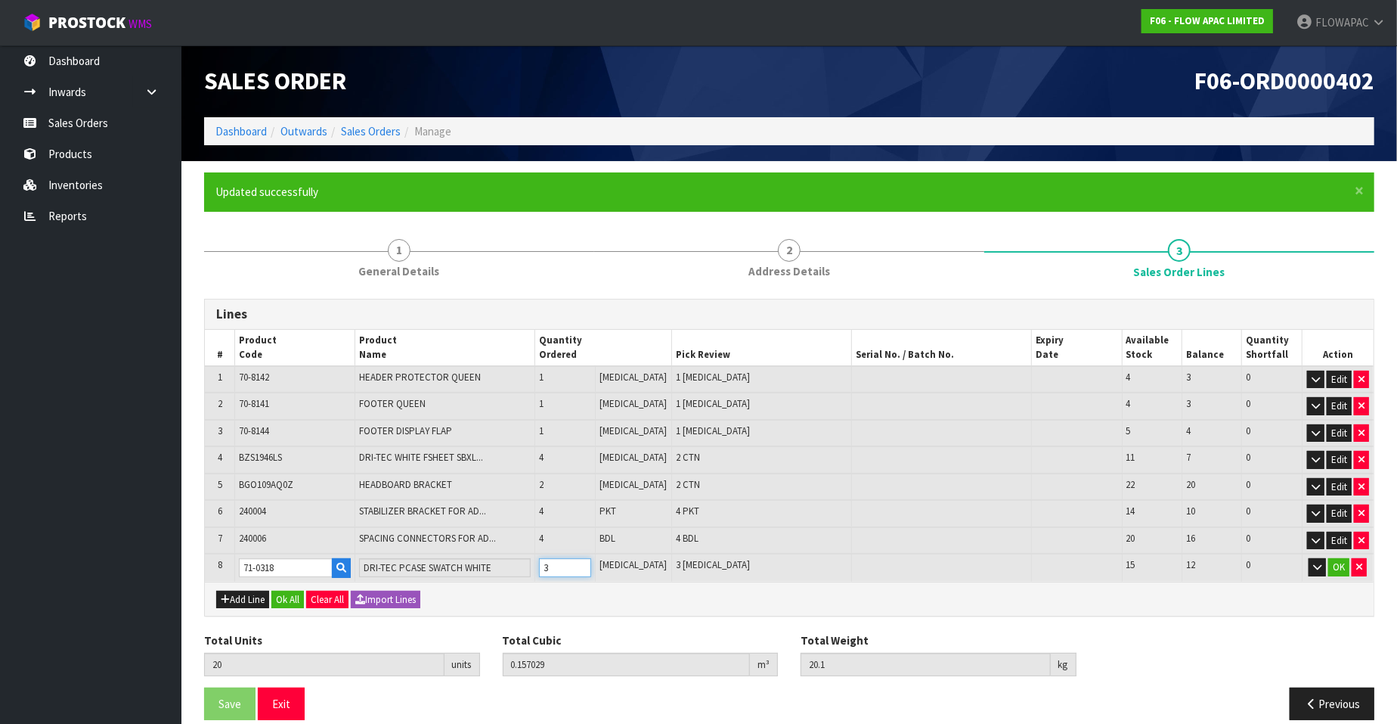
click at [590, 560] on input "3" at bounding box center [564, 567] width 51 height 19
type input "21"
type input "0.157429"
type input "20.3"
type input "4"
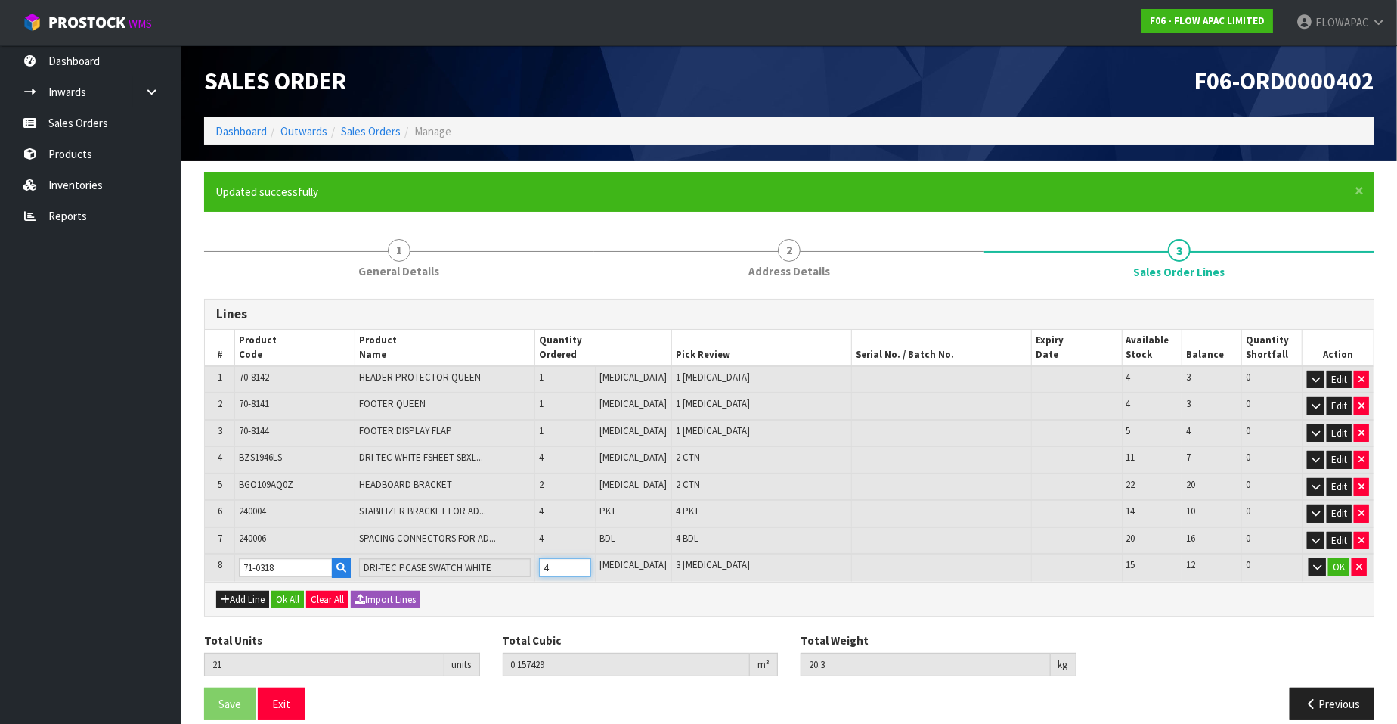
click at [590, 560] on input "4" at bounding box center [564, 567] width 51 height 19
click at [293, 594] on button "Ok All" at bounding box center [287, 599] width 33 height 18
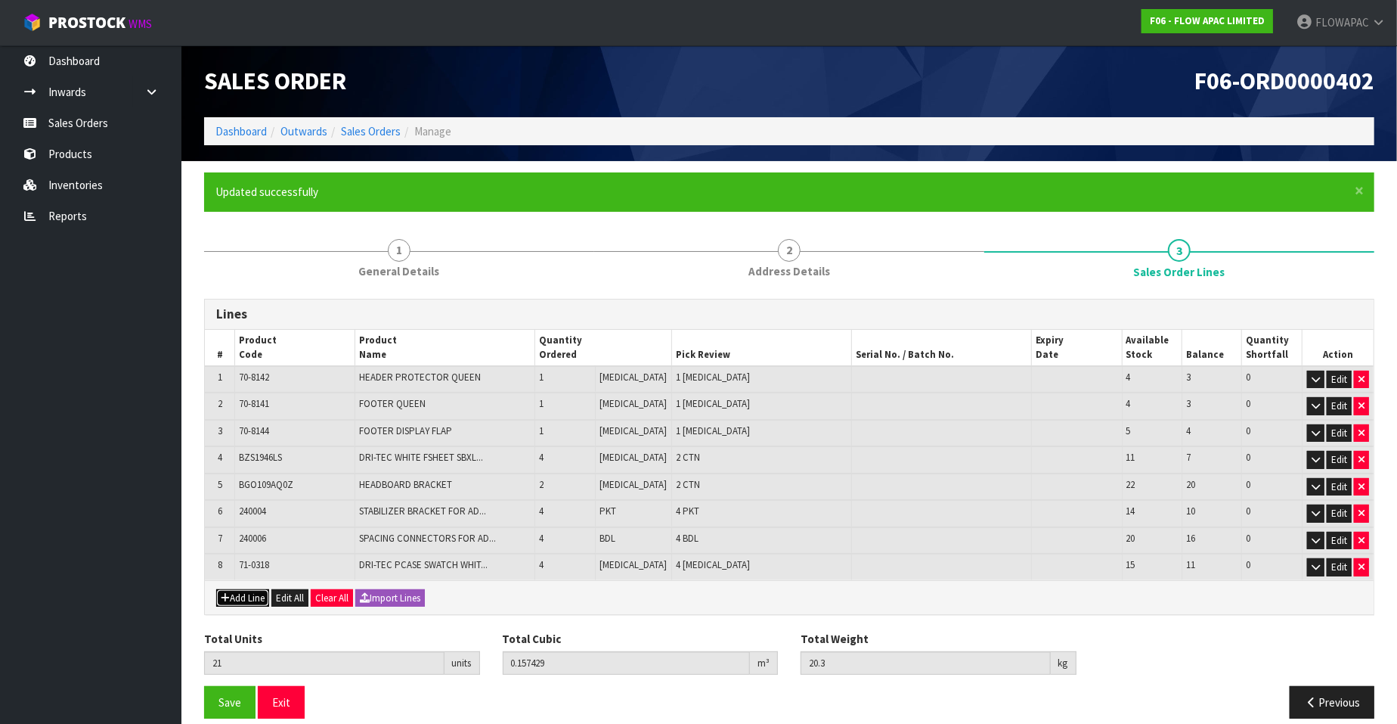
click at [247, 589] on button "Add Line" at bounding box center [242, 598] width 53 height 18
type input "0"
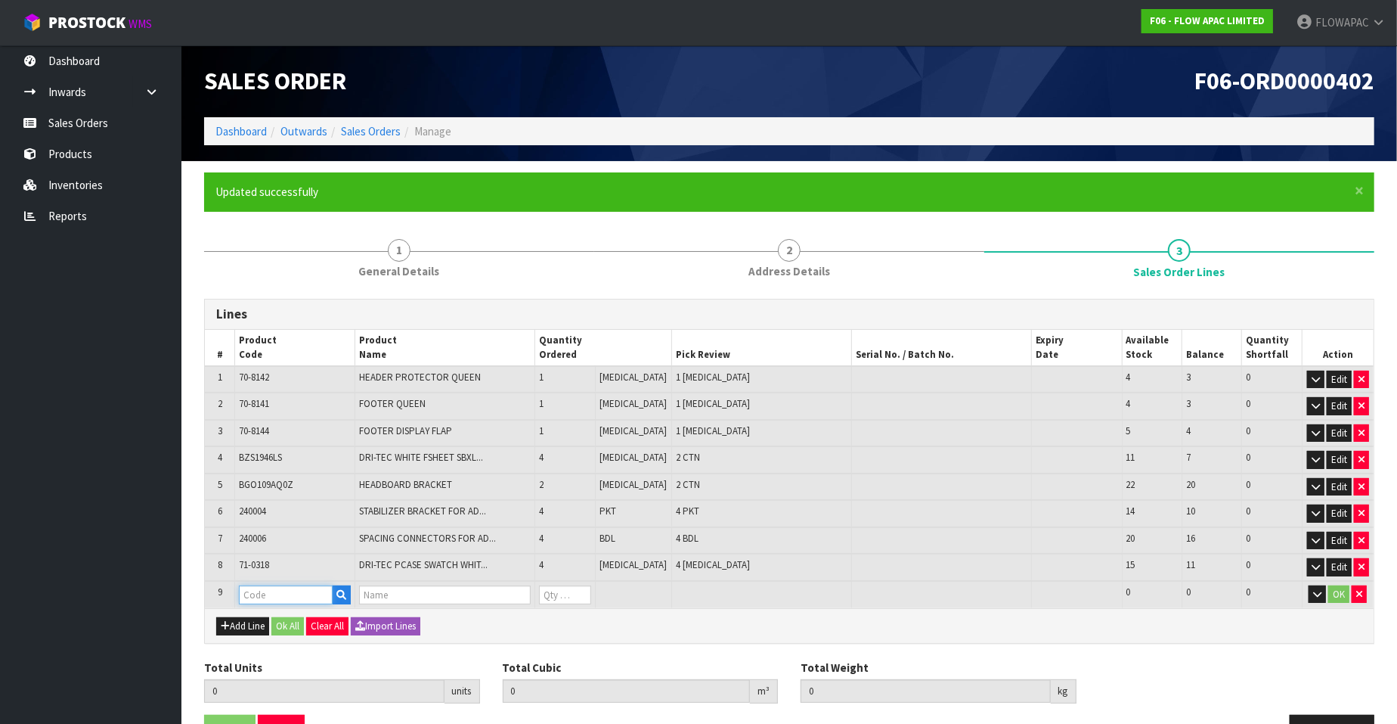
click at [275, 585] on input "text" at bounding box center [286, 594] width 94 height 19
paste input "71-0237"
type input "71-0237"
type input "21"
type input "0.157429"
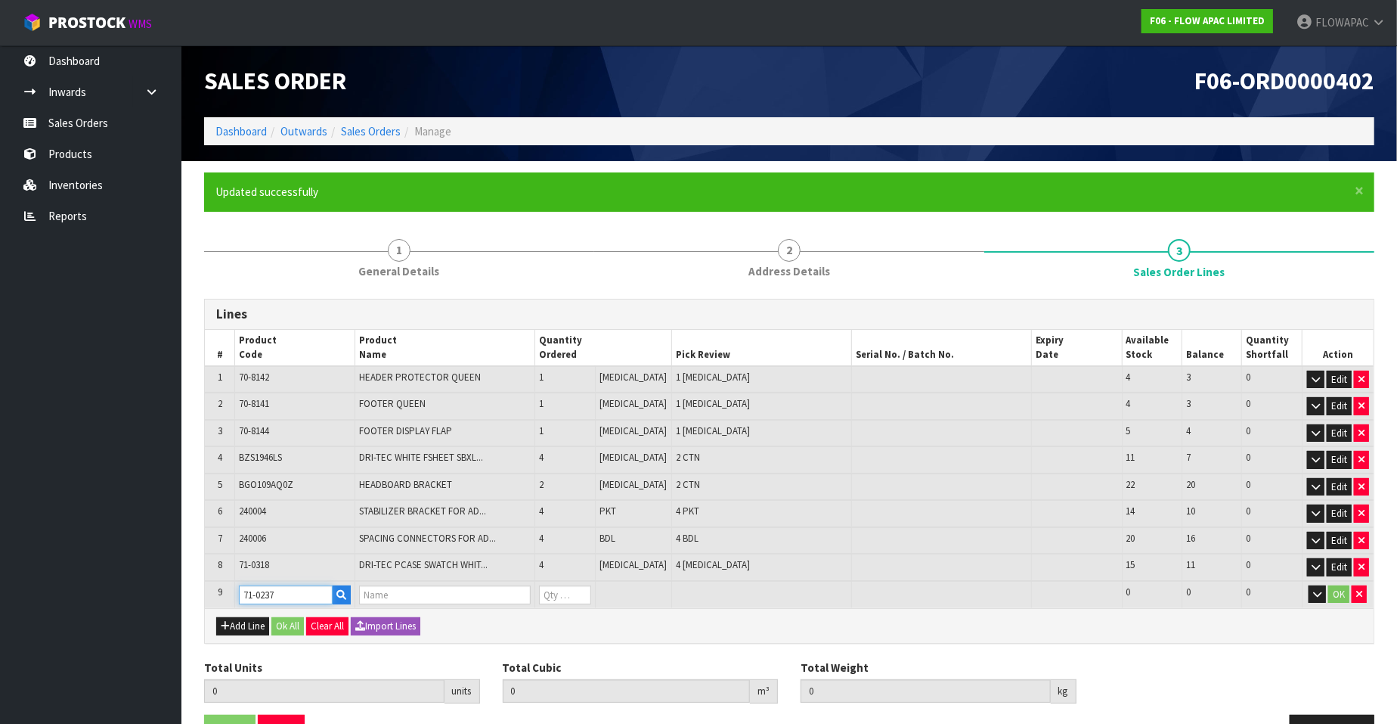
type input "20.3"
type input "HCOTTON PCASE SWATCH WHITE"
type input "0"
type input "71-0237"
type input "22"
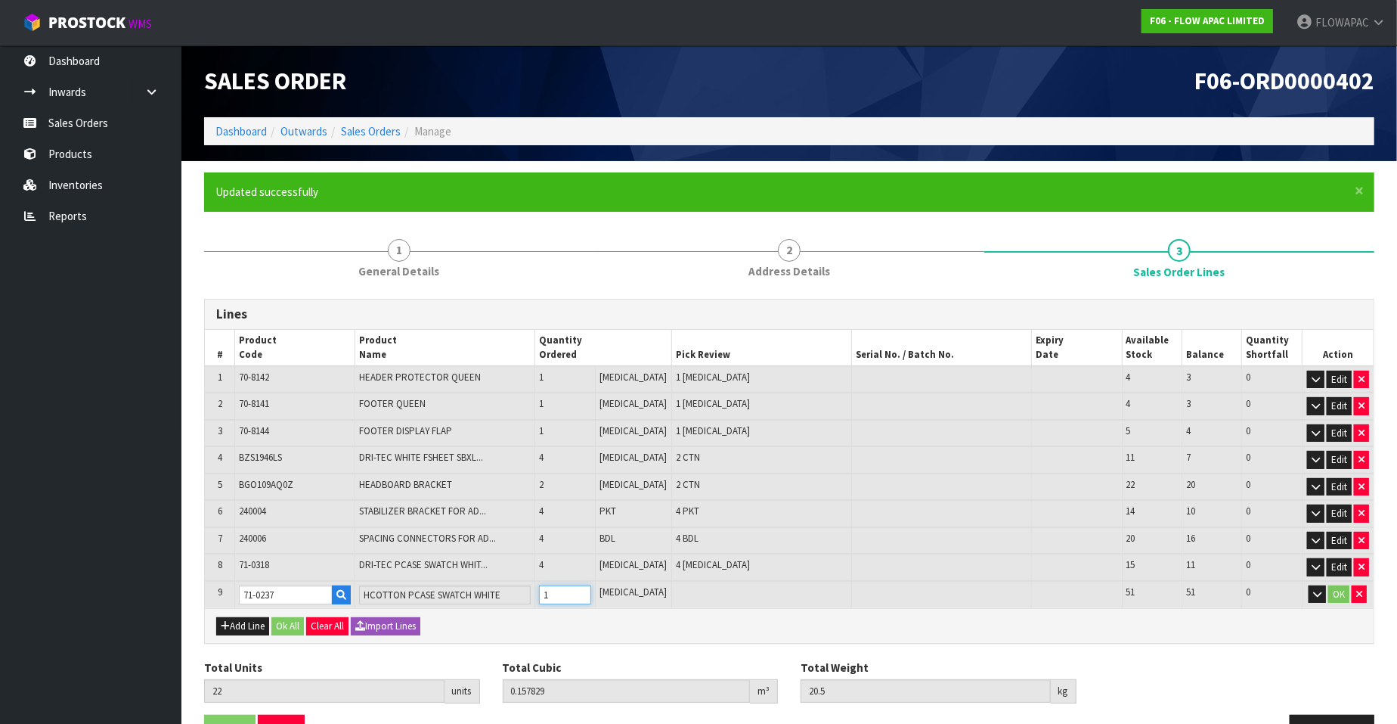
click at [590, 585] on input "1" at bounding box center [564, 594] width 51 height 19
click at [590, 585] on input "2" at bounding box center [564, 594] width 51 height 19
click at [590, 585] on input "3" at bounding box center [564, 594] width 51 height 19
click at [590, 585] on input "4" at bounding box center [564, 594] width 51 height 19
click at [285, 624] on button "Ok All" at bounding box center [287, 626] width 33 height 18
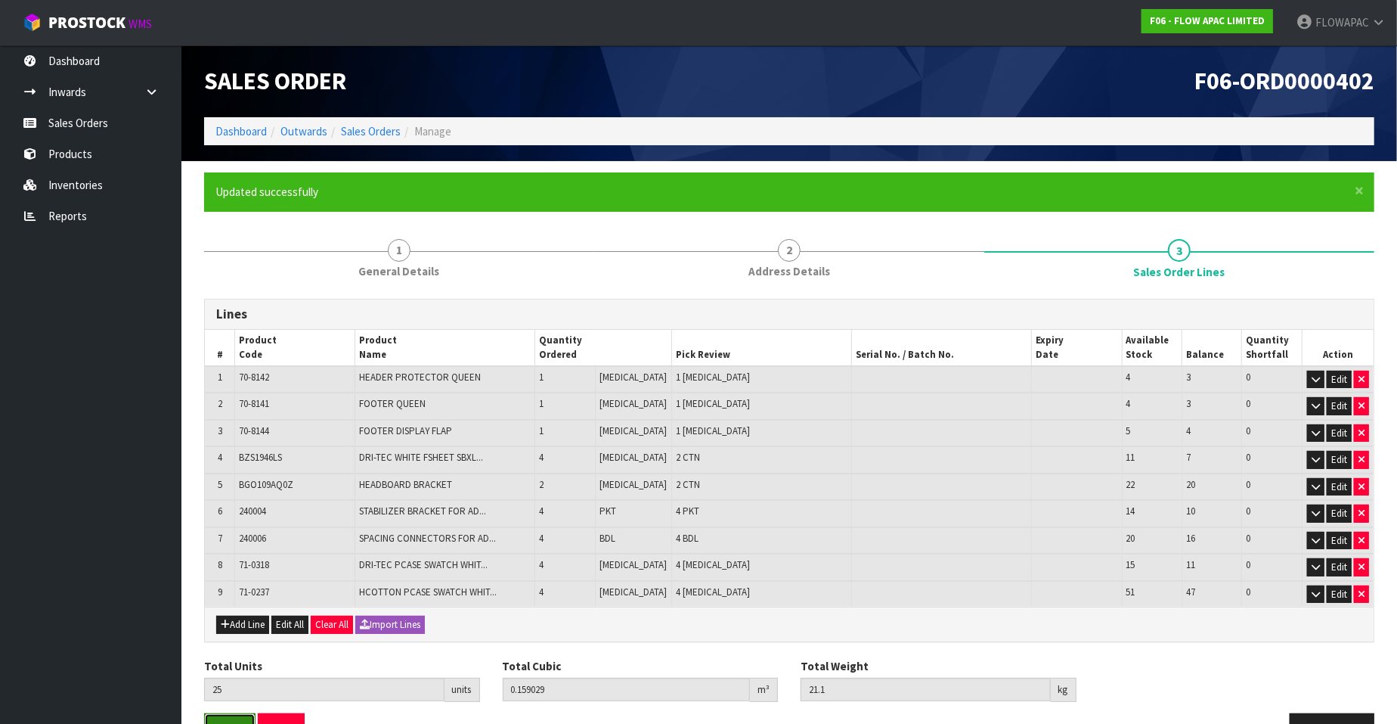
click at [240, 722] on span "Save" at bounding box center [229, 729] width 23 height 14
click at [247, 621] on button "Add Line" at bounding box center [242, 624] width 53 height 18
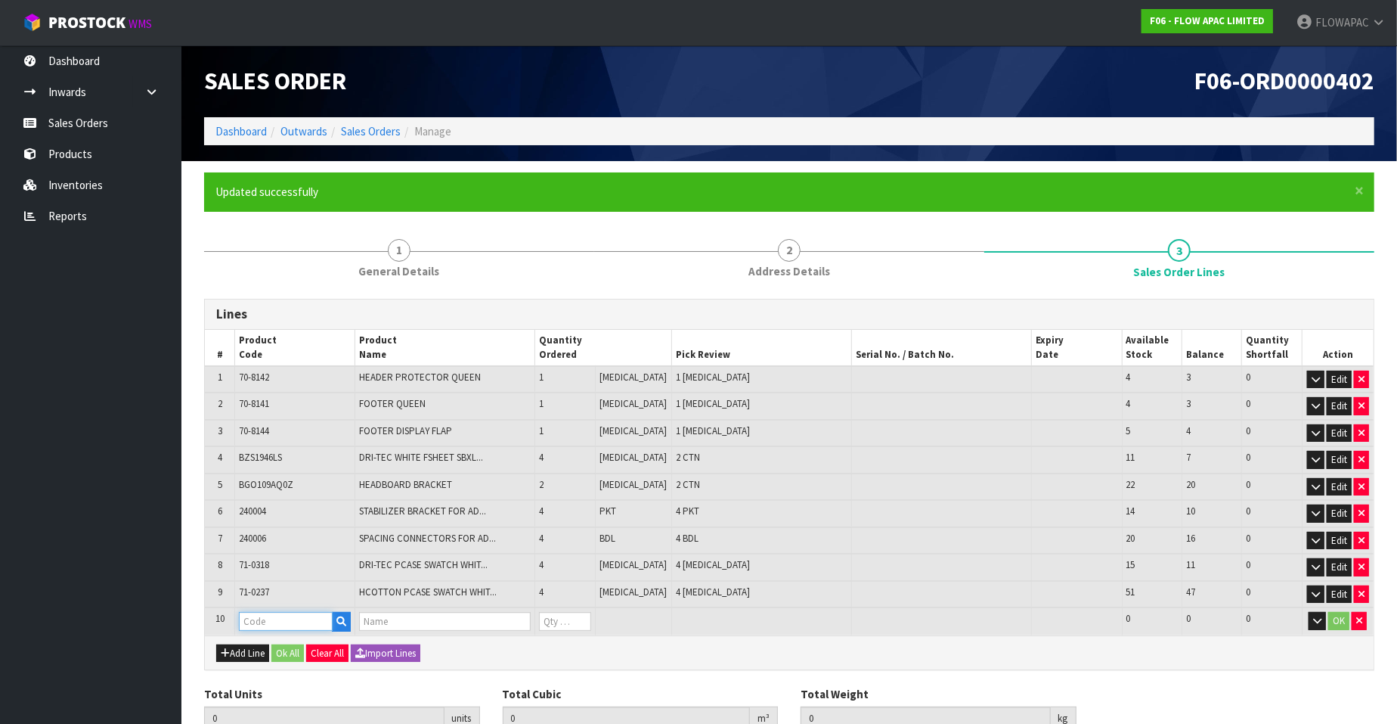
click at [259, 617] on input "text" at bounding box center [286, 621] width 94 height 19
paste input "BGD03JBCS"
click at [590, 612] on input "2" at bounding box center [564, 621] width 51 height 19
click at [590, 612] on input "3" at bounding box center [564, 621] width 51 height 19
click at [590, 621] on input "3" at bounding box center [564, 621] width 51 height 19
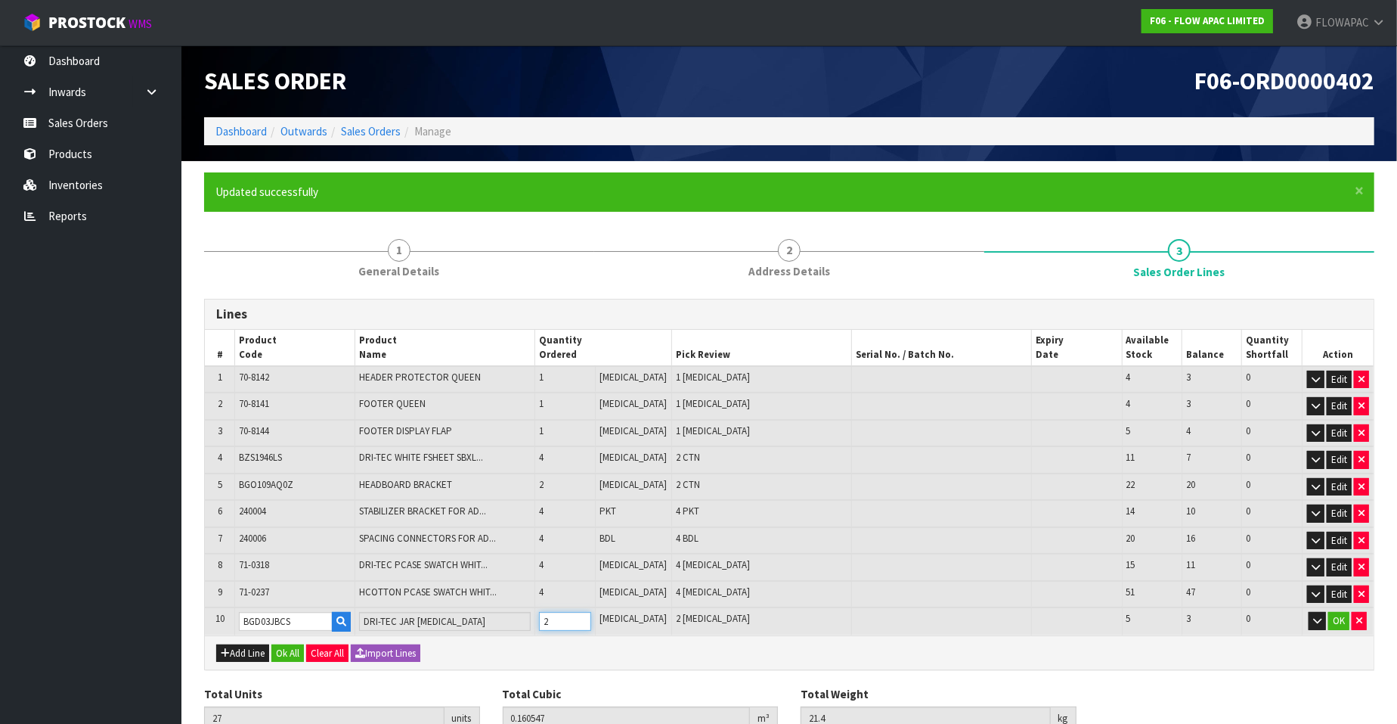
click at [590, 620] on input "2" at bounding box center [564, 621] width 51 height 19
click at [253, 644] on button "Add Line" at bounding box center [242, 653] width 53 height 18
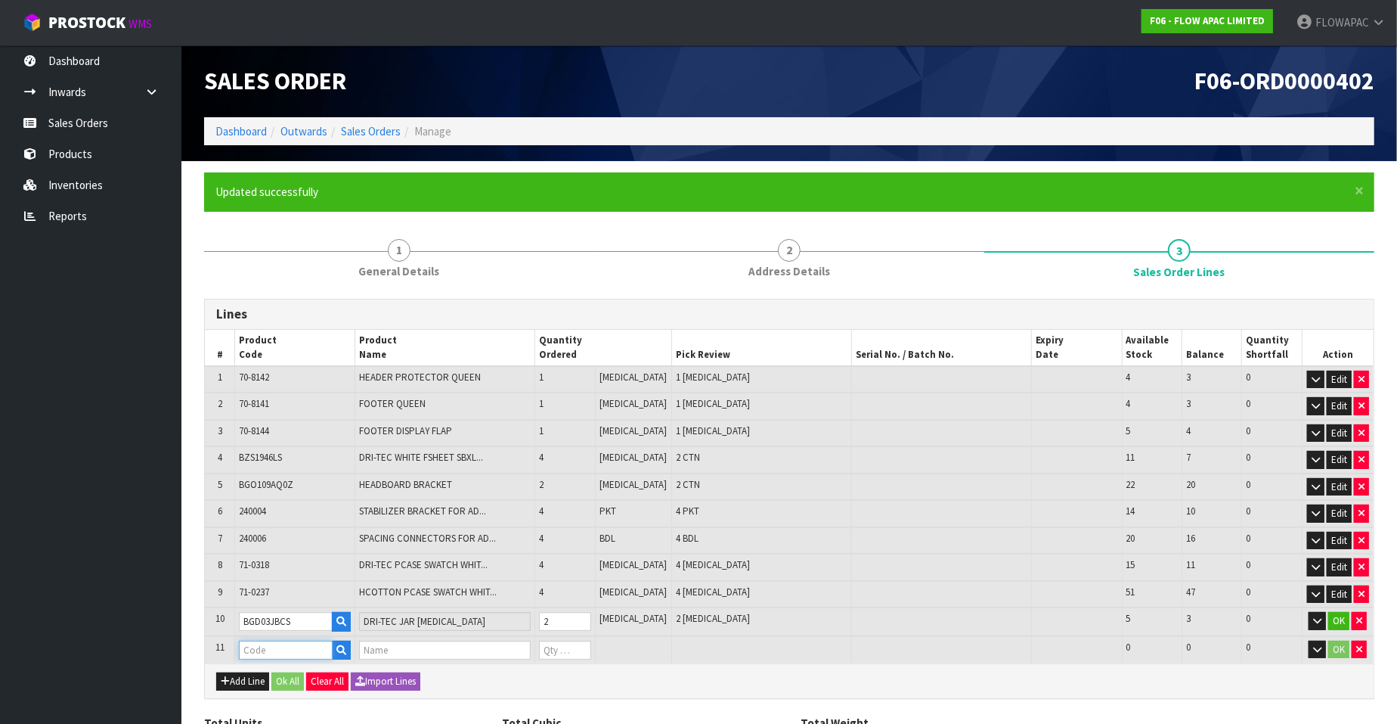
click at [279, 644] on input "text" at bounding box center [286, 649] width 94 height 19
paste input "BGD03JWCS"
click at [590, 642] on input "1" at bounding box center [564, 649] width 51 height 19
click at [590, 642] on input "2" at bounding box center [564, 649] width 51 height 19
click at [287, 680] on button "Ok All" at bounding box center [287, 681] width 33 height 18
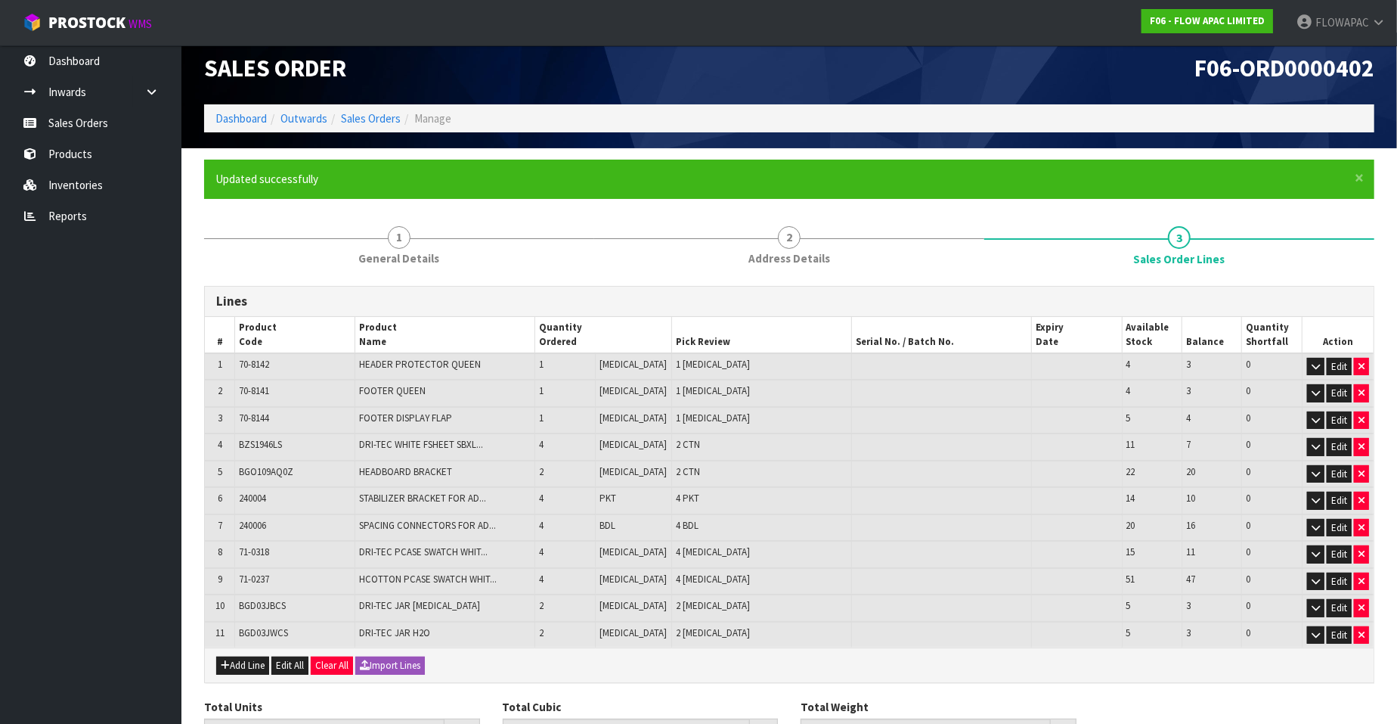
scroll to position [91, 0]
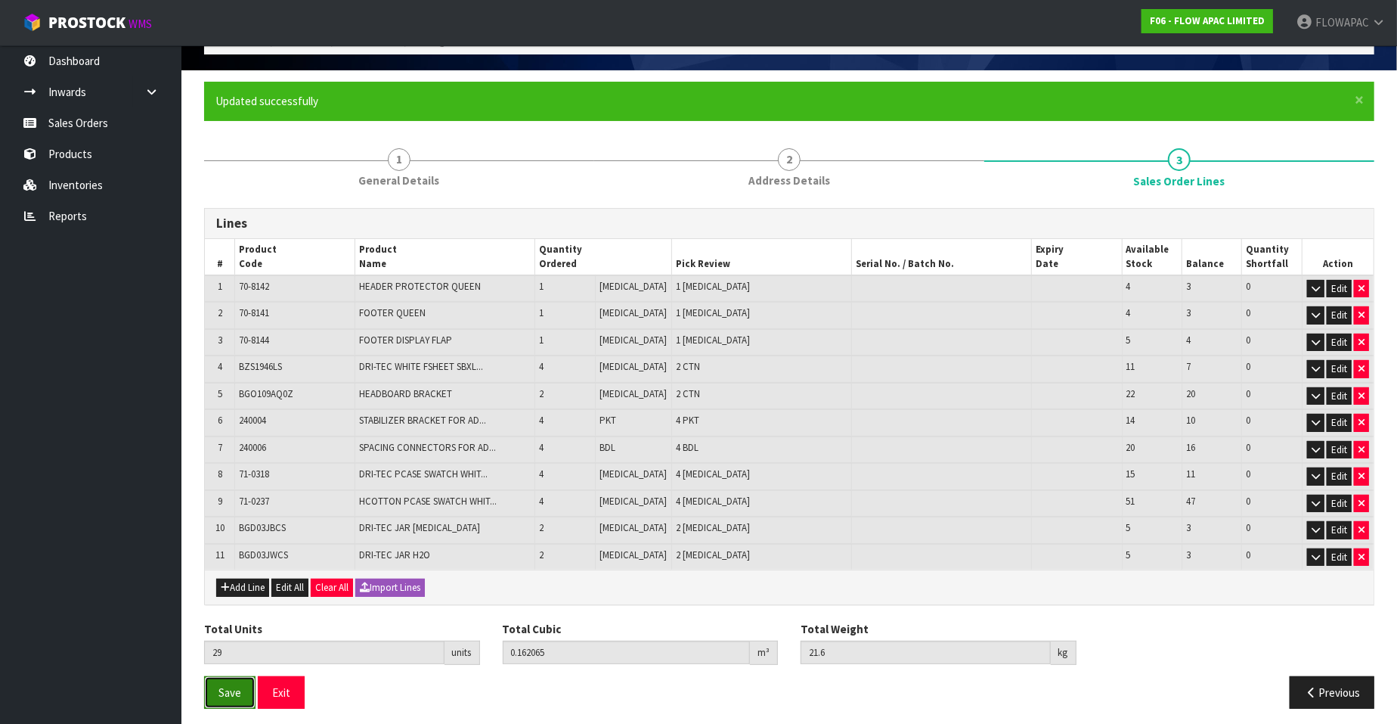
click at [228, 686] on span "Save" at bounding box center [229, 692] width 23 height 14
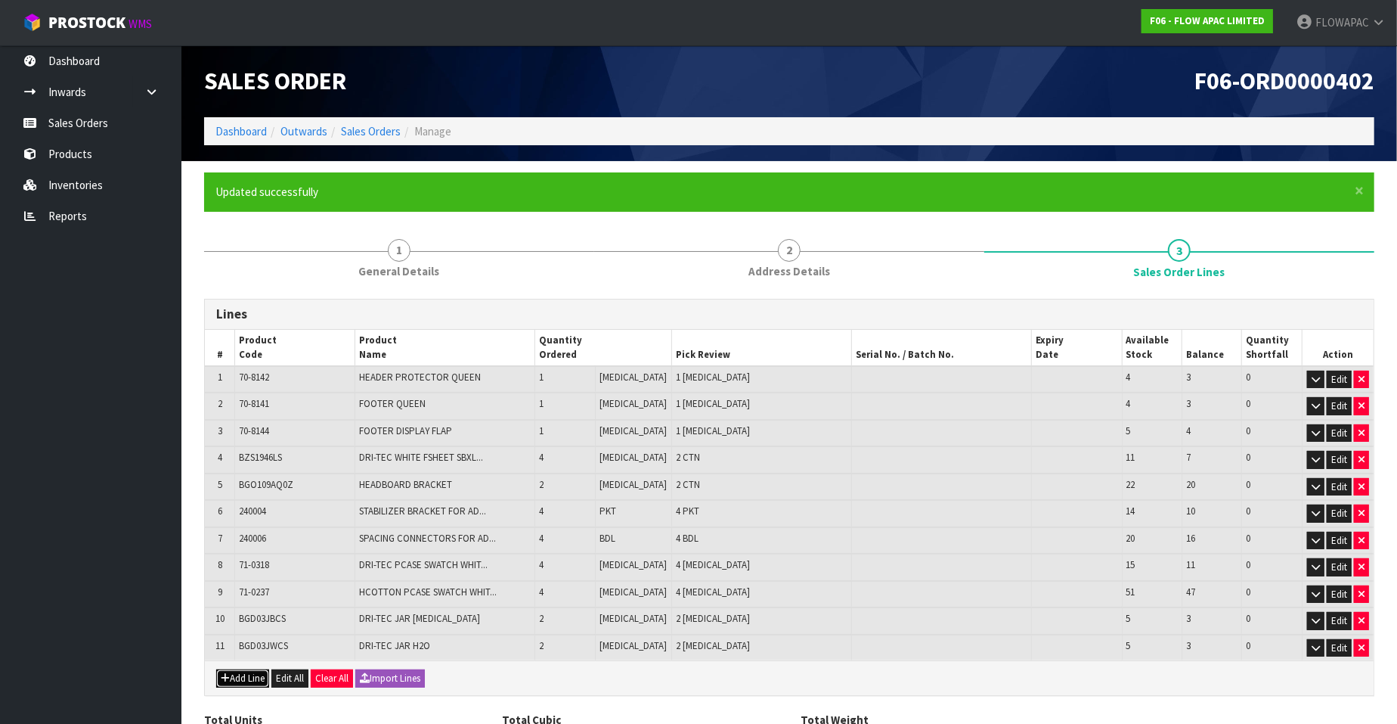
click at [243, 671] on button "Add Line" at bounding box center [242, 678] width 53 height 18
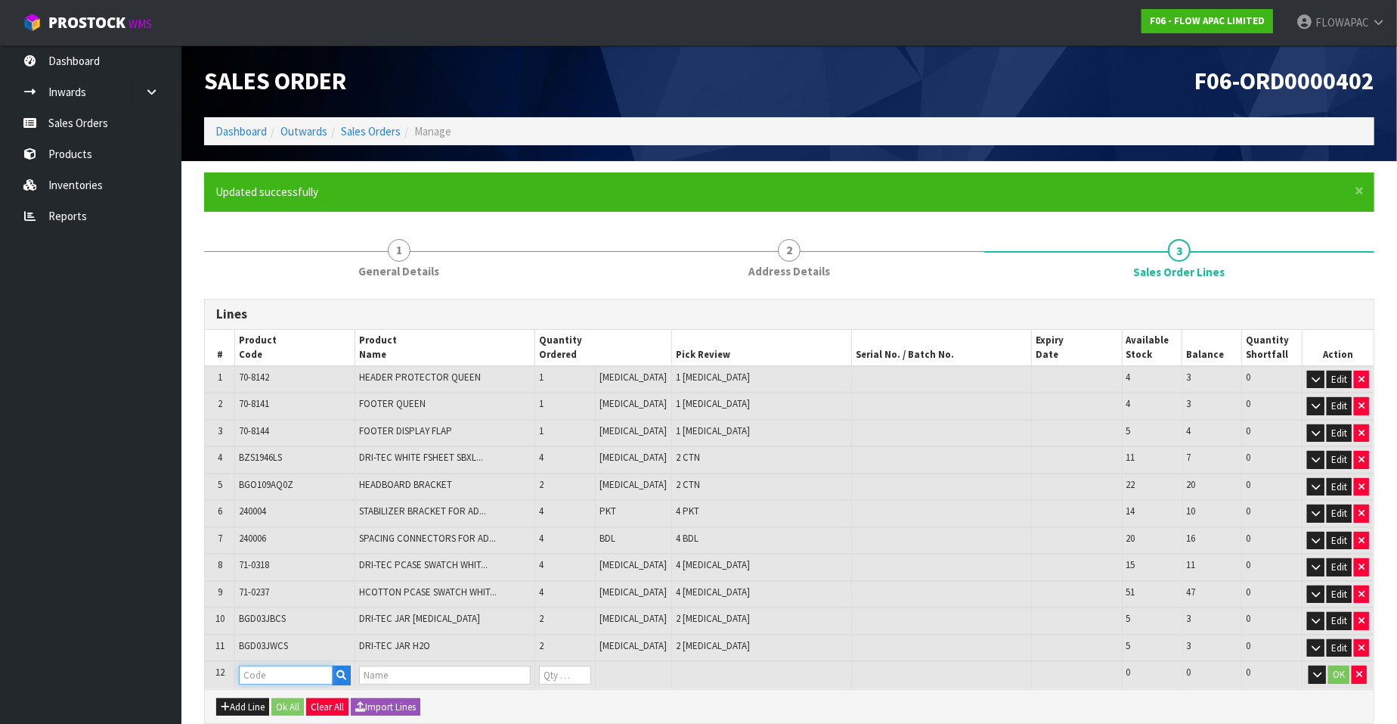
click at [274, 667] on input "text" at bounding box center [286, 674] width 94 height 19
paste input "D90BWCS"
click at [590, 665] on input "1" at bounding box center [564, 674] width 51 height 19
click at [590, 665] on input "2" at bounding box center [564, 674] width 51 height 19
click at [293, 701] on button "Ok All" at bounding box center [287, 707] width 33 height 18
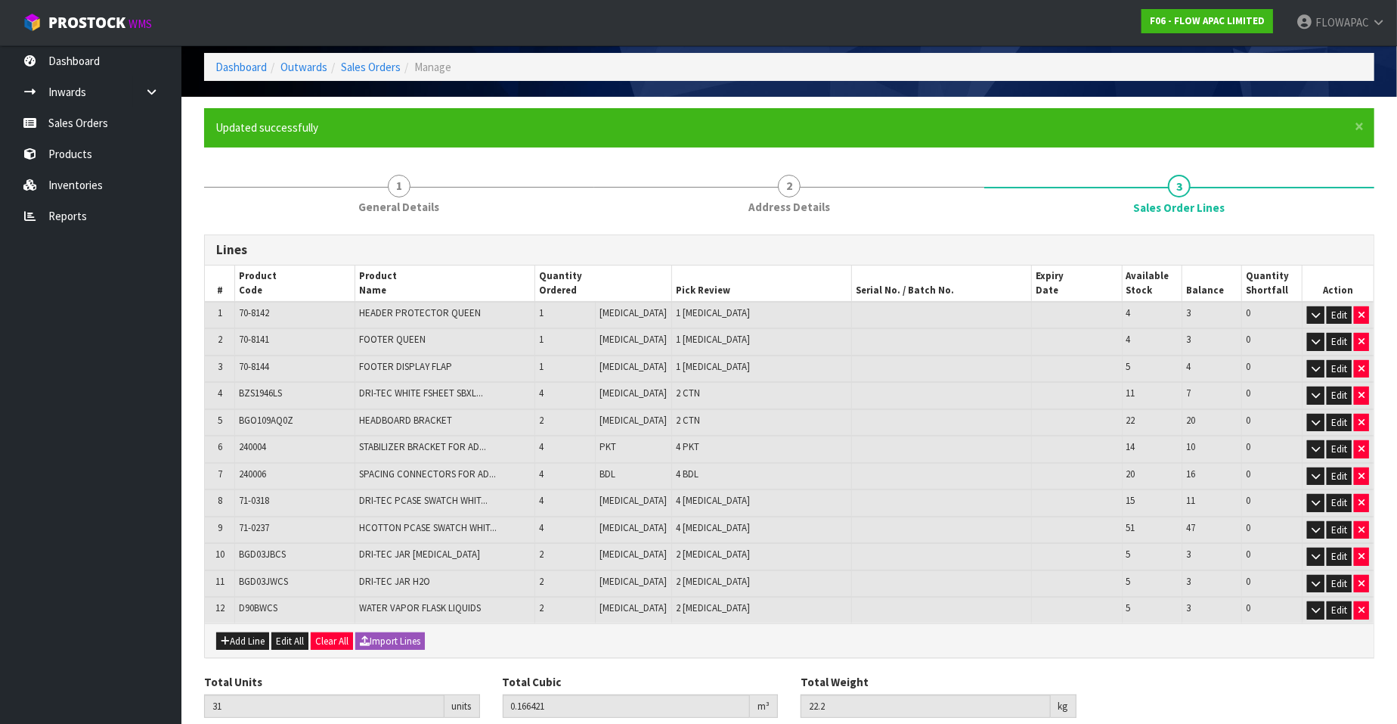
scroll to position [117, 0]
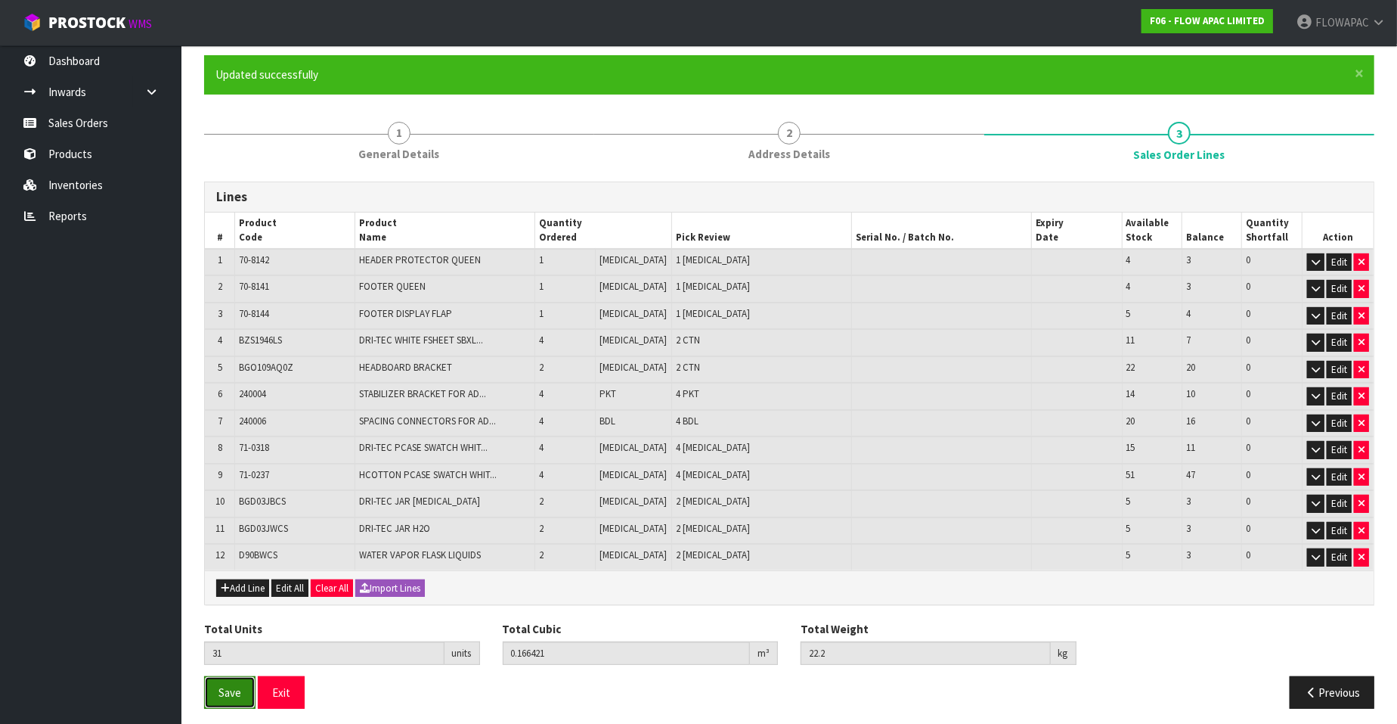
click at [233, 690] on span "Save" at bounding box center [229, 692] width 23 height 14
click at [1364, 318] on button "button" at bounding box center [1361, 316] width 15 height 18
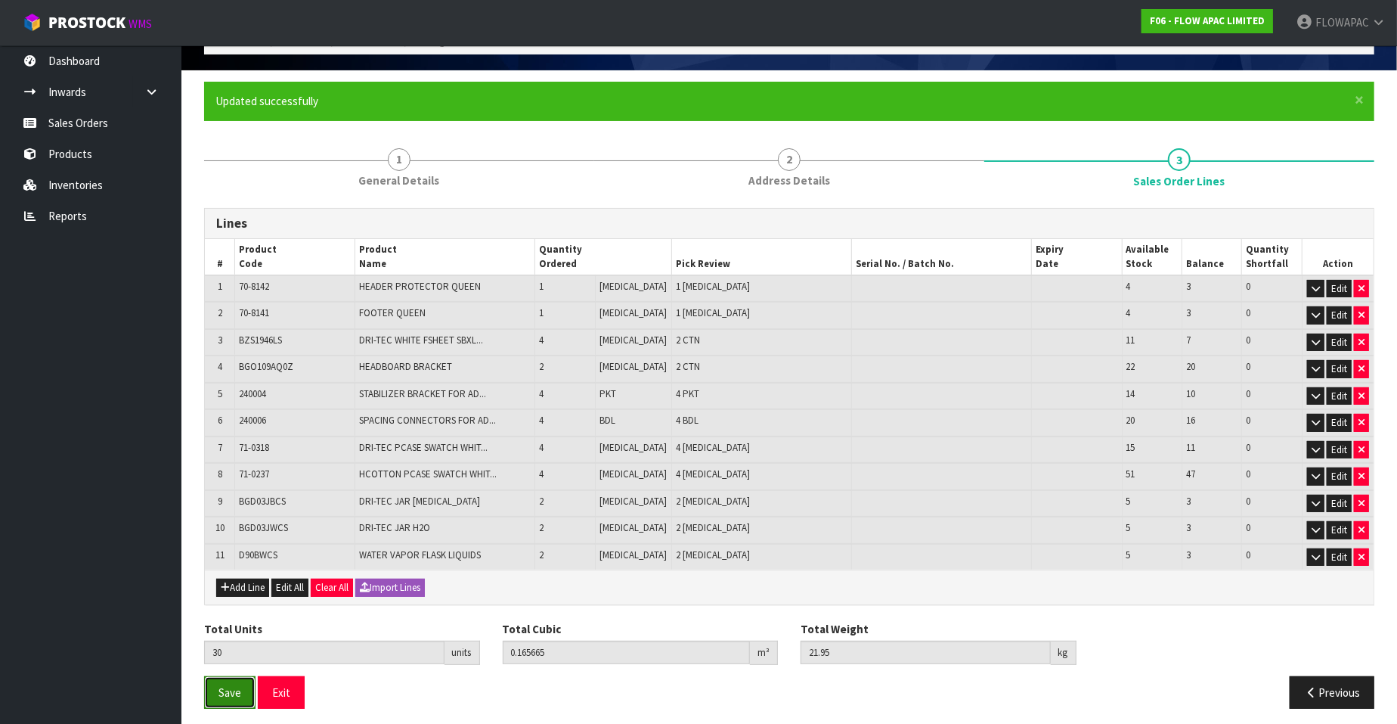
click at [228, 685] on span "Save" at bounding box center [229, 692] width 23 height 14
click at [238, 686] on span "Save" at bounding box center [229, 692] width 23 height 14
click at [280, 688] on button "Exit" at bounding box center [281, 692] width 47 height 33
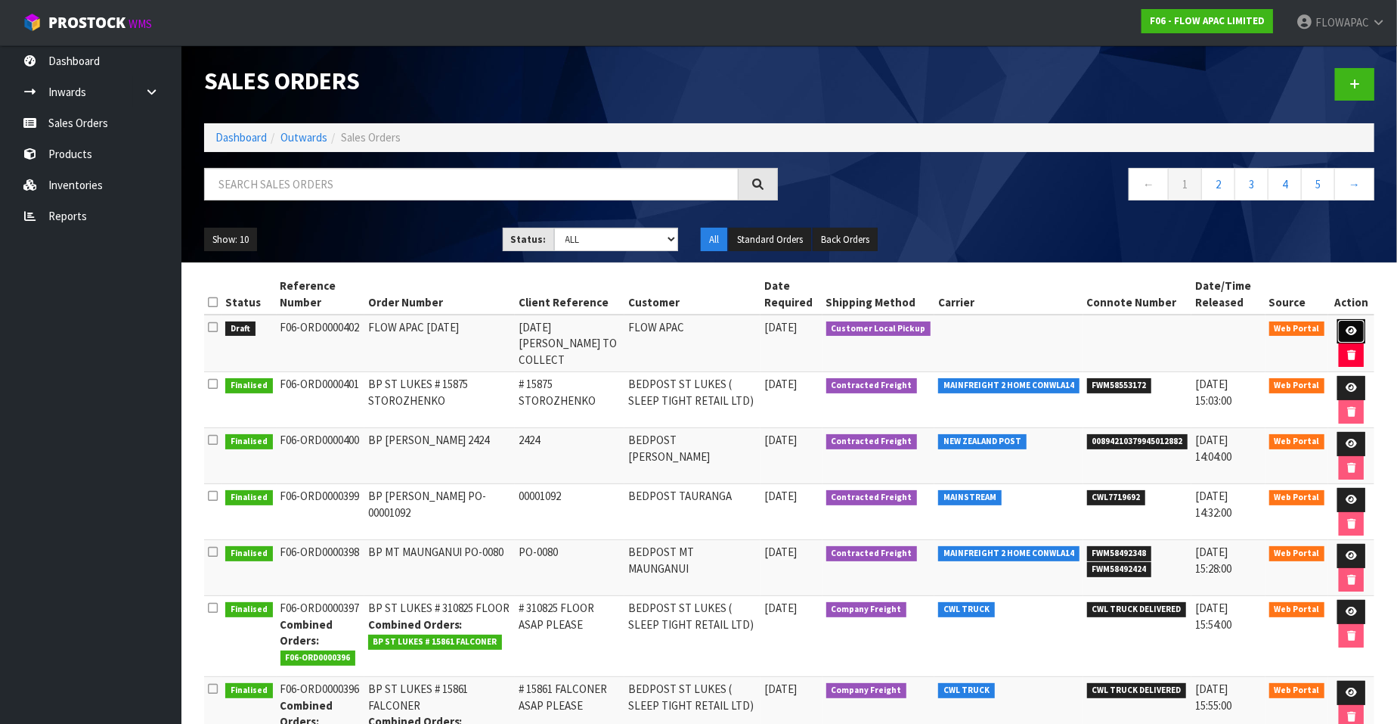
drag, startPoint x: 1355, startPoint y: 327, endPoint x: 1344, endPoint y: 323, distance: 11.2
click at [1355, 327] on icon at bounding box center [1351, 331] width 11 height 10
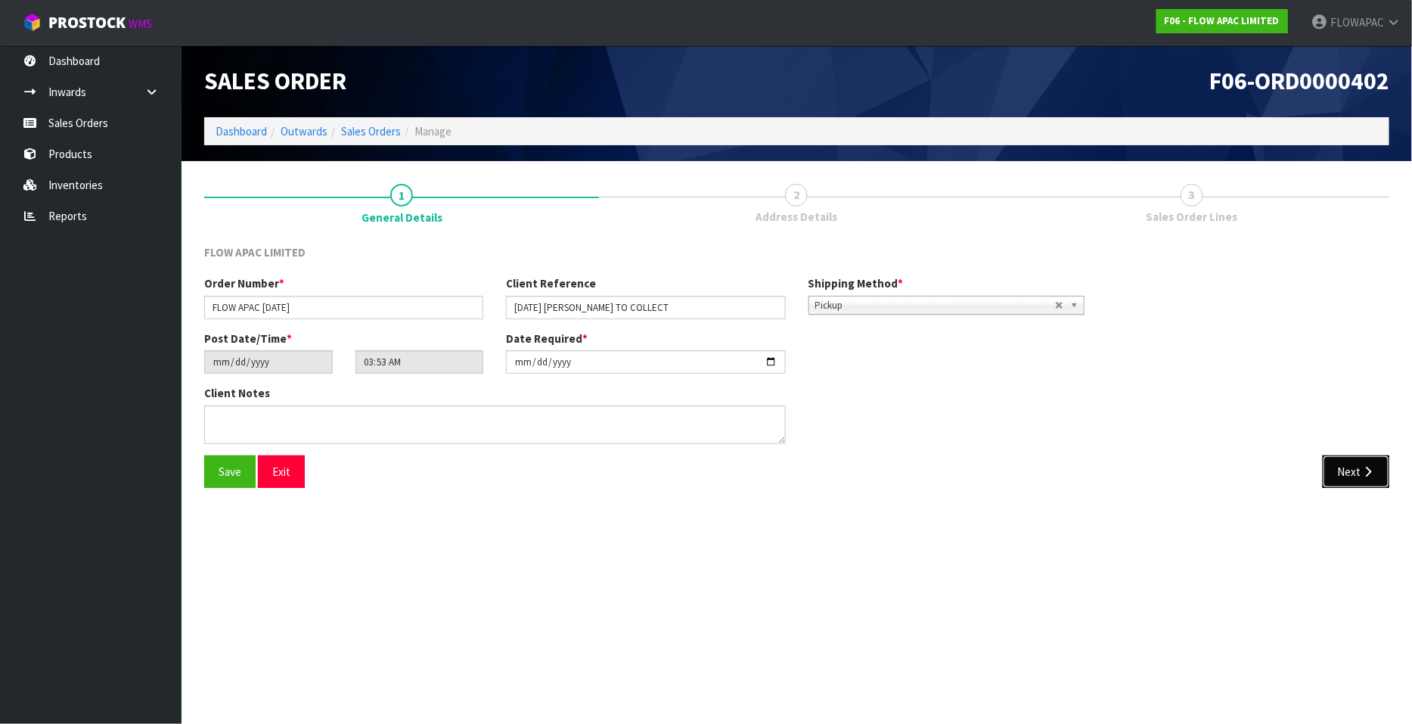
click at [1362, 466] on icon "button" at bounding box center [1367, 471] width 14 height 11
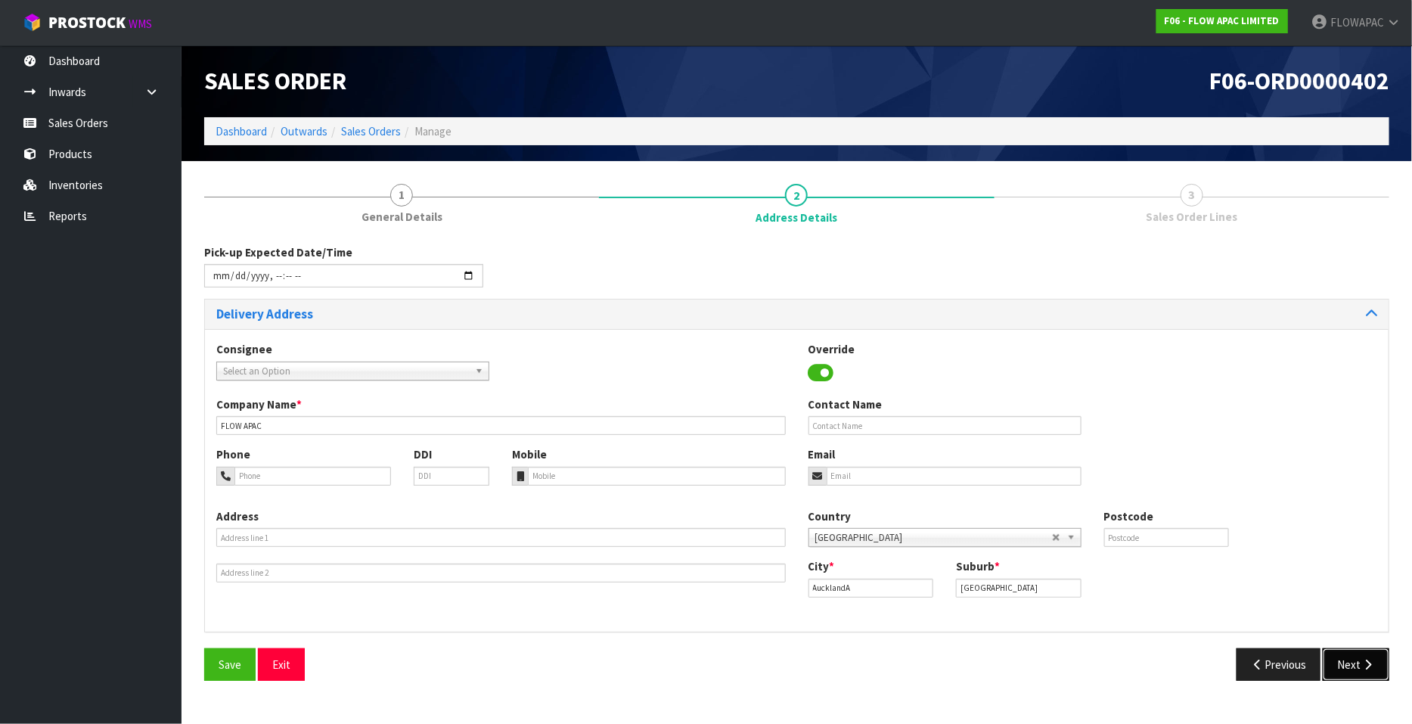
click at [1357, 663] on button "Next" at bounding box center [1355, 664] width 67 height 33
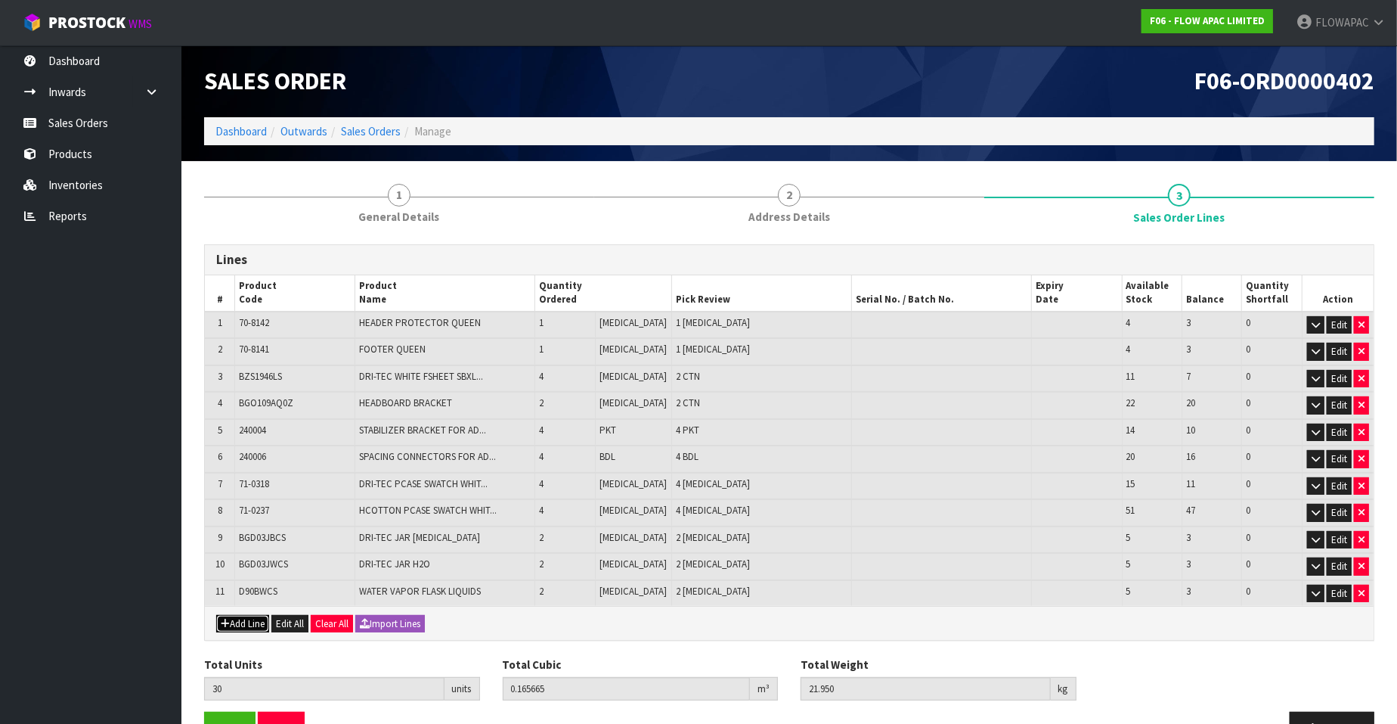
click at [242, 615] on button "Add Line" at bounding box center [242, 624] width 53 height 18
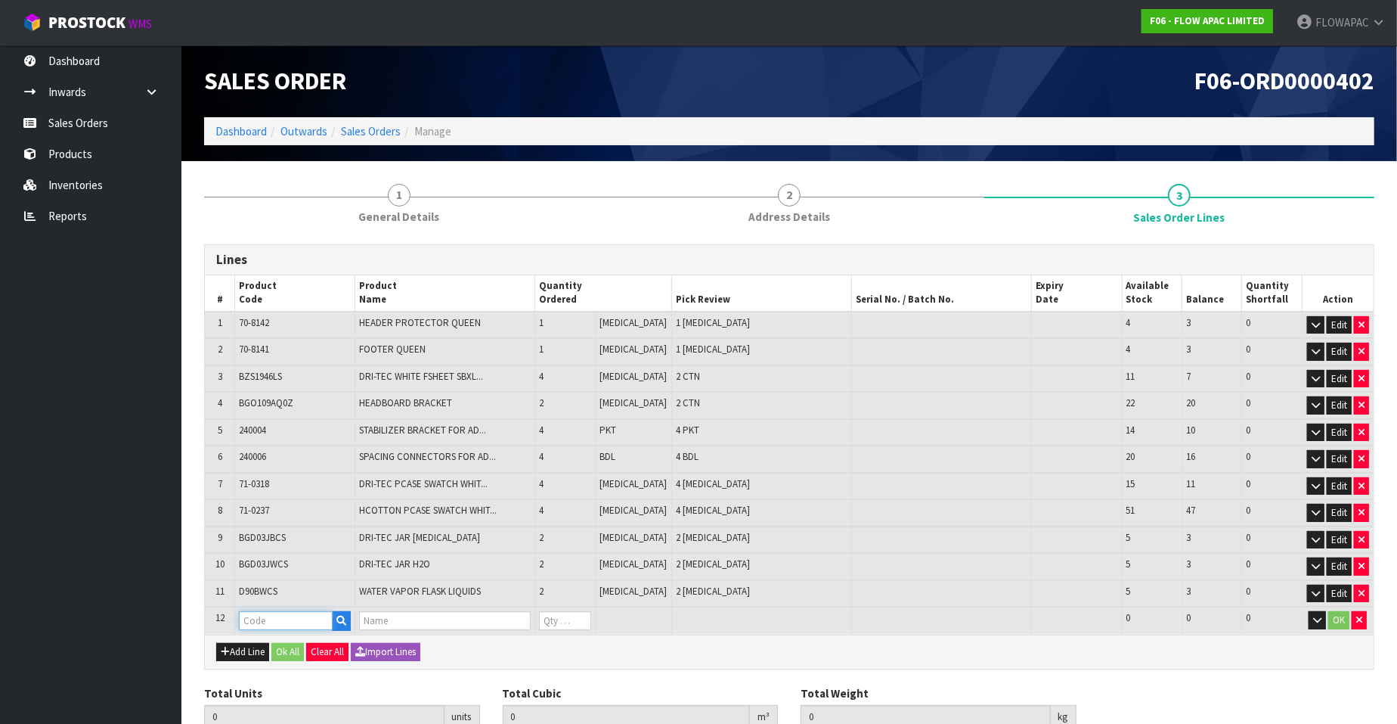
click at [272, 614] on input "text" at bounding box center [286, 620] width 94 height 19
paste input "BZP0283PC"
click at [590, 611] on input "1" at bounding box center [564, 620] width 51 height 19
click at [590, 611] on input "2" at bounding box center [564, 620] width 51 height 19
click at [291, 643] on button "Ok All" at bounding box center [287, 652] width 33 height 18
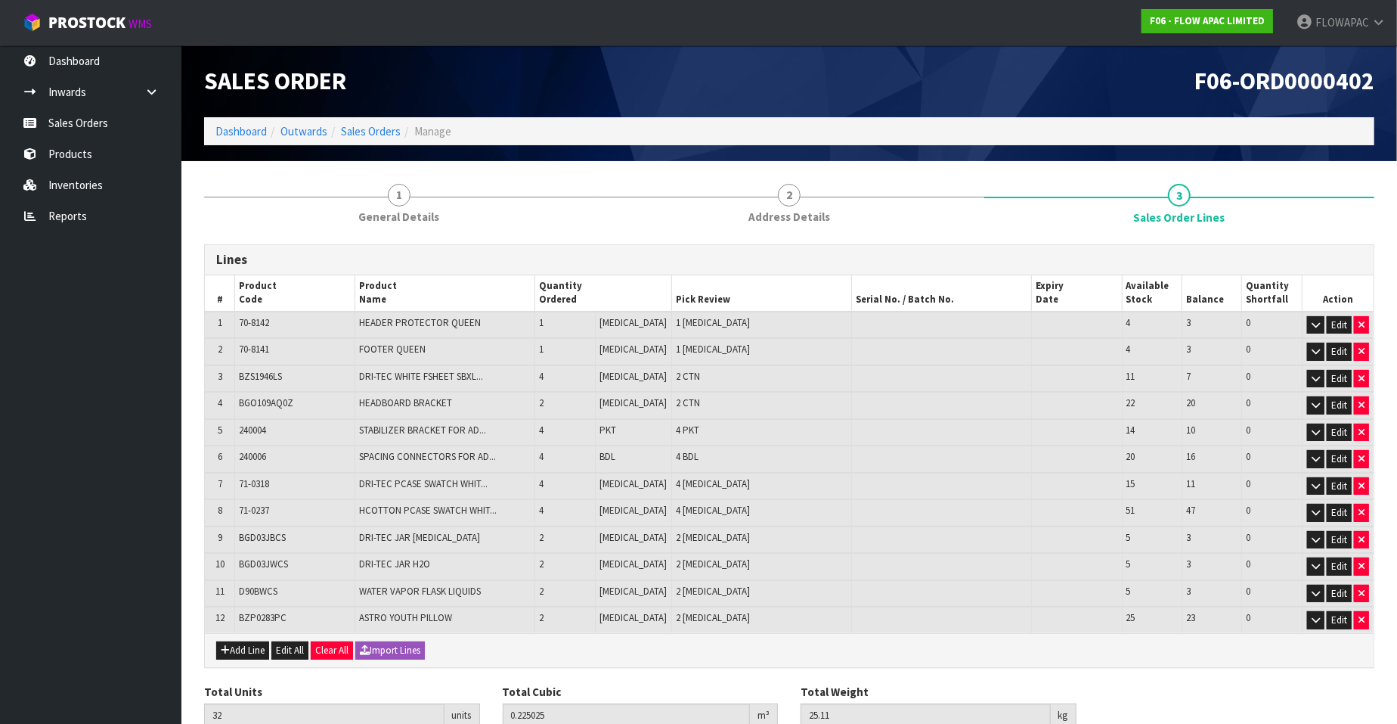
scroll to position [62, 0]
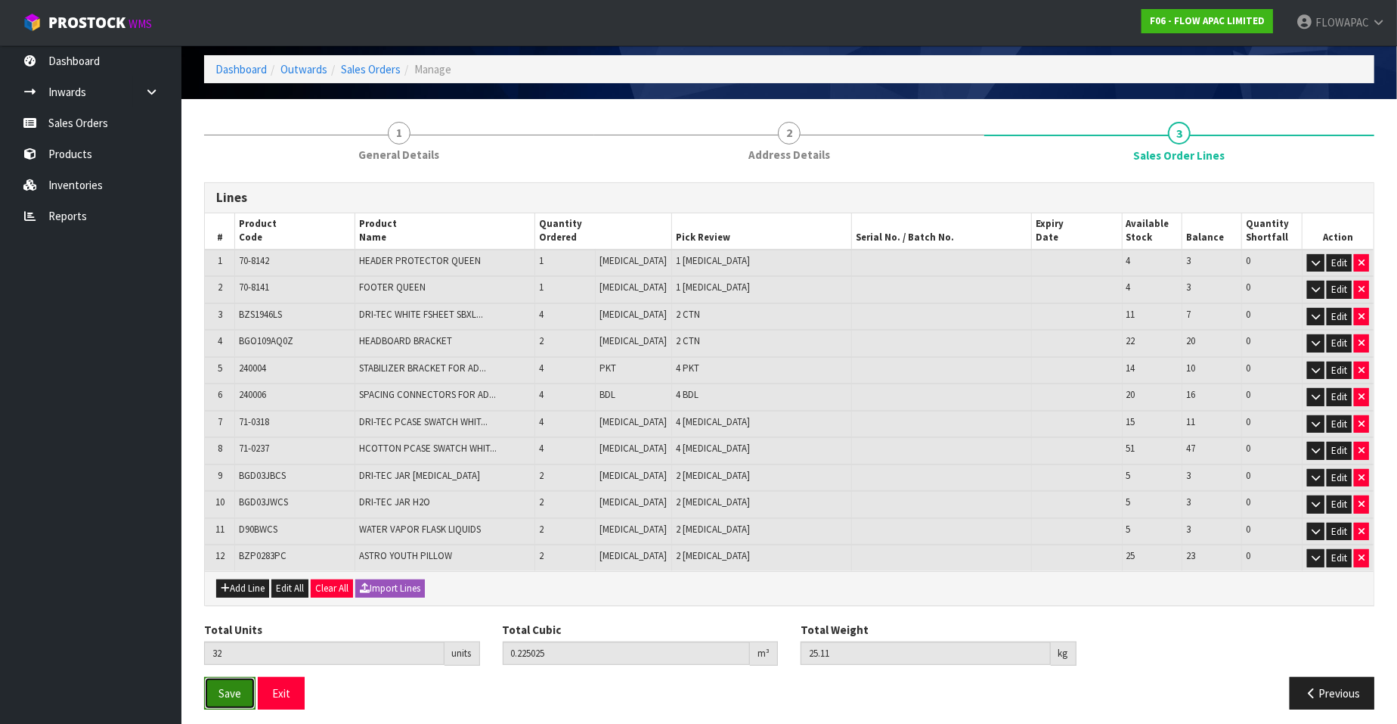
click at [212, 687] on button "Save" at bounding box center [229, 693] width 51 height 33
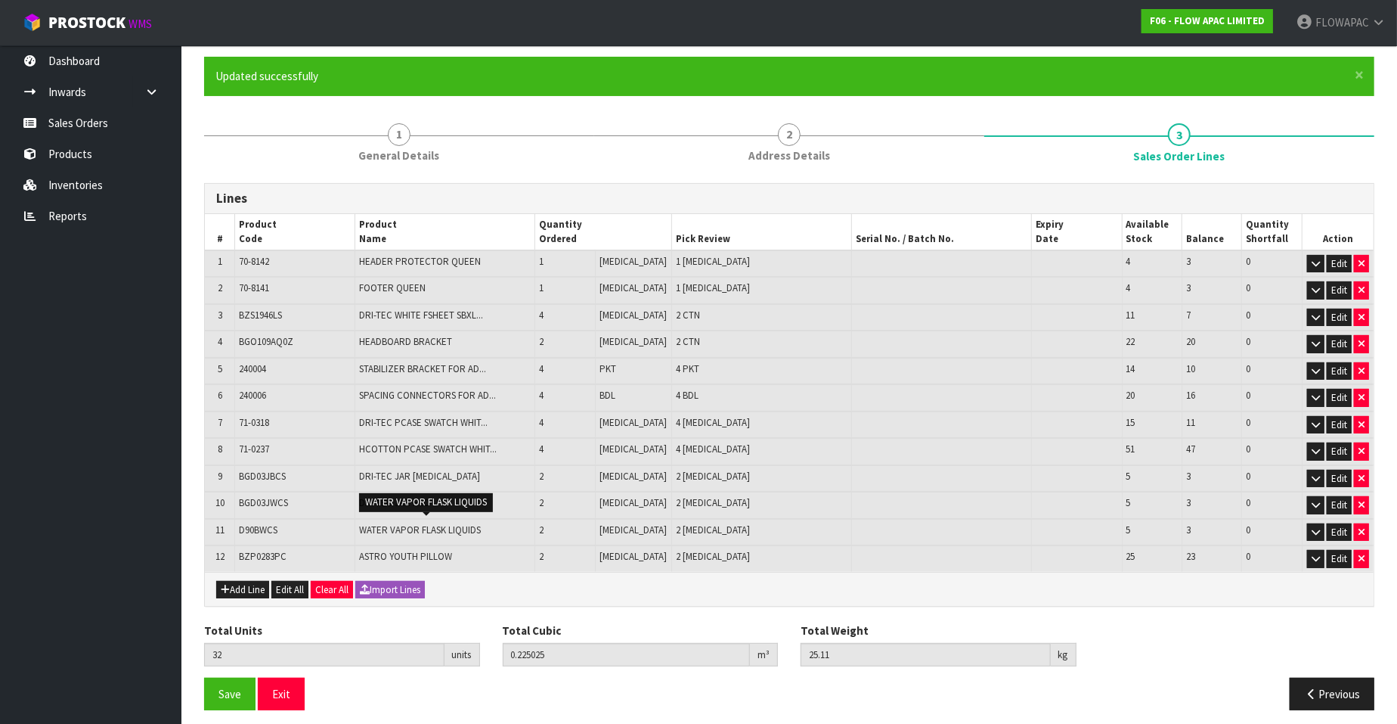
scroll to position [117, 0]
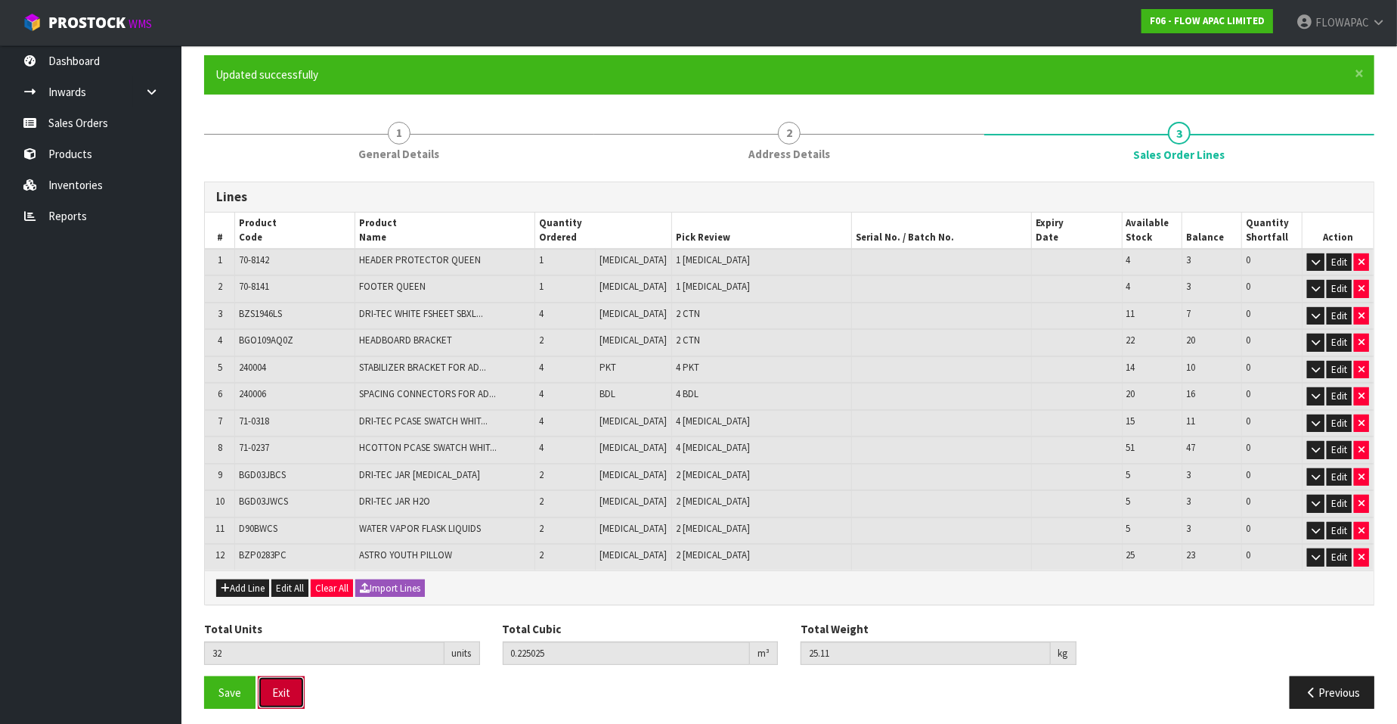
click at [284, 685] on button "Exit" at bounding box center [281, 692] width 47 height 33
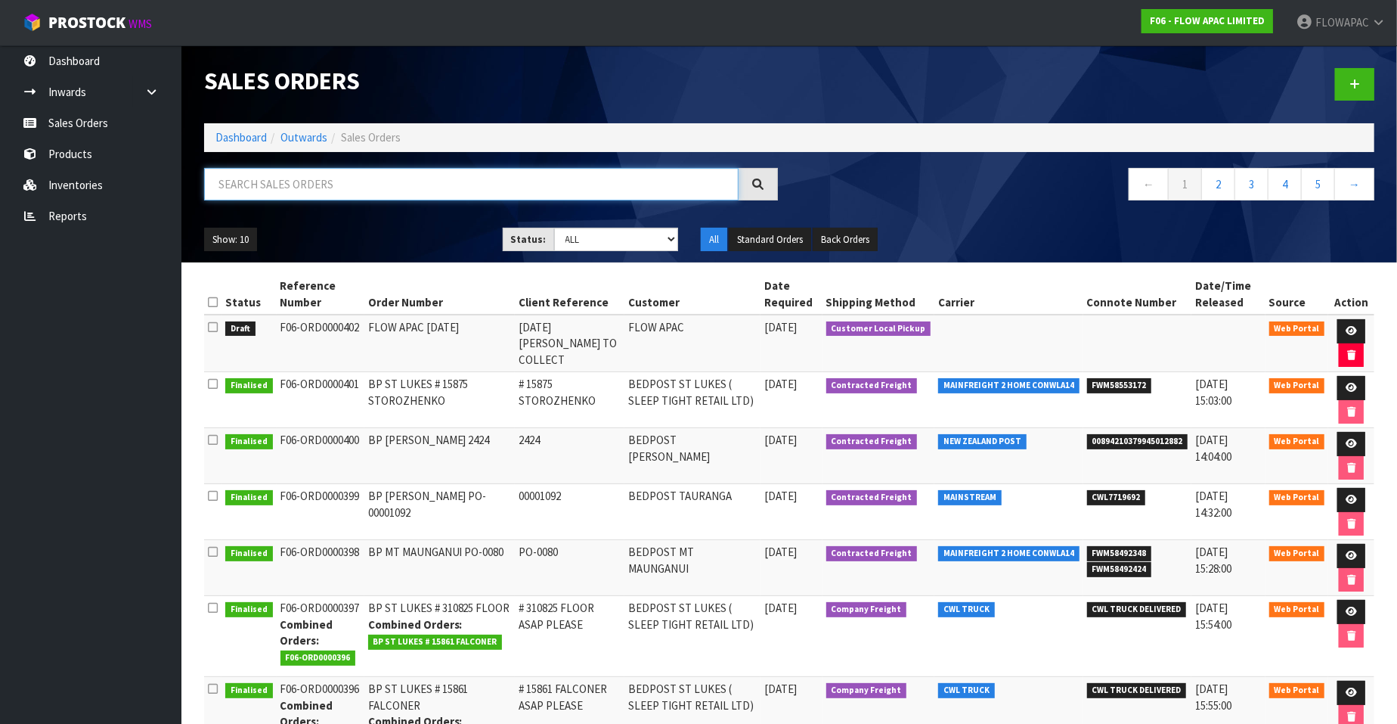
click at [417, 183] on input "text" at bounding box center [471, 184] width 535 height 33
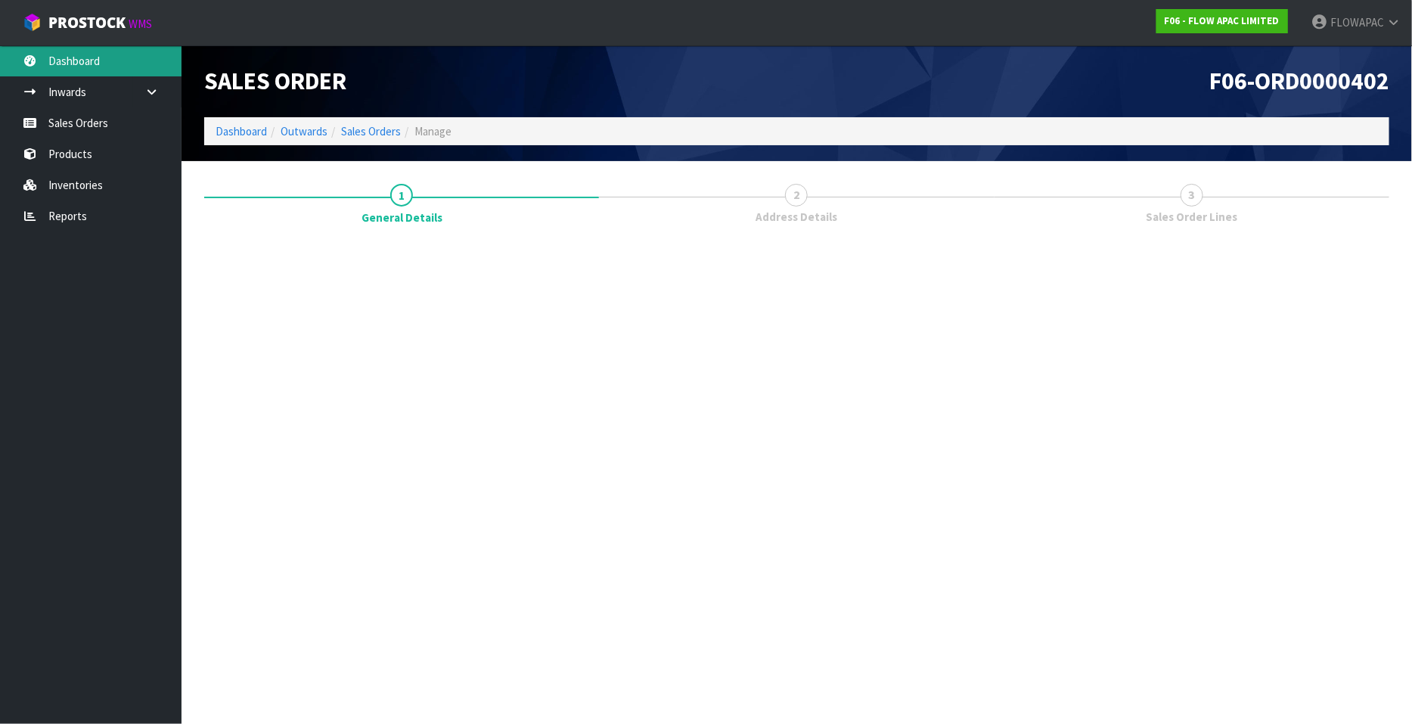
click at [82, 63] on link "Dashboard" at bounding box center [90, 60] width 181 height 31
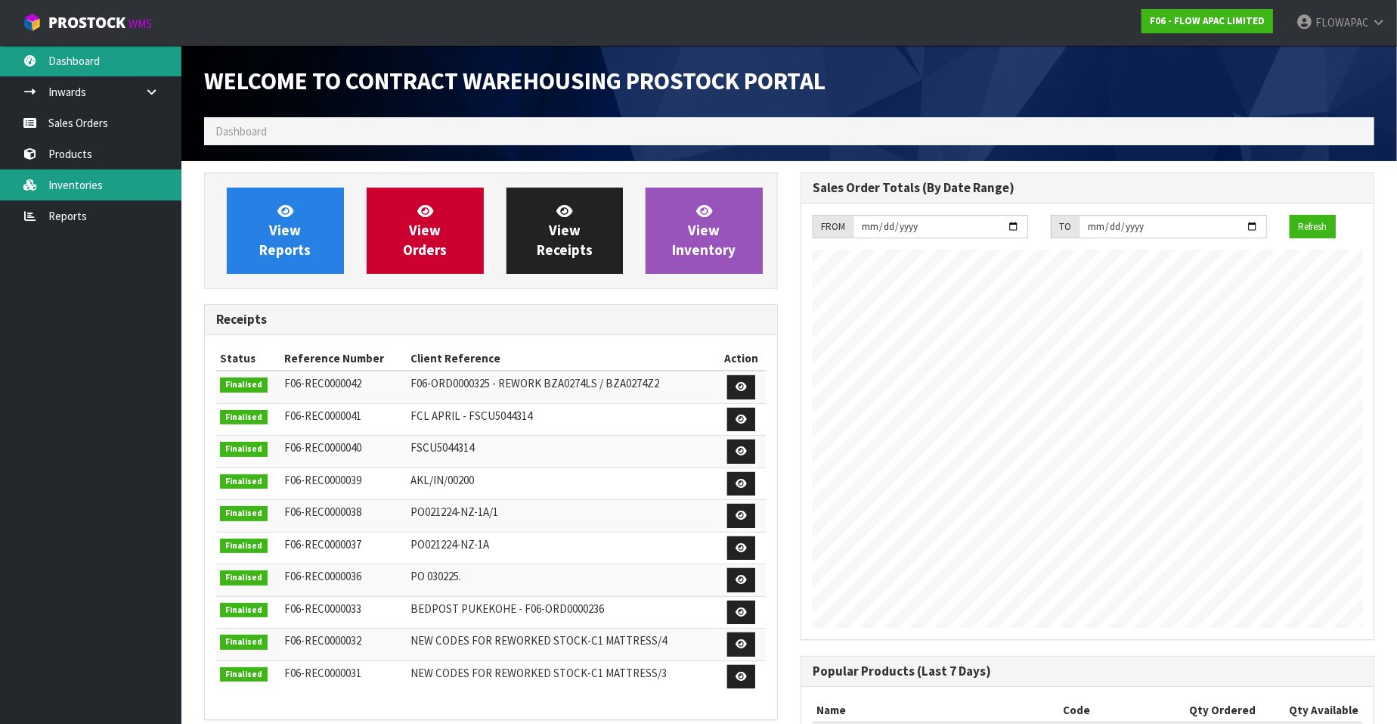
scroll to position [835, 597]
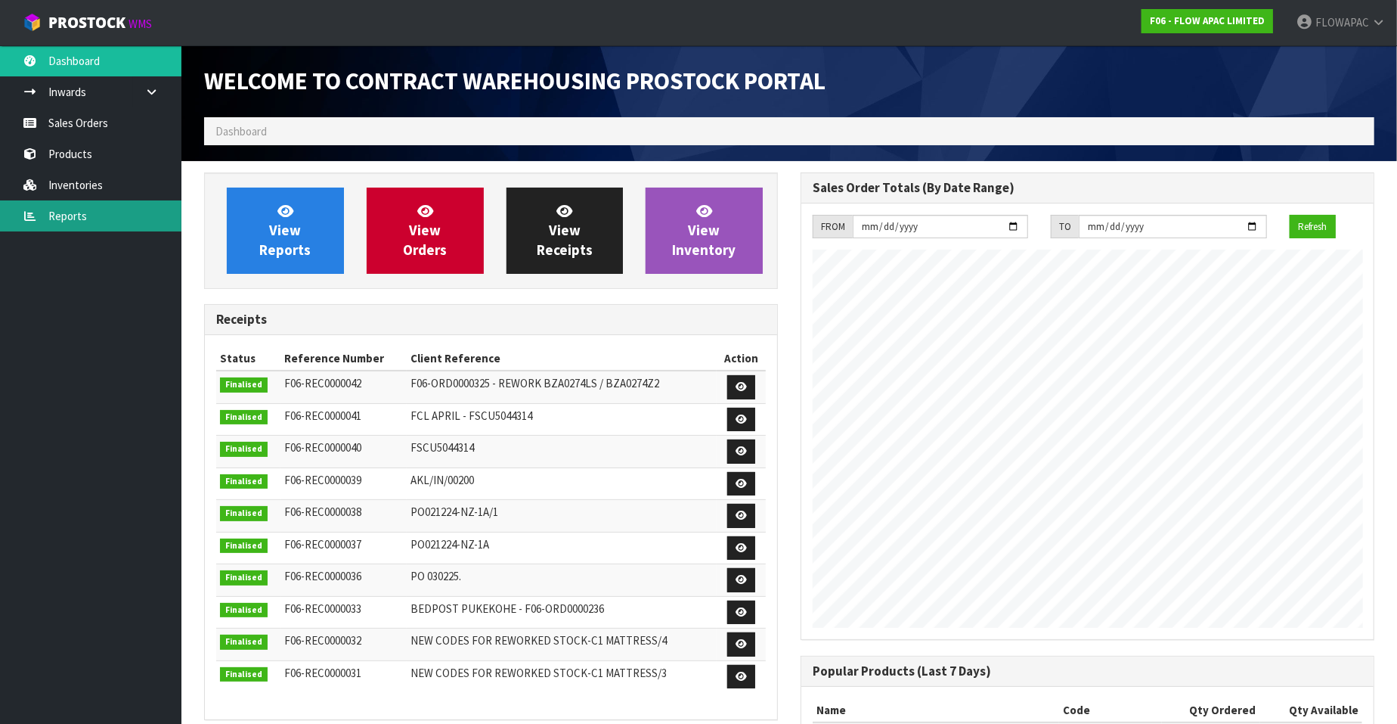
click at [92, 212] on link "Reports" at bounding box center [90, 215] width 181 height 31
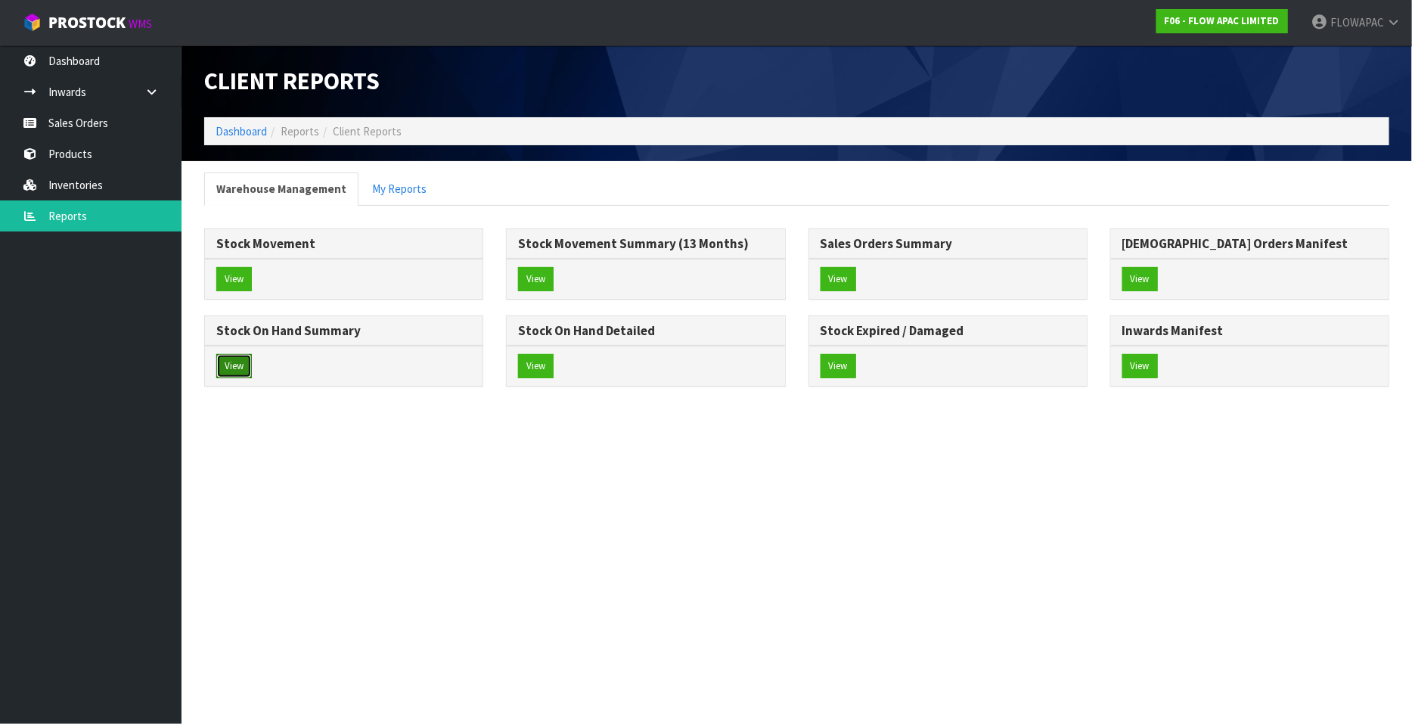
click at [229, 367] on button "View" at bounding box center [234, 366] width 36 height 24
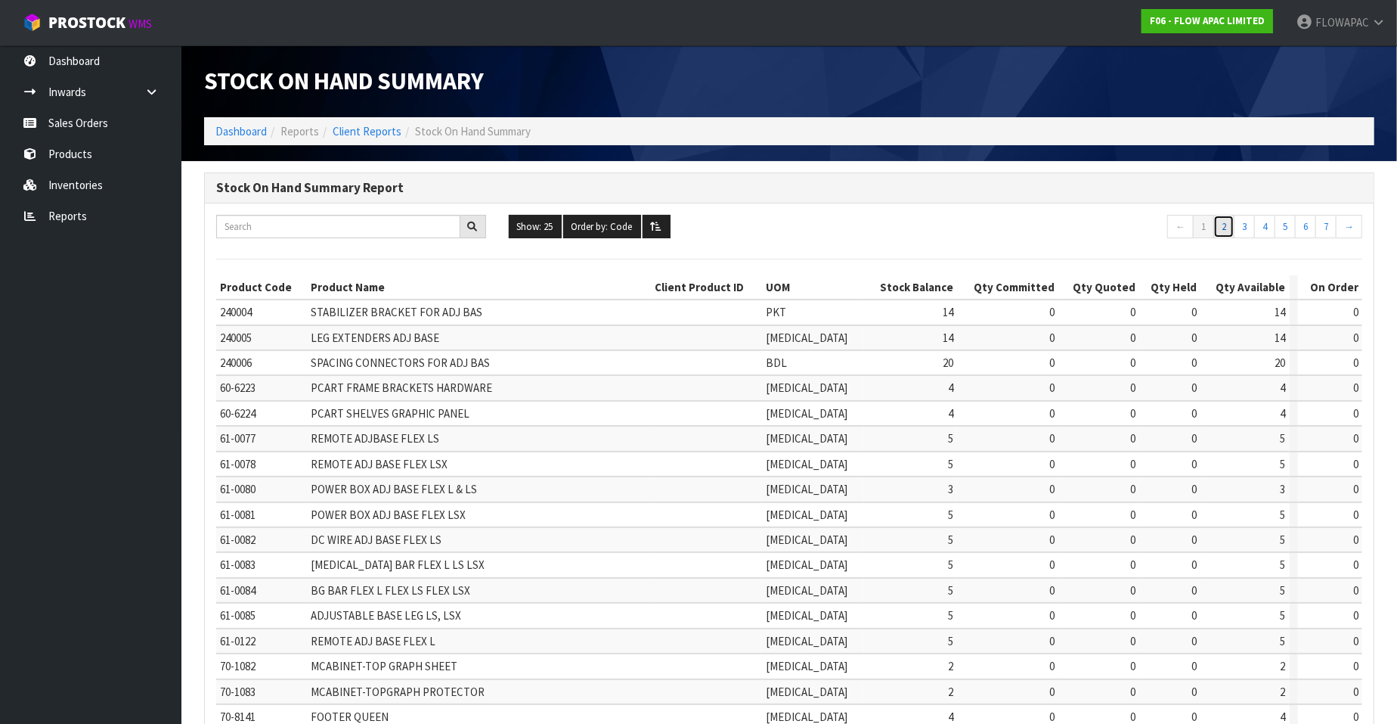
click at [1228, 228] on link "2" at bounding box center [1223, 227] width 21 height 24
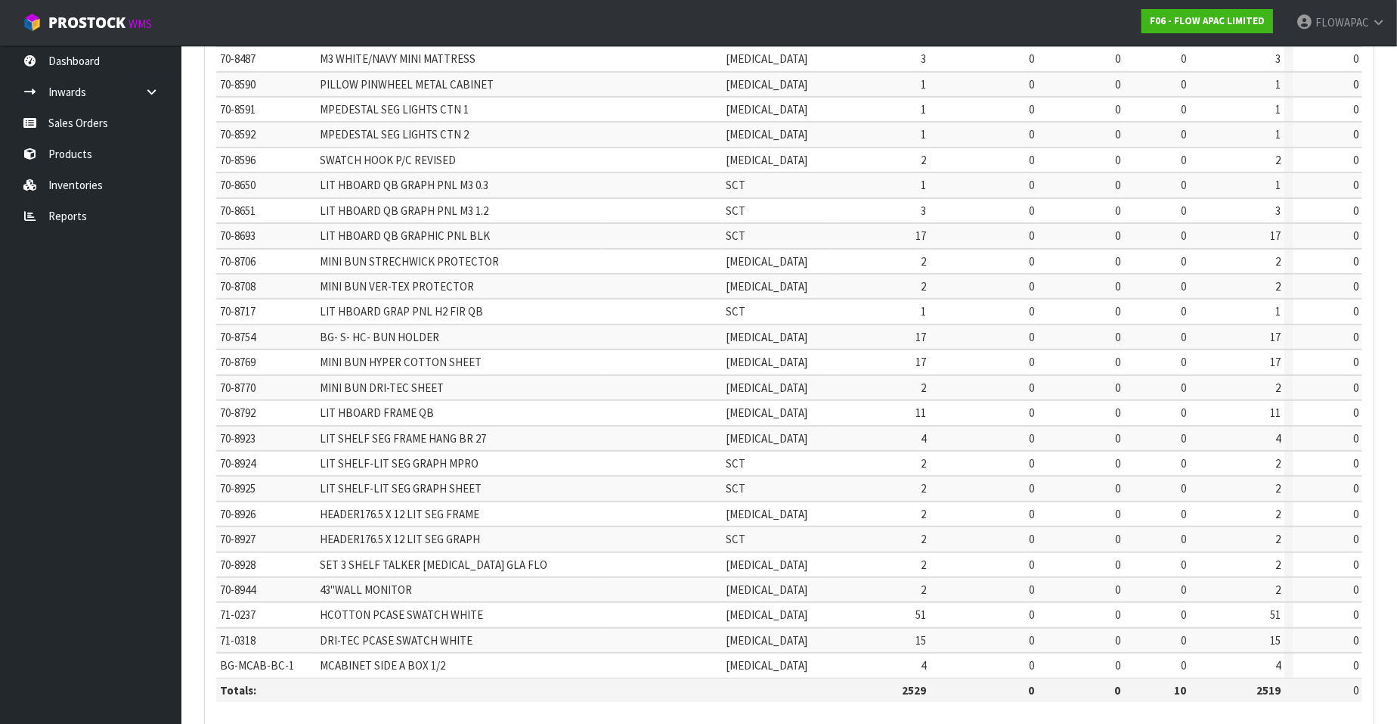
scroll to position [284, 0]
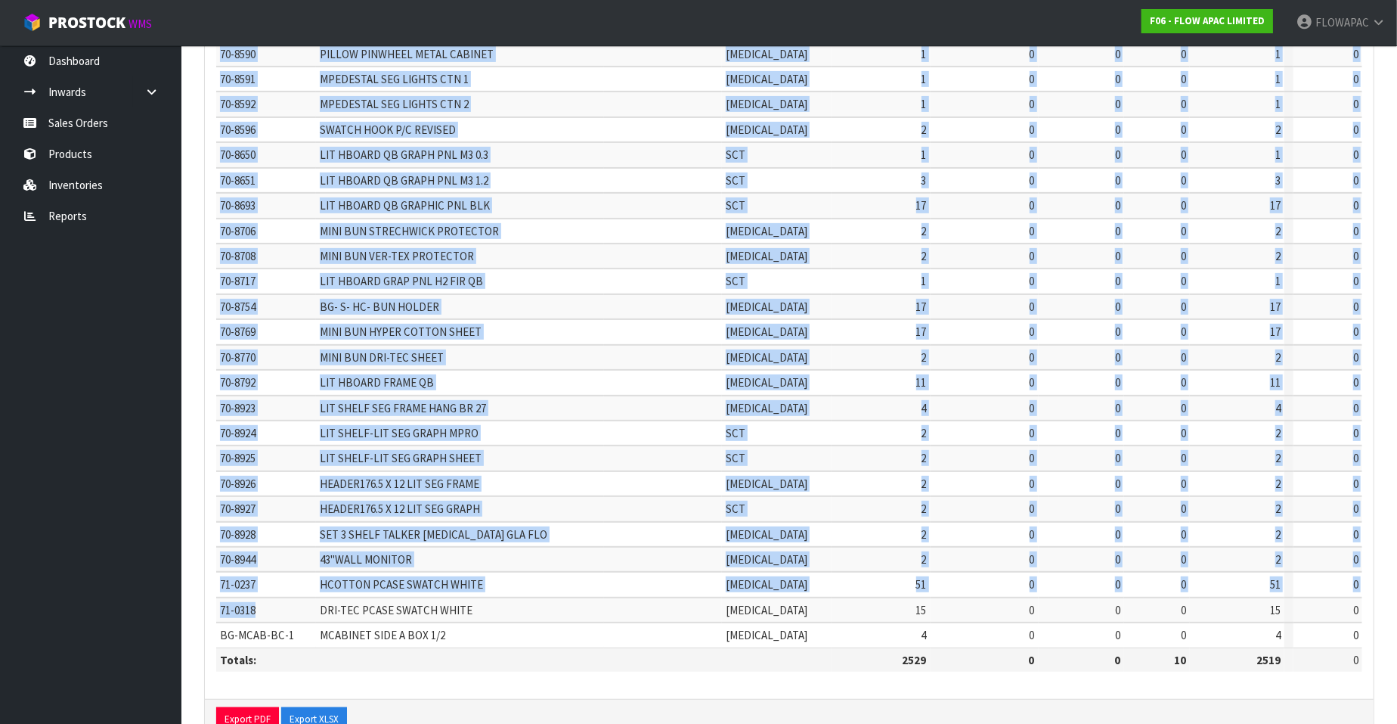
drag, startPoint x: 261, startPoint y: 602, endPoint x: 215, endPoint y: 609, distance: 46.0
click at [215, 609] on div "Show: 25 5 10 25 50 100 ALL Order by: Code Code Total Available Held Committed …" at bounding box center [789, 309] width 1169 height 779
click at [264, 603] on td "71-0318" at bounding box center [266, 609] width 100 height 25
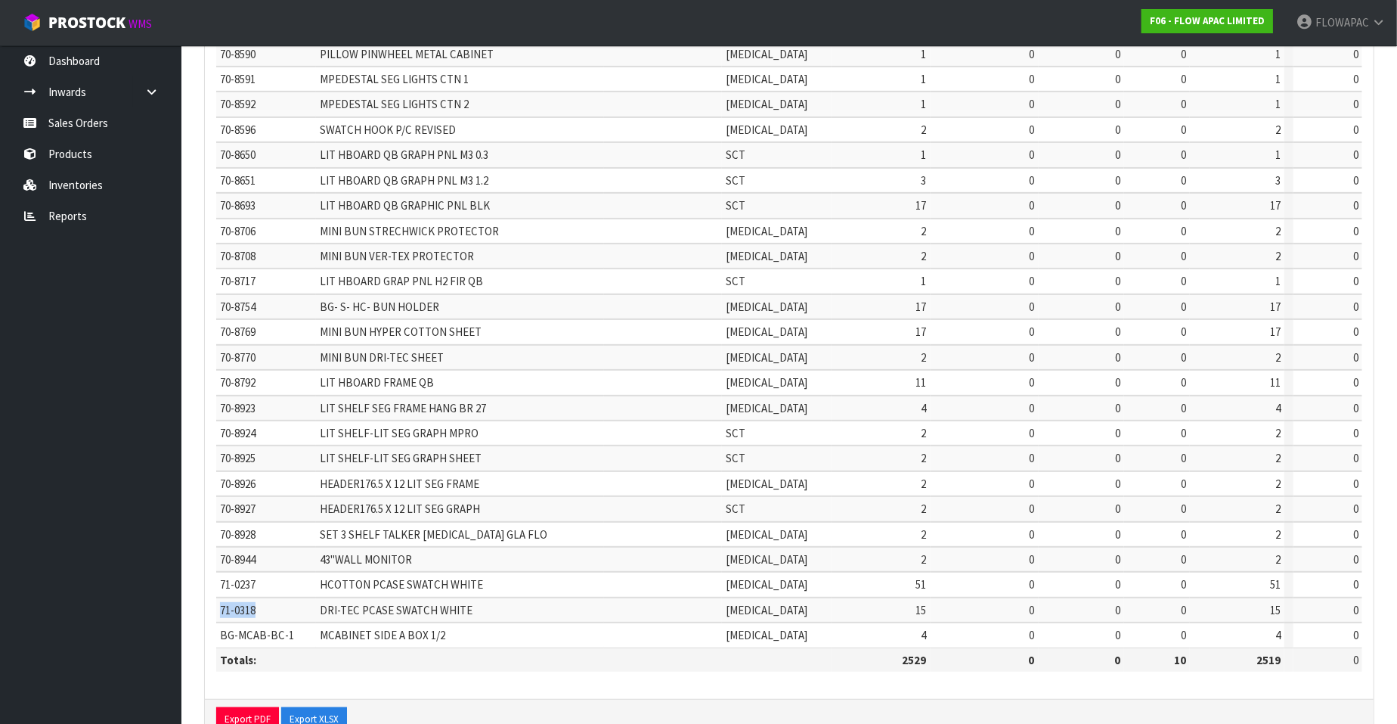
drag, startPoint x: 261, startPoint y: 603, endPoint x: 217, endPoint y: 603, distance: 43.9
click at [217, 603] on td "71-0318" at bounding box center [266, 609] width 100 height 25
copy span "71-0318"
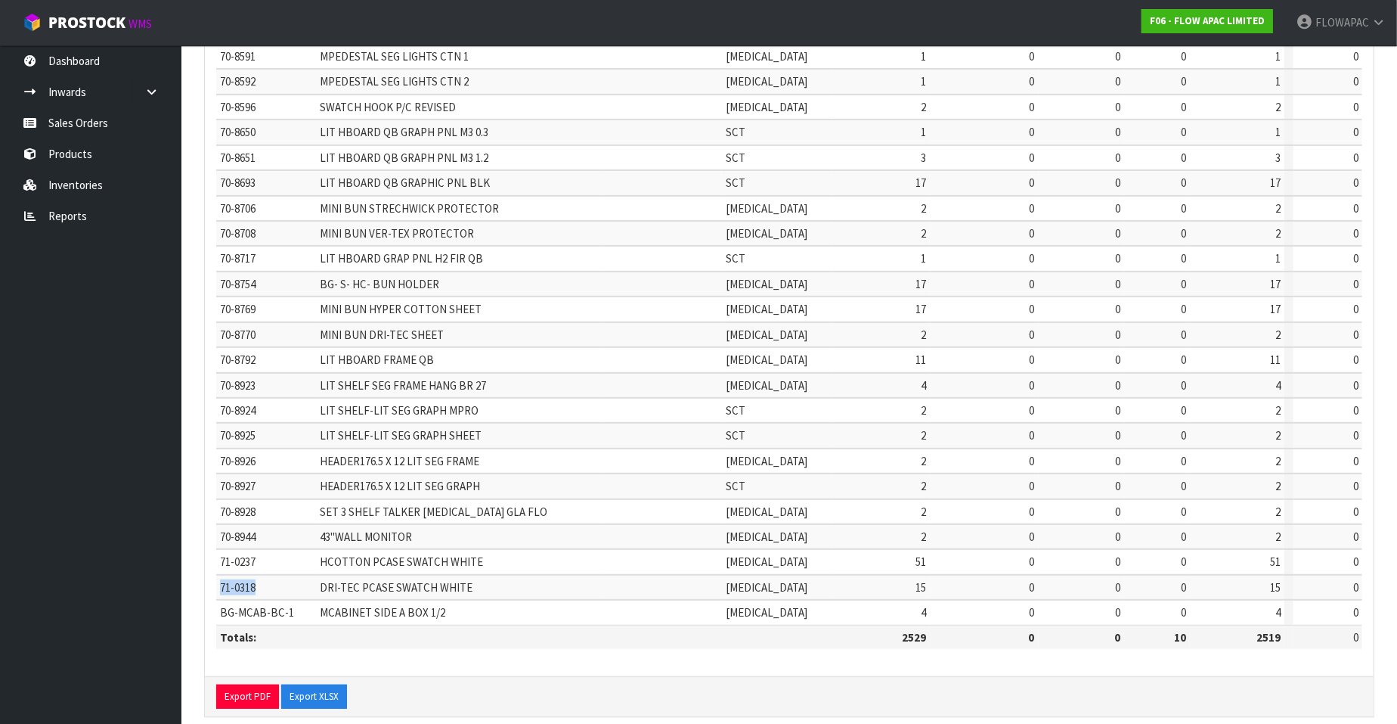
scroll to position [318, 0]
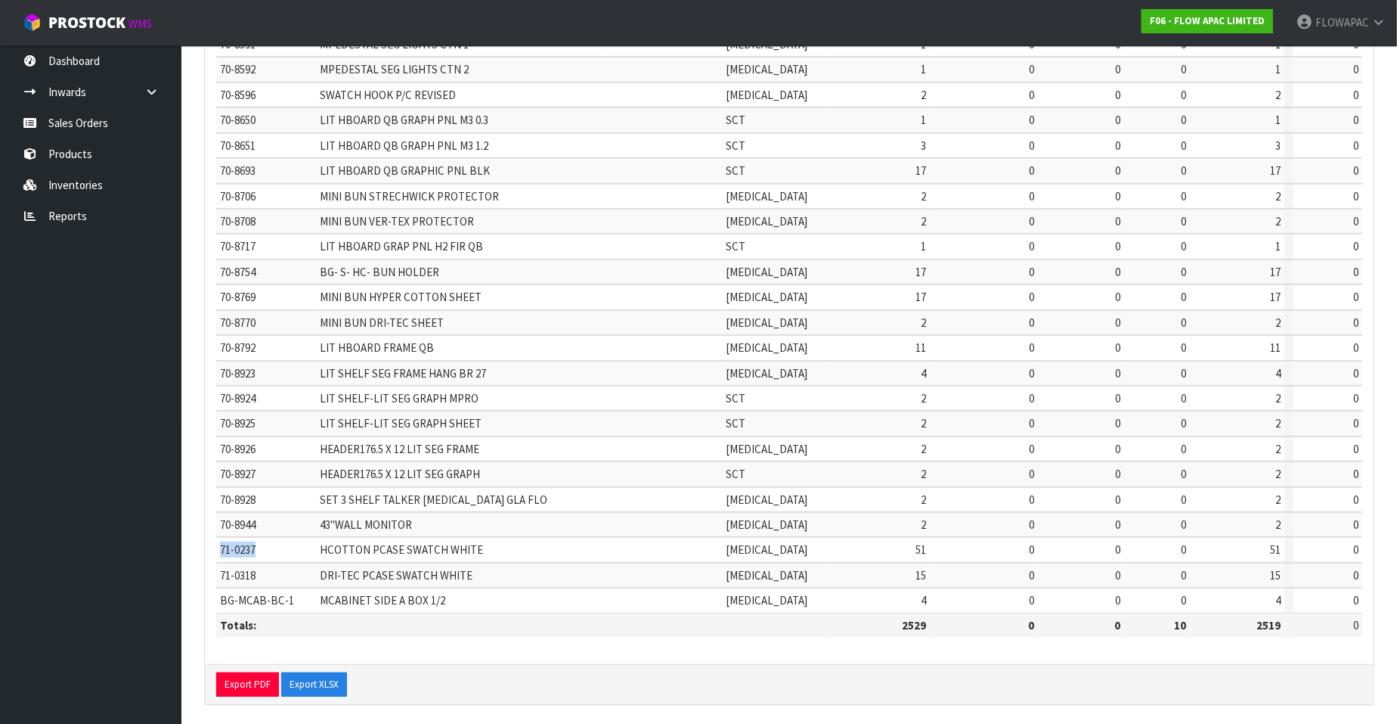
drag, startPoint x: 256, startPoint y: 541, endPoint x: 215, endPoint y: 542, distance: 40.8
click at [216, 542] on td "71-0237" at bounding box center [266, 549] width 100 height 25
copy span "71-0237"
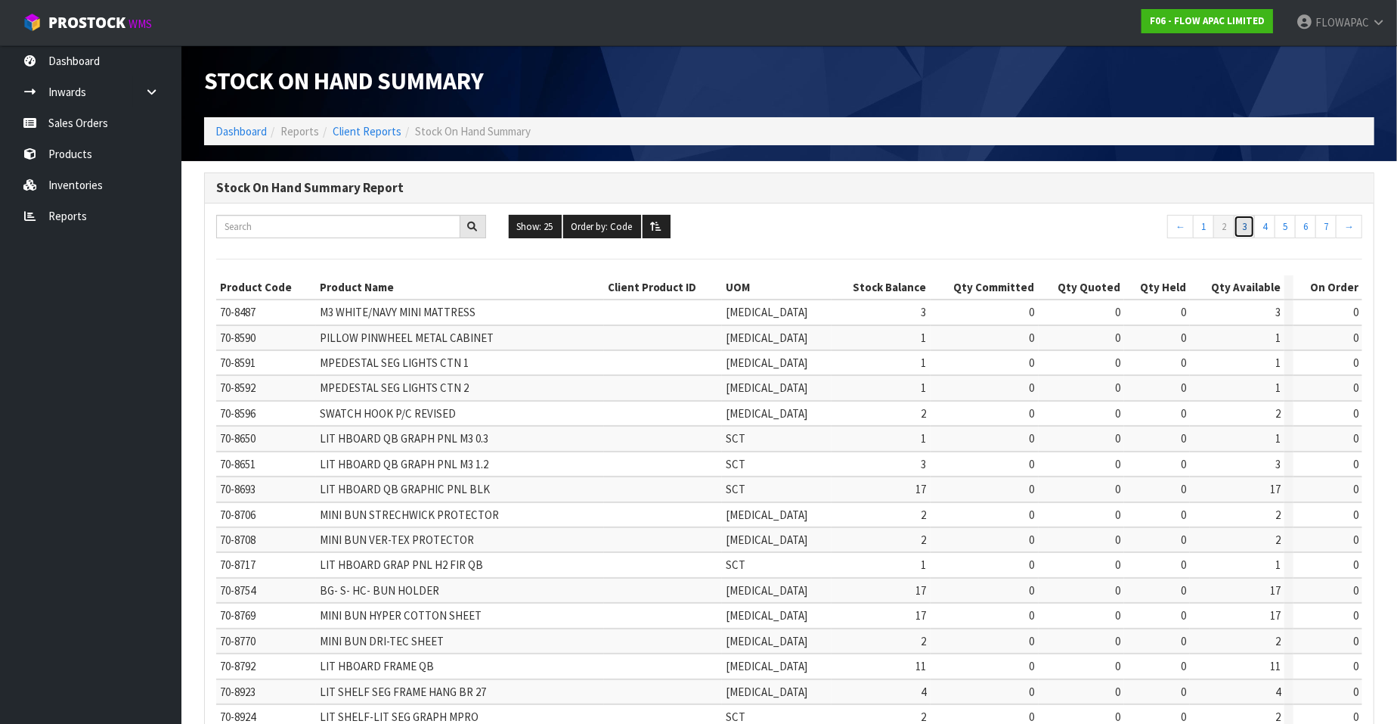
drag, startPoint x: 1247, startPoint y: 226, endPoint x: 1237, endPoint y: 227, distance: 9.9
click at [1247, 226] on link "3" at bounding box center [1244, 227] width 21 height 24
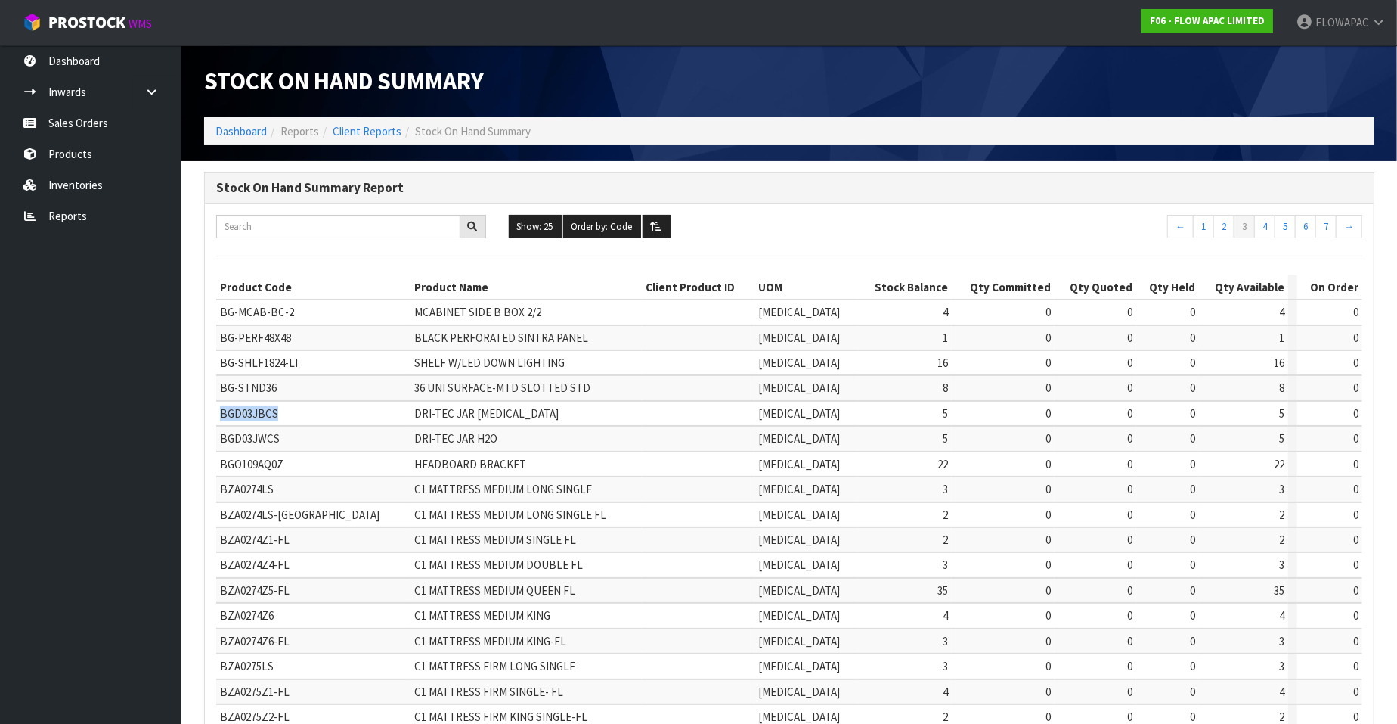
drag, startPoint x: 277, startPoint y: 412, endPoint x: 222, endPoint y: 411, distance: 55.2
click at [222, 411] on td "BGD03JBCS" at bounding box center [313, 413] width 194 height 25
copy span "BGD03JBCS"
drag, startPoint x: 278, startPoint y: 435, endPoint x: 218, endPoint y: 440, distance: 60.7
click at [218, 440] on td "BGD03JWCS" at bounding box center [313, 438] width 194 height 25
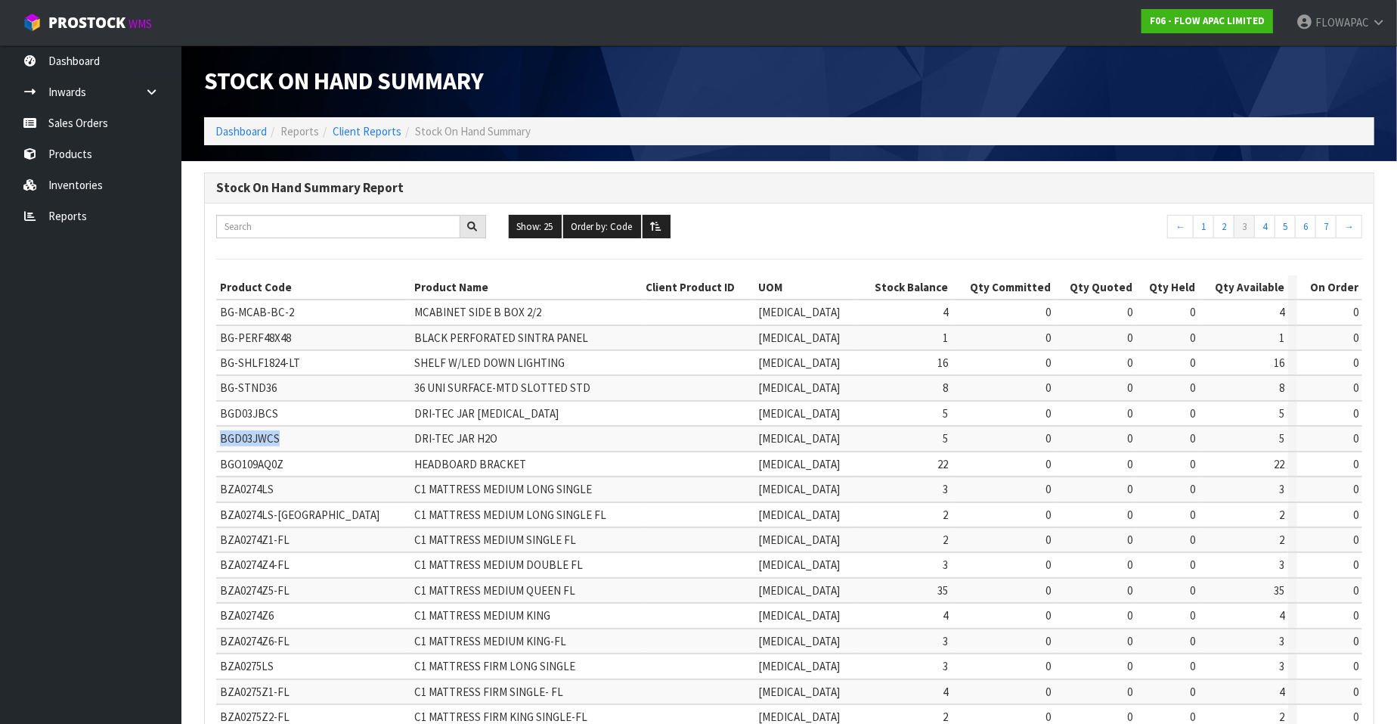
copy span "BGD03JWCS"
click at [1266, 228] on link "4" at bounding box center [1264, 227] width 21 height 24
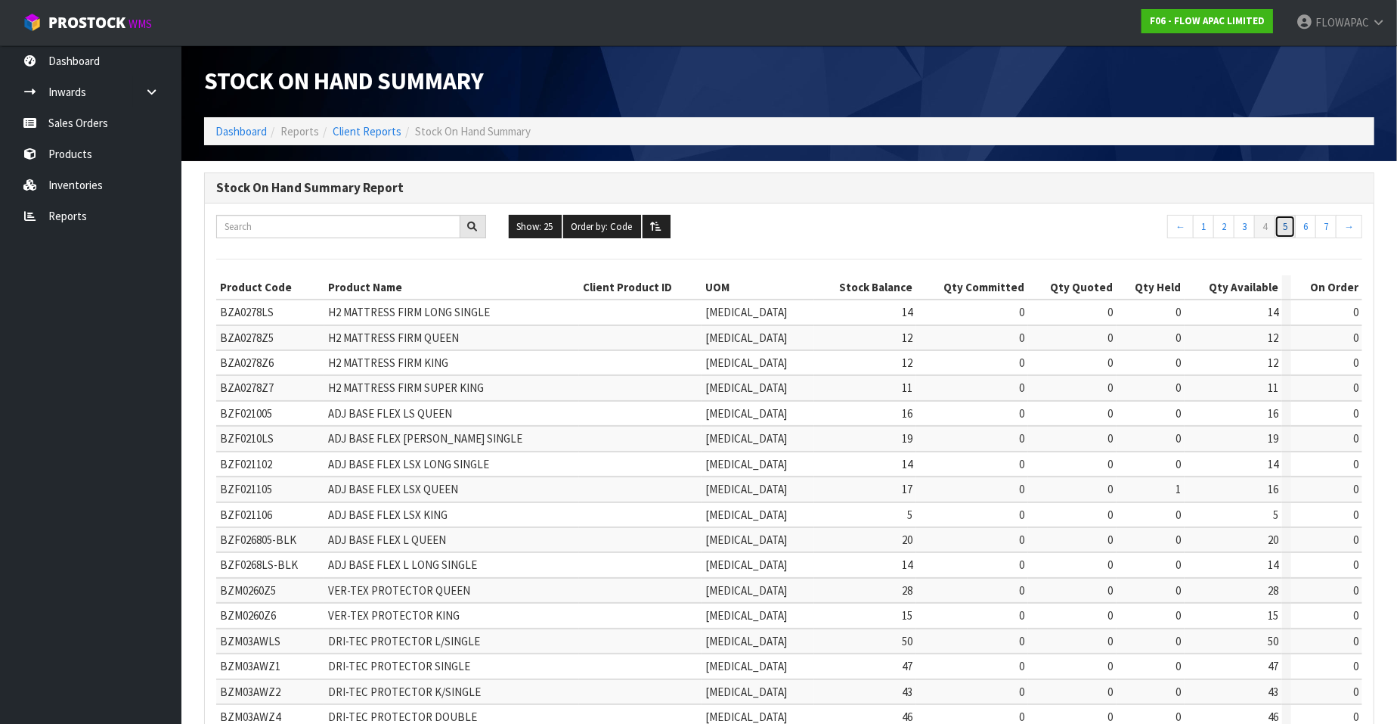
click at [1286, 228] on link "5" at bounding box center [1285, 227] width 21 height 24
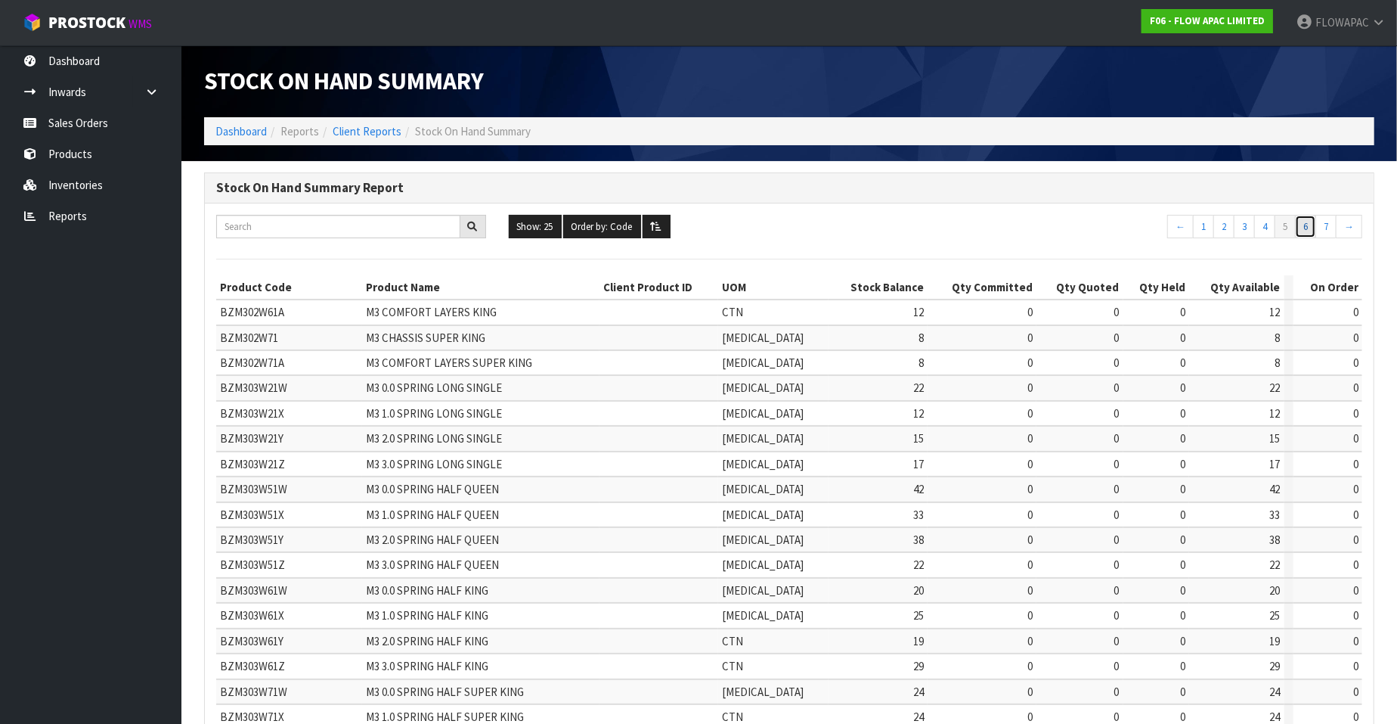
click at [1309, 228] on link "6" at bounding box center [1305, 227] width 21 height 24
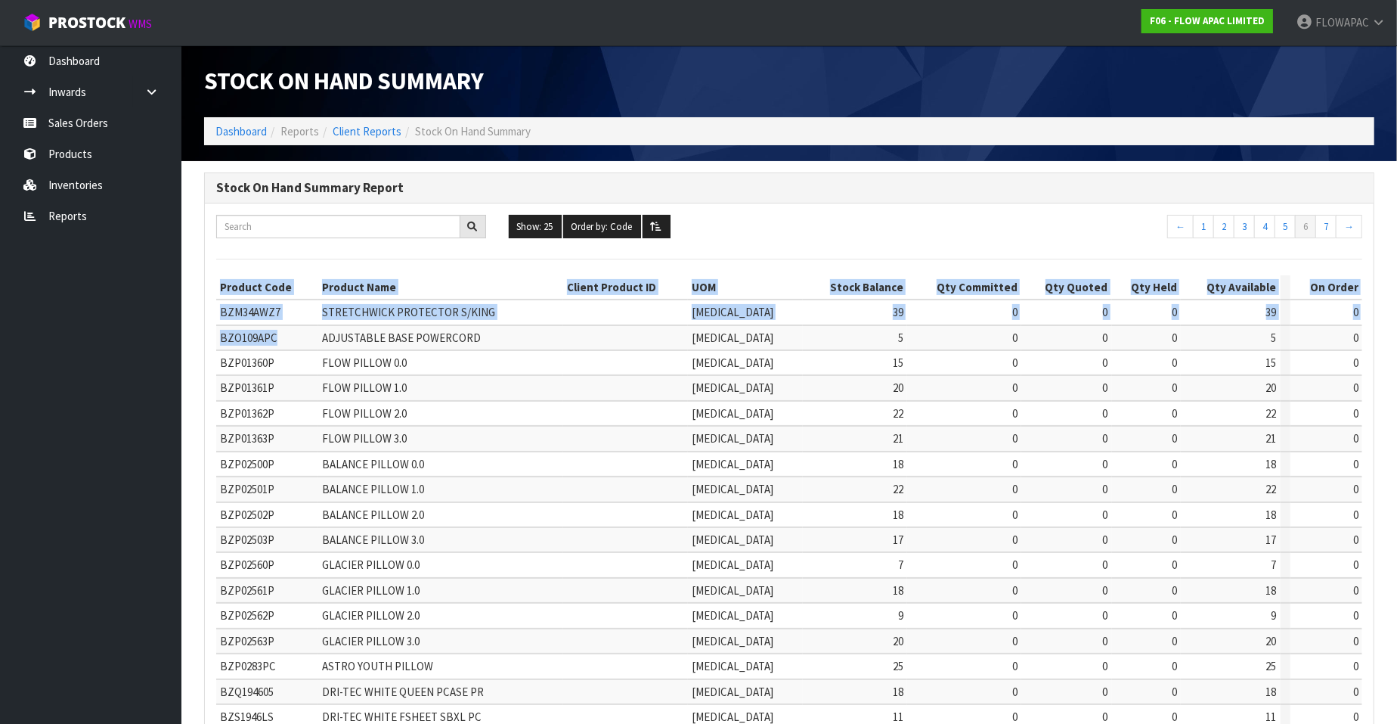
drag, startPoint x: 274, startPoint y: 334, endPoint x: 211, endPoint y: 337, distance: 62.8
click at [211, 337] on div "Show: 25 5 10 25 50 100 ALL Order by: Code Code Total Available Held Committed …" at bounding box center [789, 592] width 1169 height 779
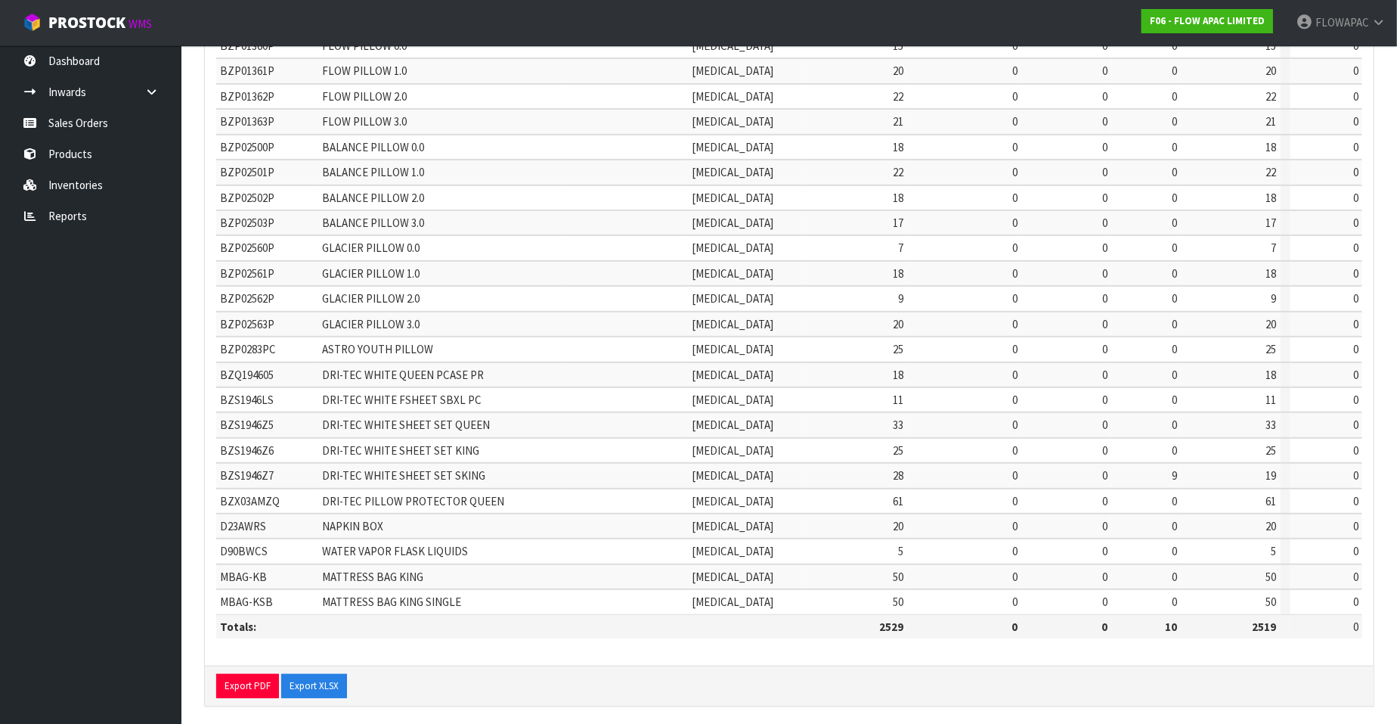
scroll to position [318, 0]
drag, startPoint x: 268, startPoint y: 546, endPoint x: 219, endPoint y: 546, distance: 48.4
click at [219, 546] on td "D90BWCS" at bounding box center [267, 549] width 102 height 25
copy span "D90BWCS"
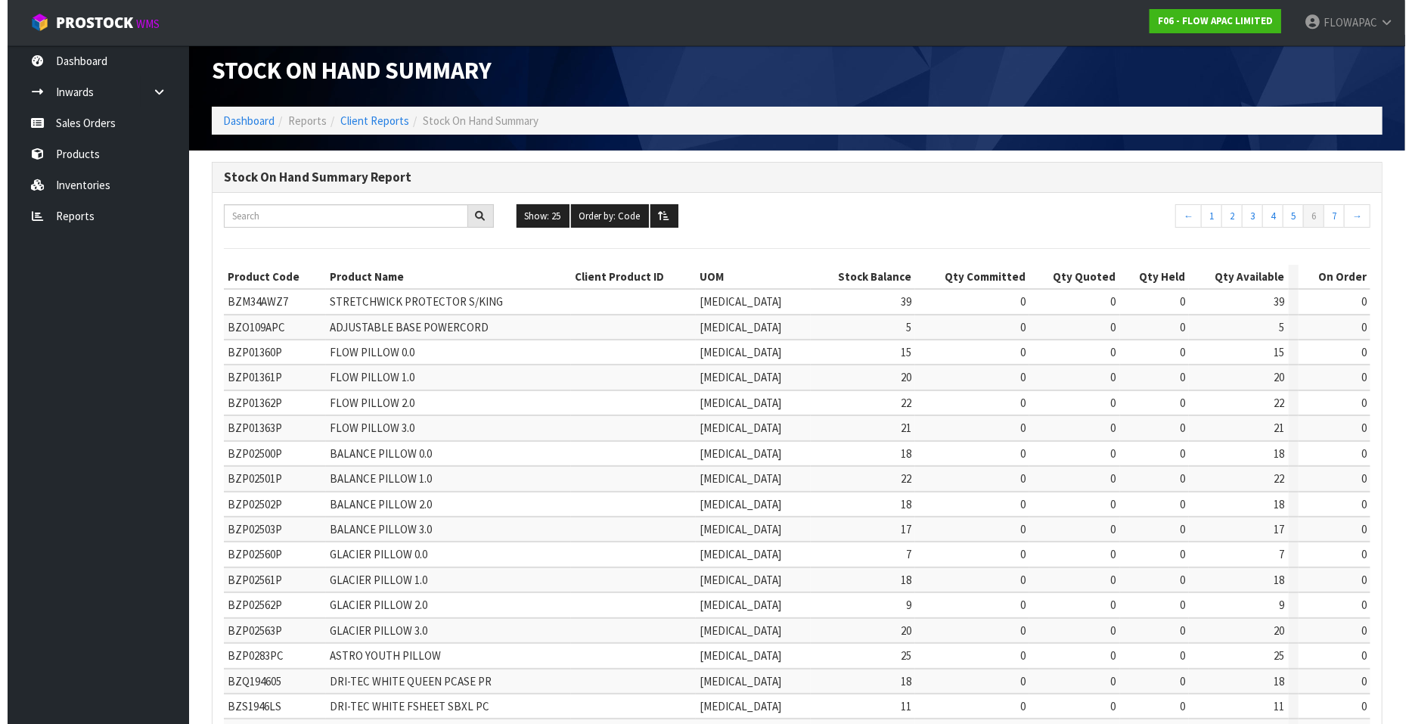
scroll to position [0, 0]
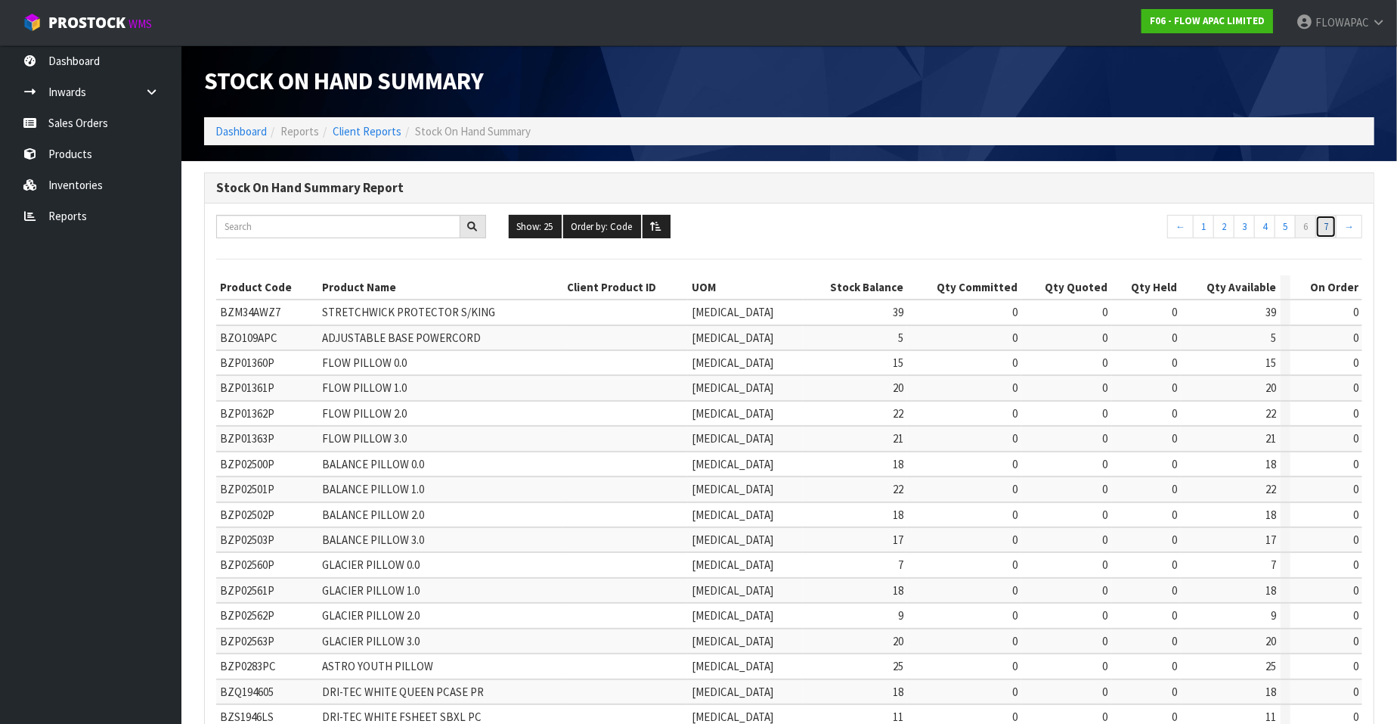
click at [1326, 228] on link "7" at bounding box center [1326, 227] width 21 height 24
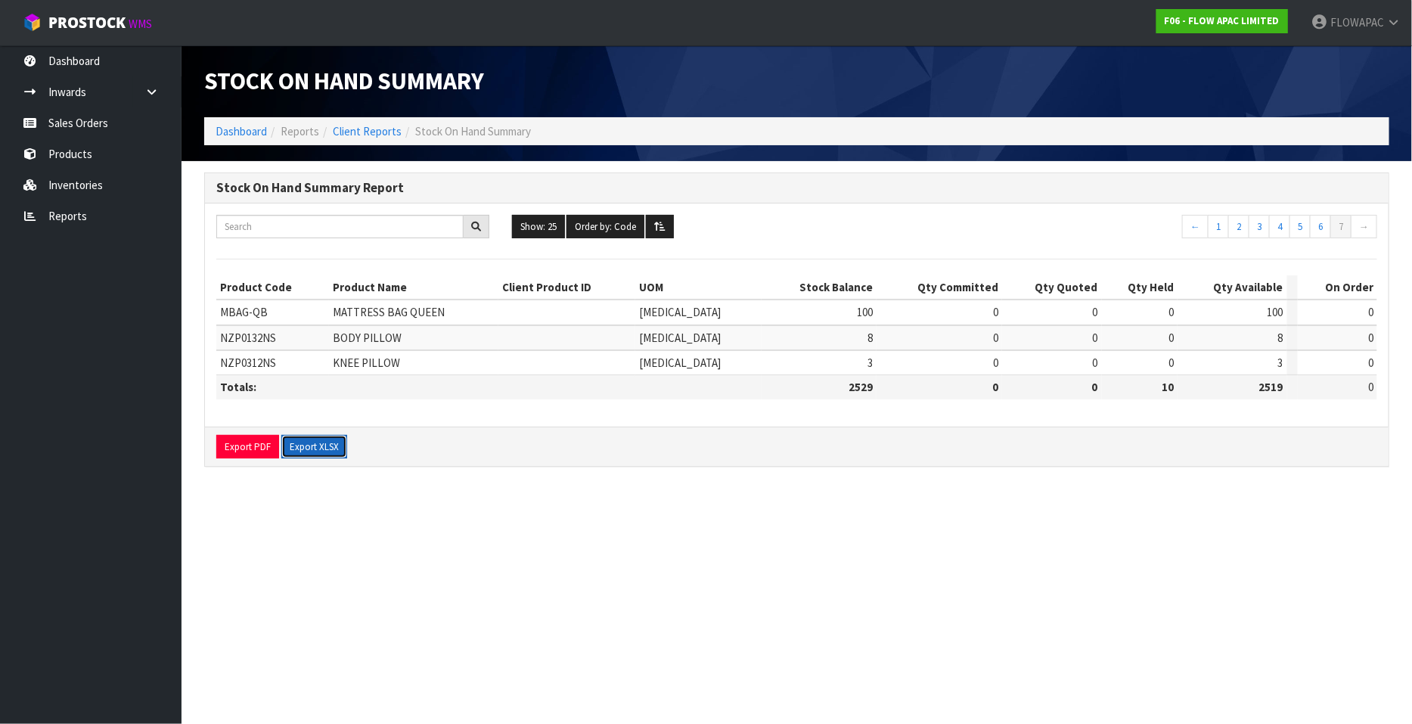
click at [314, 444] on button "Export XLSX" at bounding box center [314, 447] width 66 height 24
